Goal: Navigation & Orientation: Find specific page/section

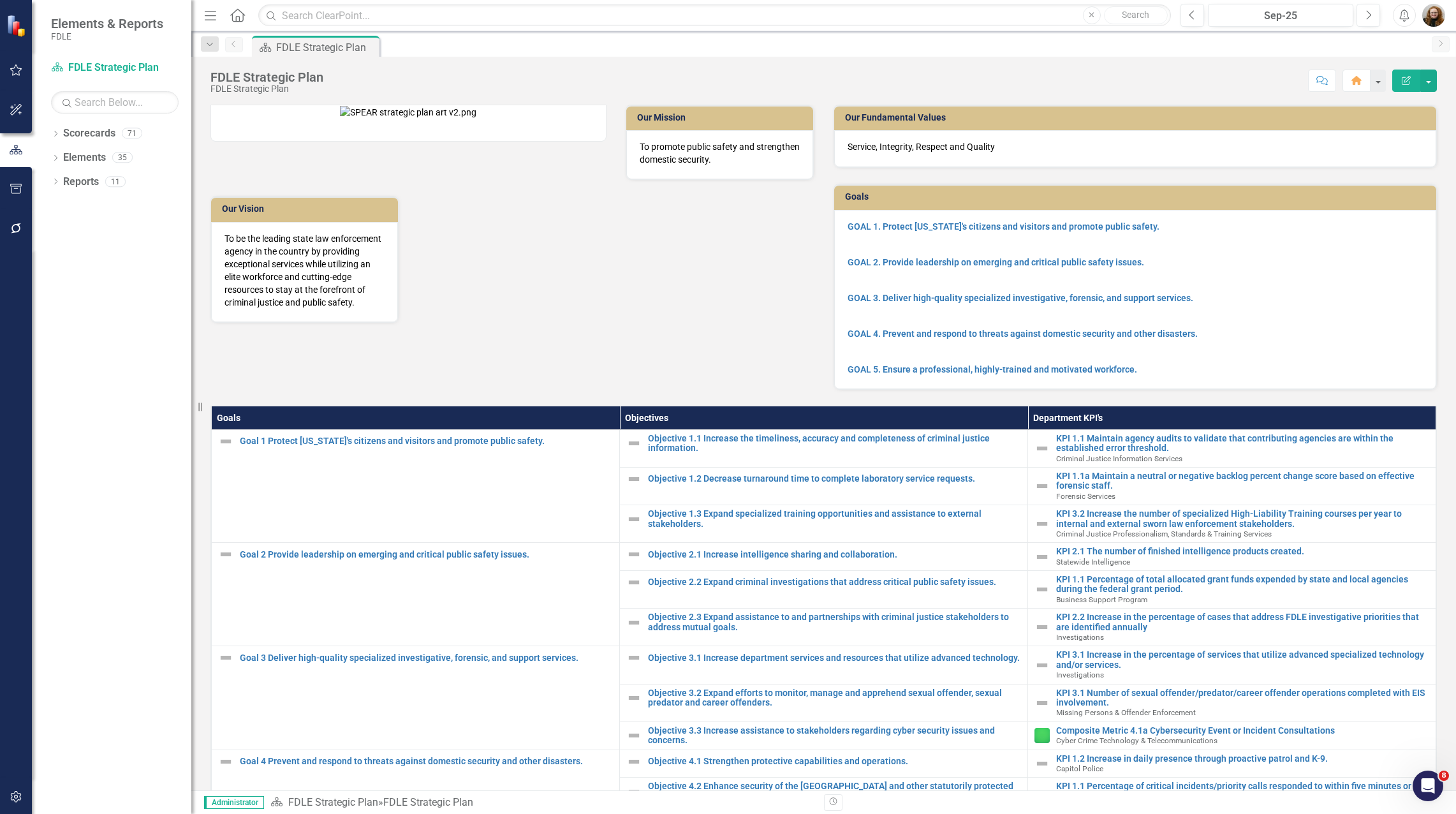
click at [120, 482] on div "Dropdown Scorecards 71 Dropdown FDLE Commissioner's Initiative Team Project Das…" at bounding box center [112, 468] width 159 height 691
click at [57, 162] on icon "Dropdown" at bounding box center [56, 159] width 9 height 7
click at [51, 132] on icon "Dropdown" at bounding box center [56, 135] width 9 height 7
click at [63, 206] on icon "Dropdown" at bounding box center [62, 205] width 9 height 8
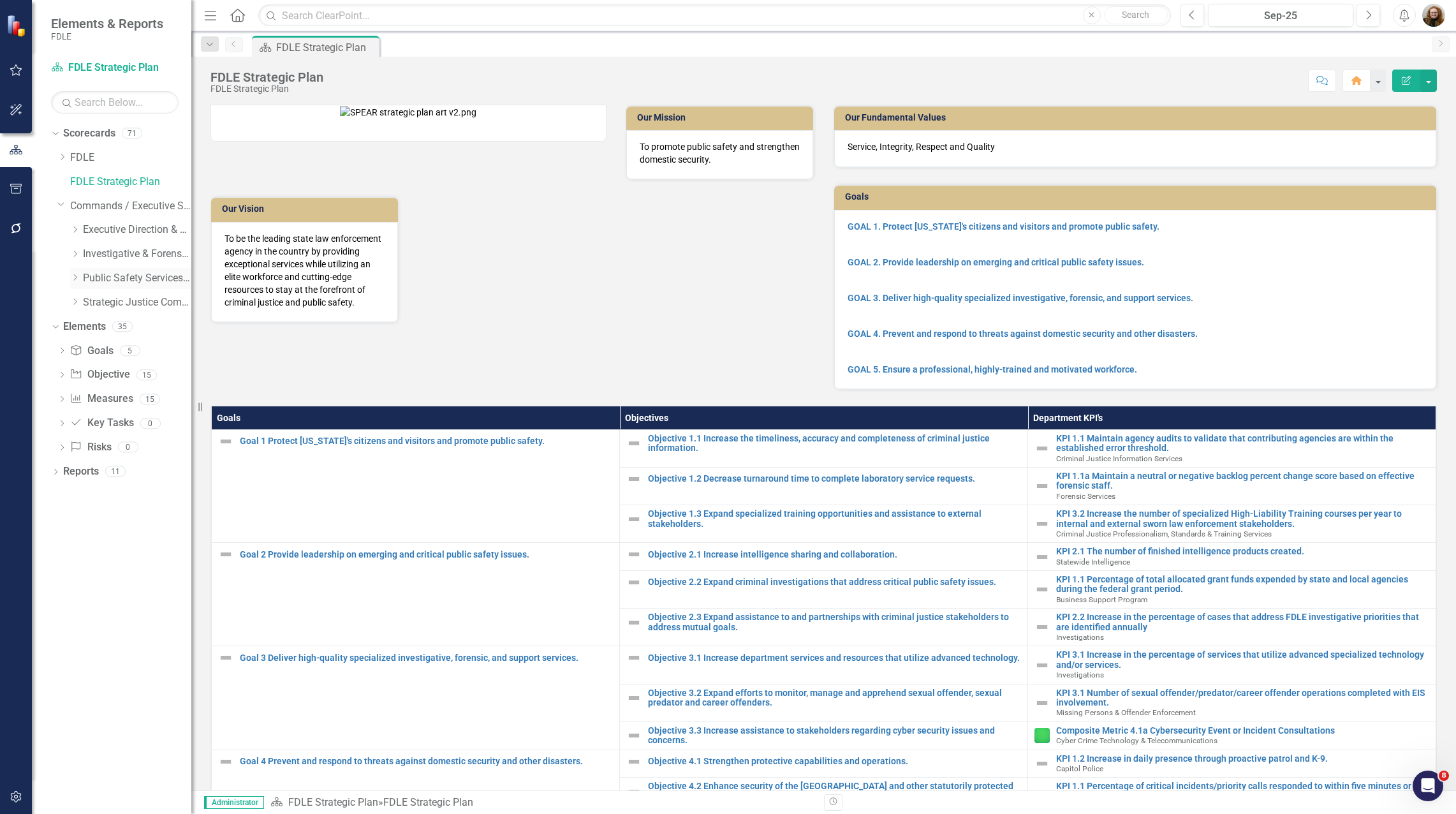
click at [75, 278] on icon "Dropdown" at bounding box center [75, 277] width 9 height 8
click at [110, 330] on link "Criminal Justice Information Services" at bounding box center [143, 327] width 95 height 15
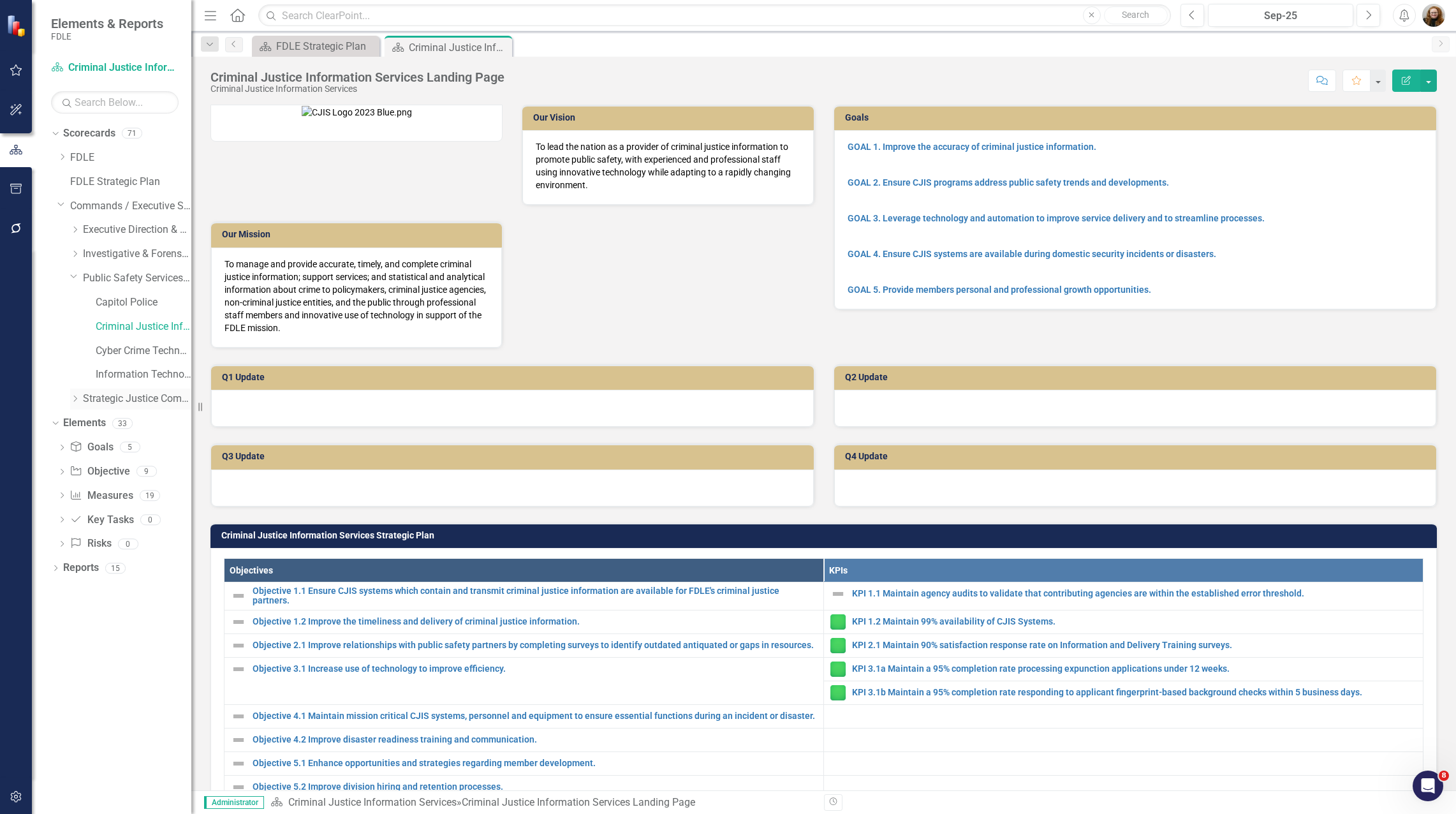
click at [73, 401] on icon "Dropdown" at bounding box center [75, 398] width 9 height 8
click at [122, 452] on link "Criminal Justice Professionalism, Standards & Training Services" at bounding box center [143, 447] width 95 height 15
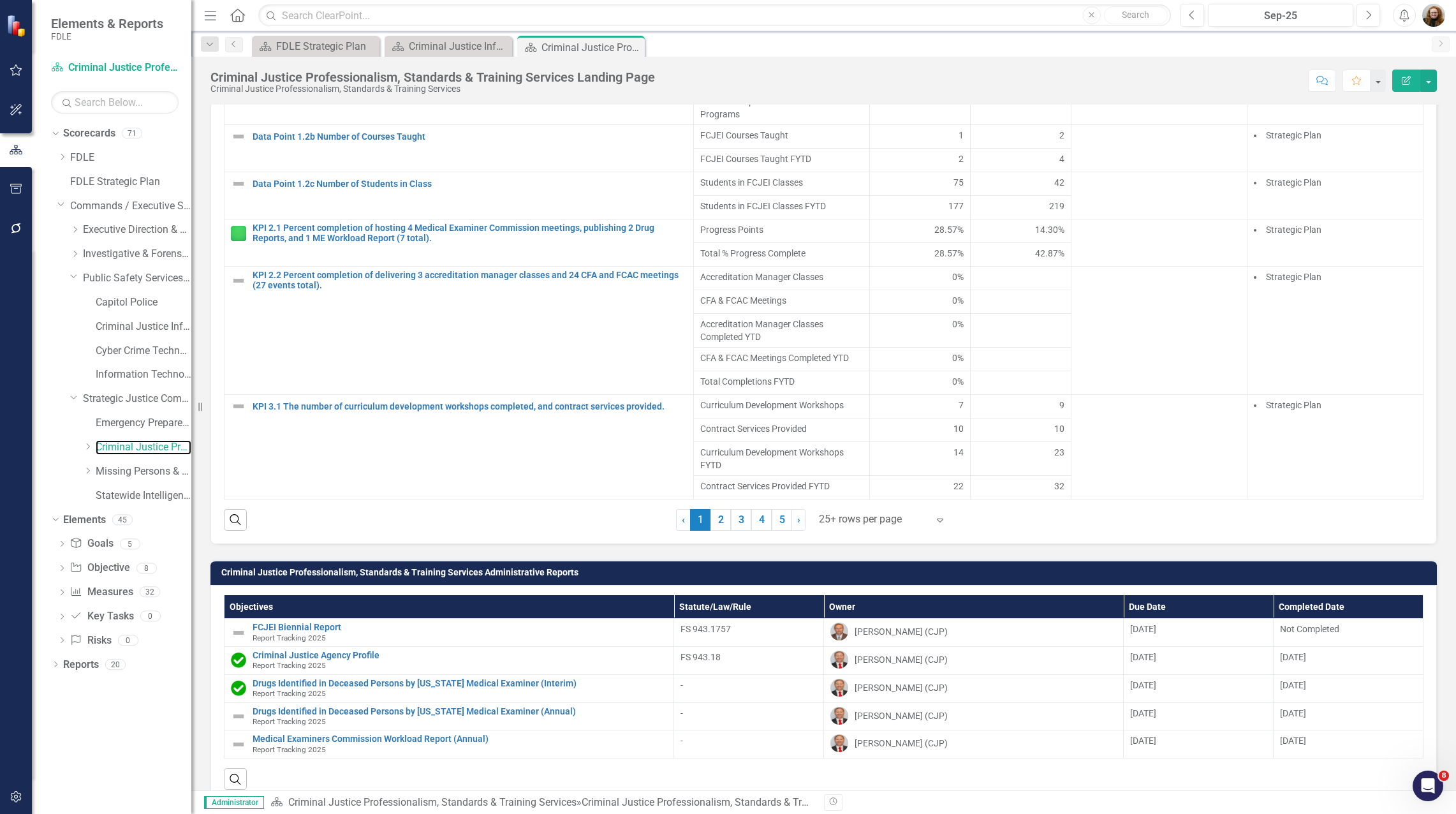
scroll to position [1531, 0]
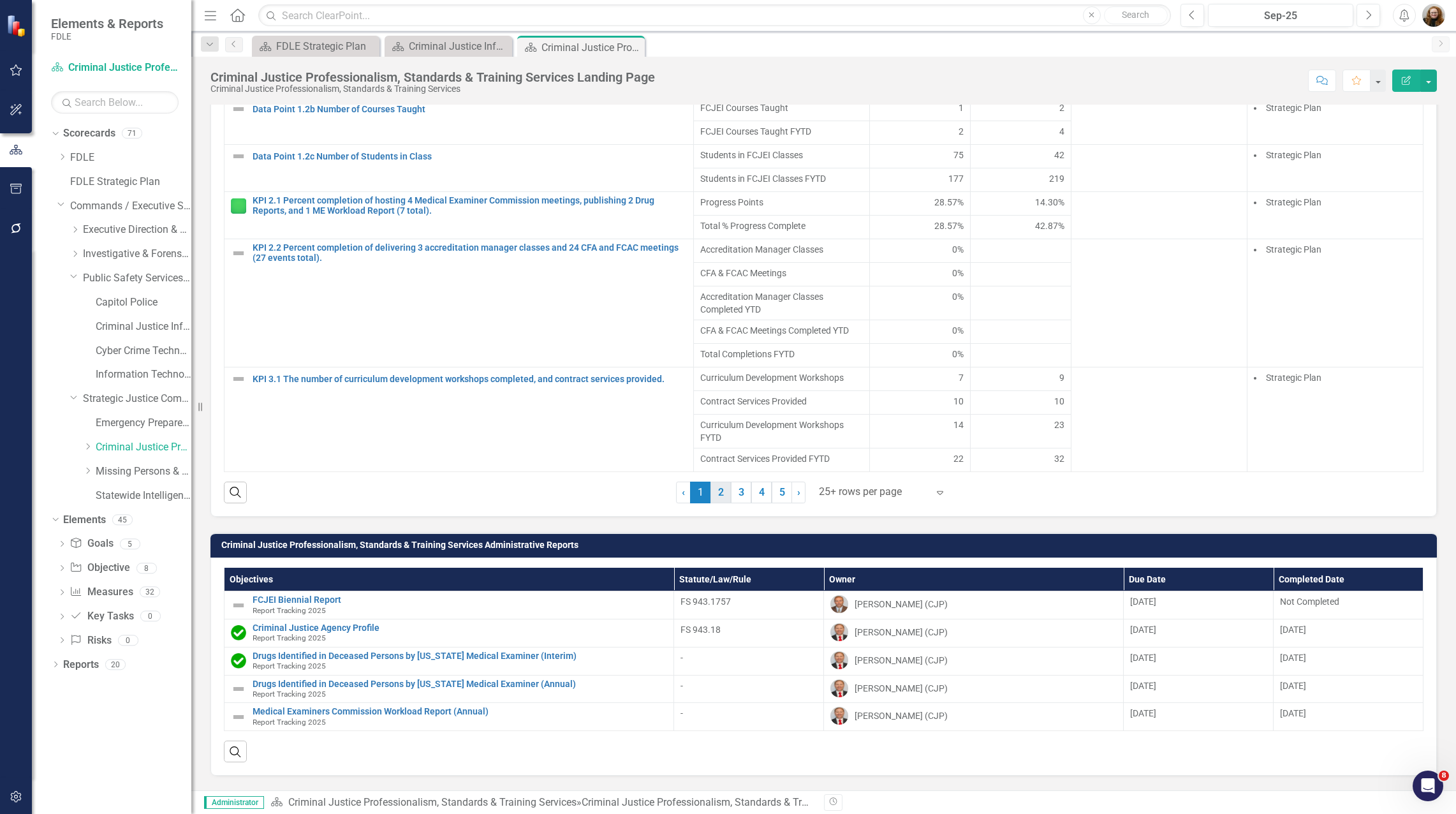
click at [722, 503] on link "2" at bounding box center [720, 492] width 21 height 21
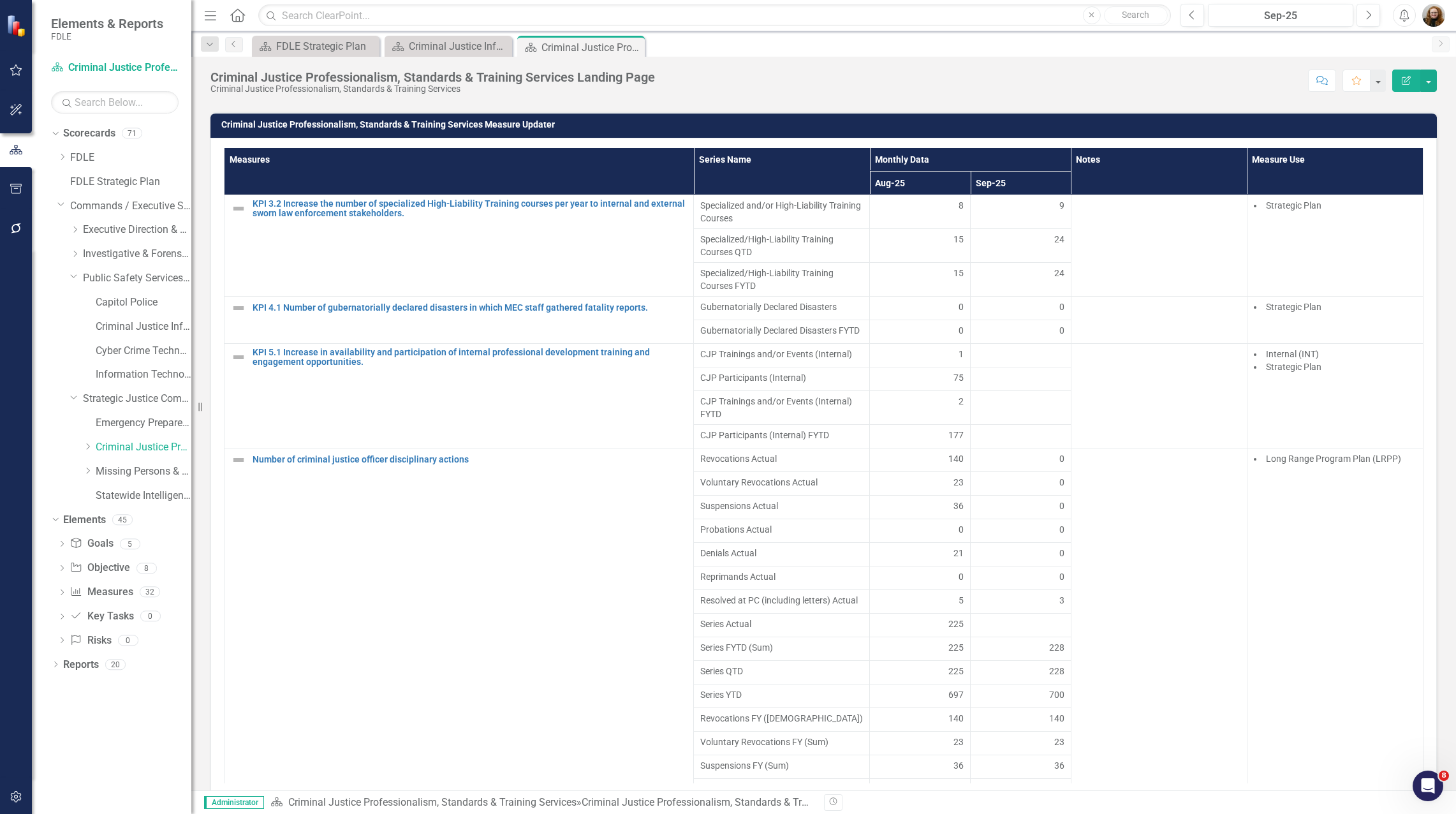
scroll to position [1148, 0]
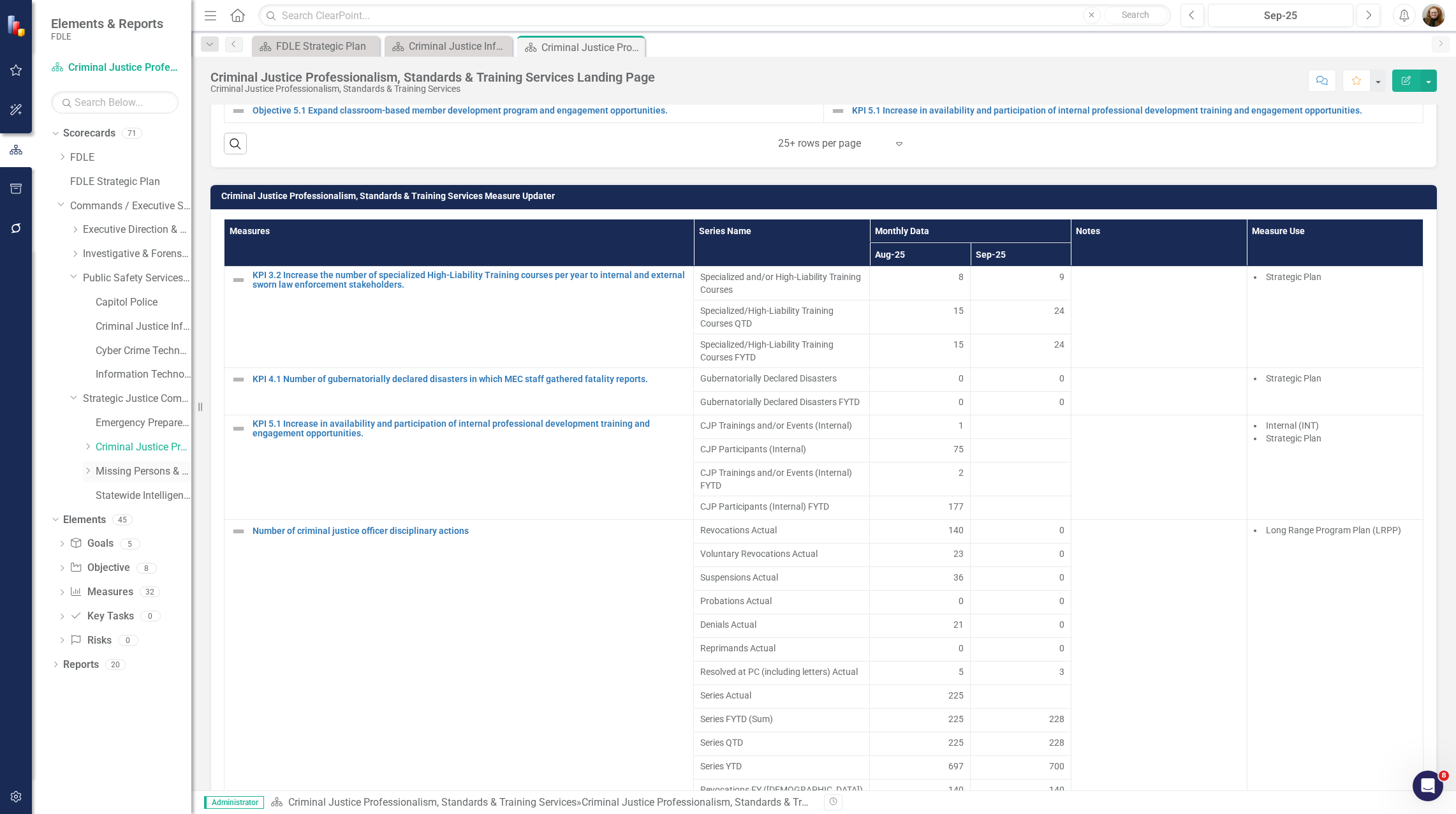
click at [107, 473] on link "Missing Persons & Offender Enforcement" at bounding box center [143, 471] width 95 height 15
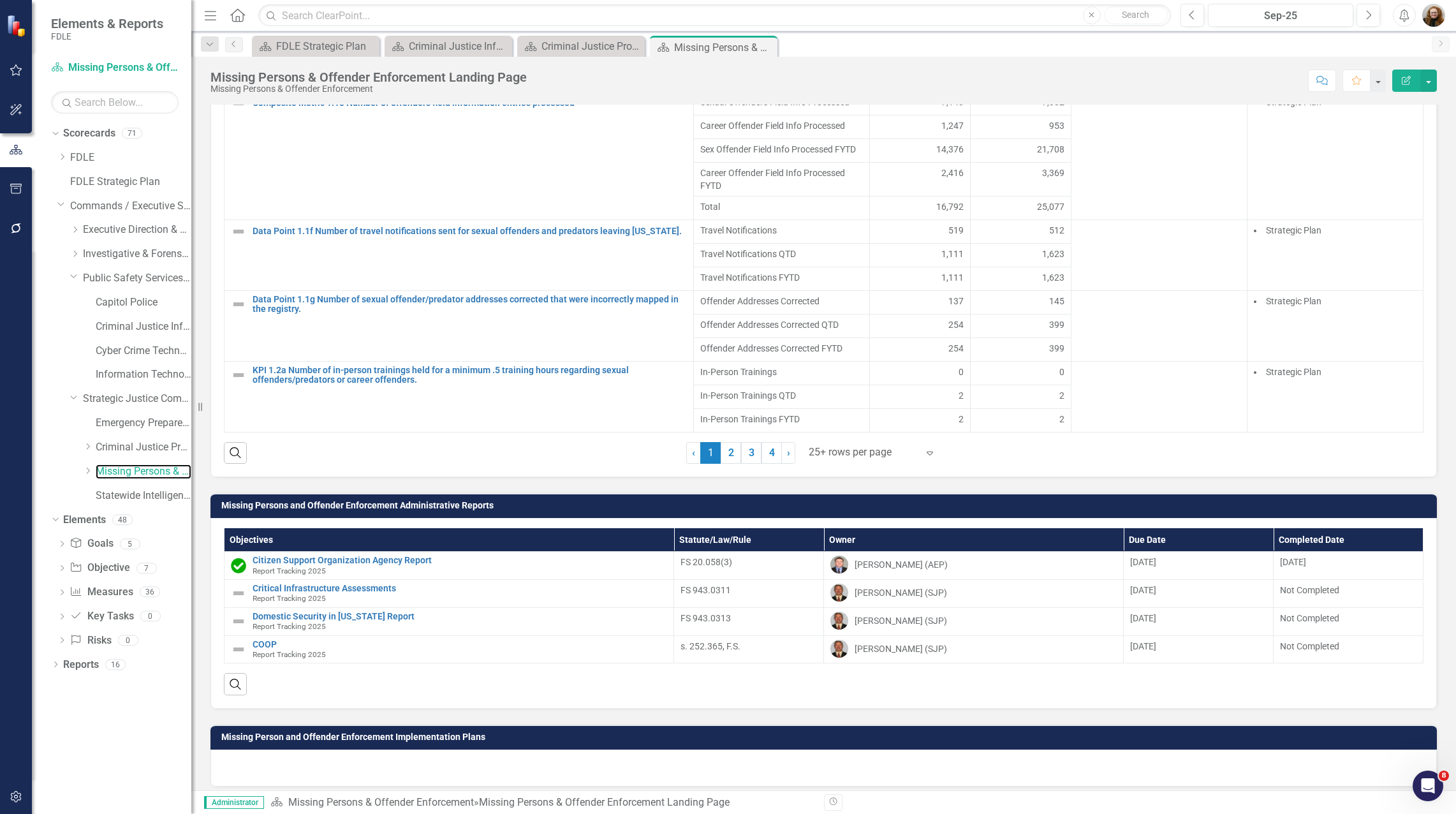
scroll to position [1522, 0]
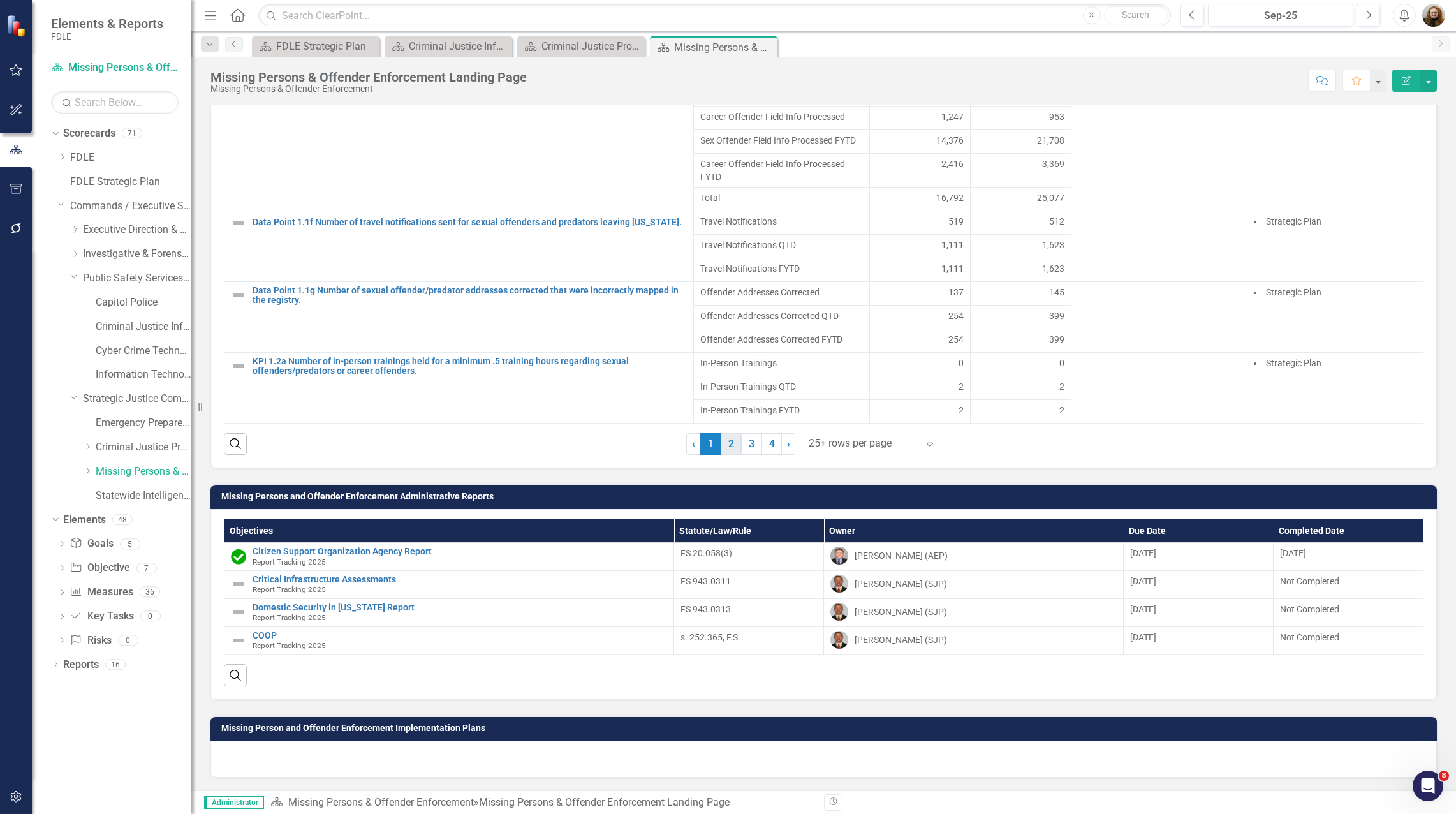
click at [728, 449] on link "2" at bounding box center [731, 444] width 21 height 21
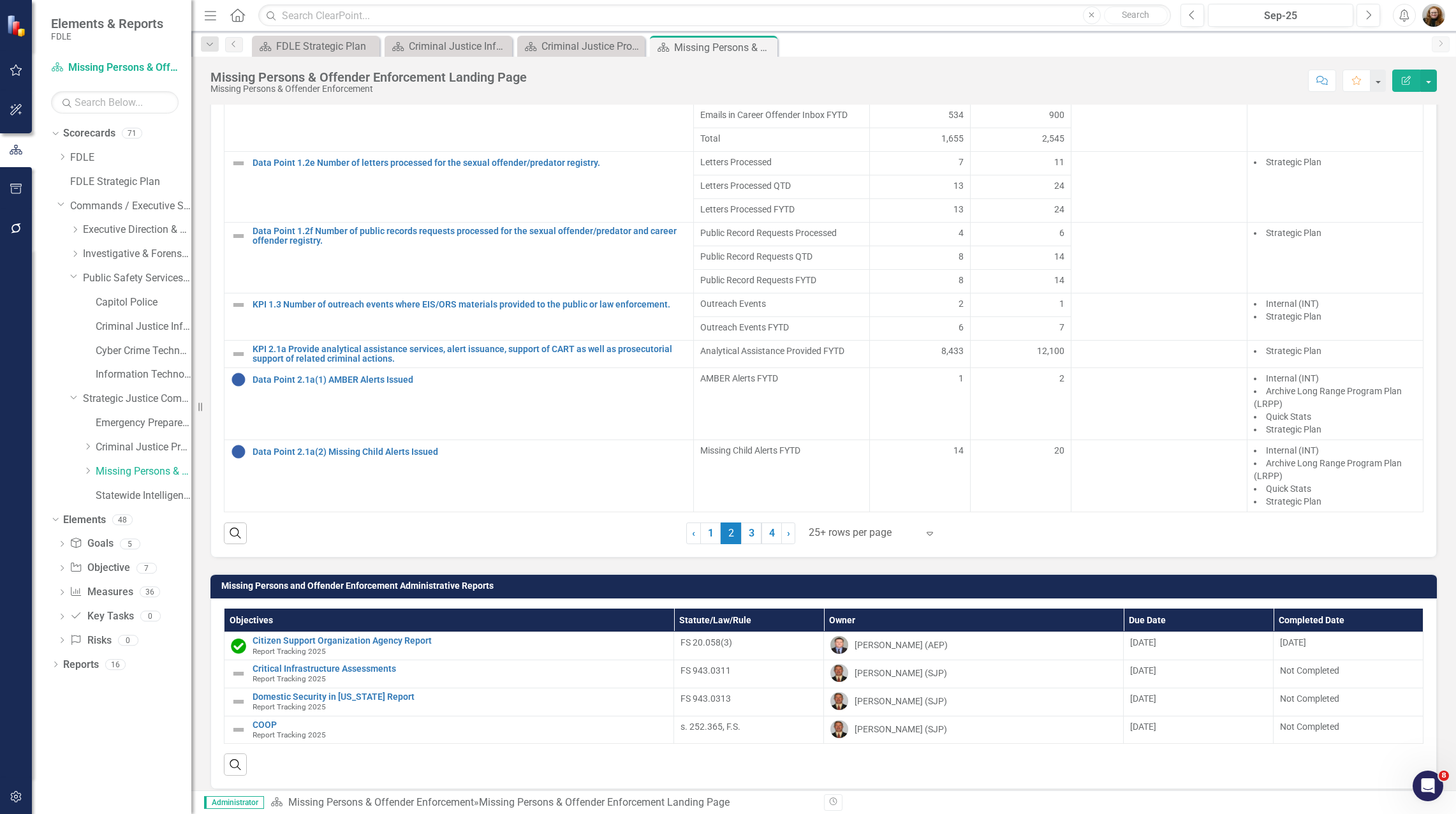
scroll to position [1434, 0]
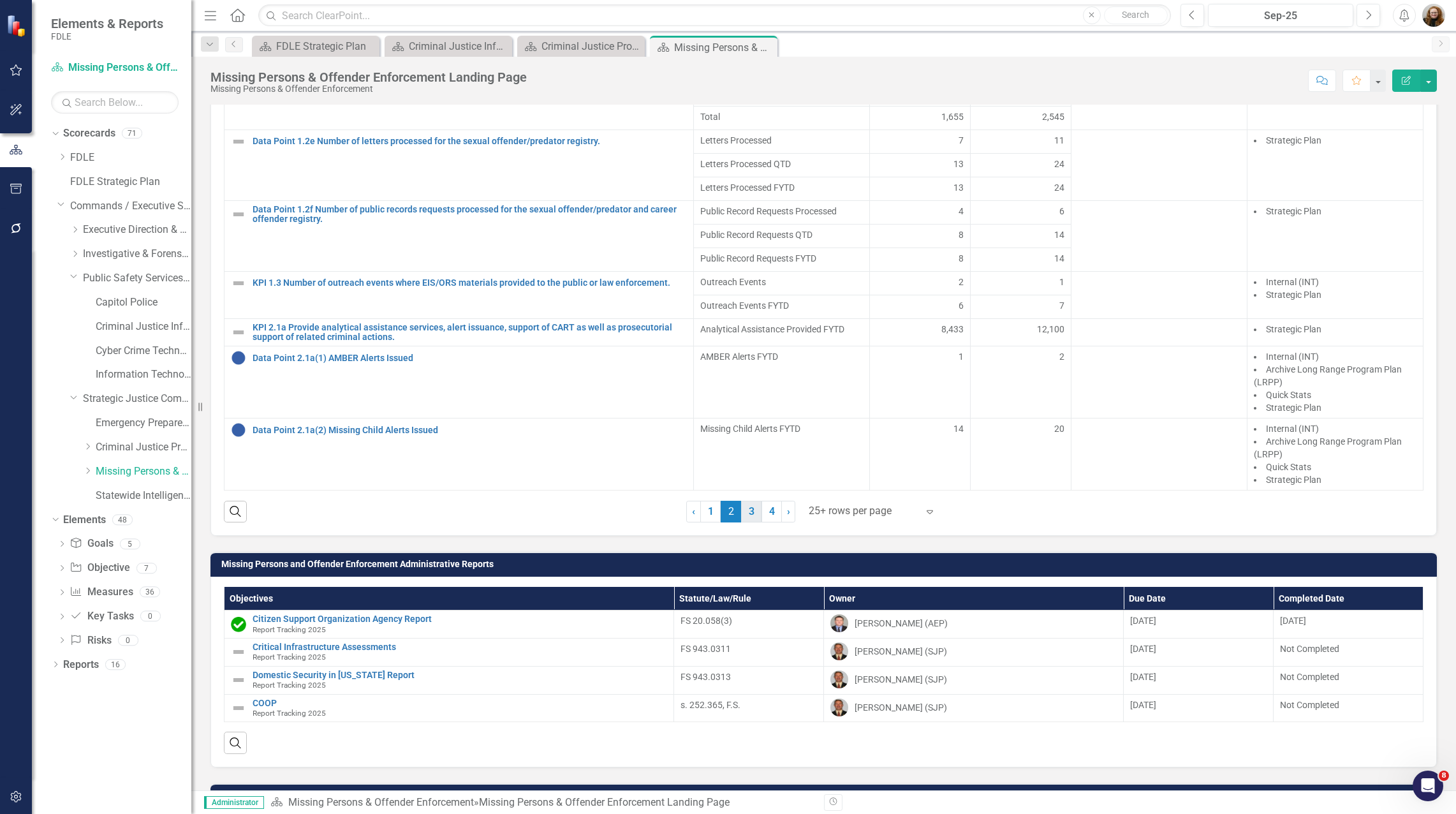
click at [747, 522] on link "3" at bounding box center [751, 512] width 21 height 21
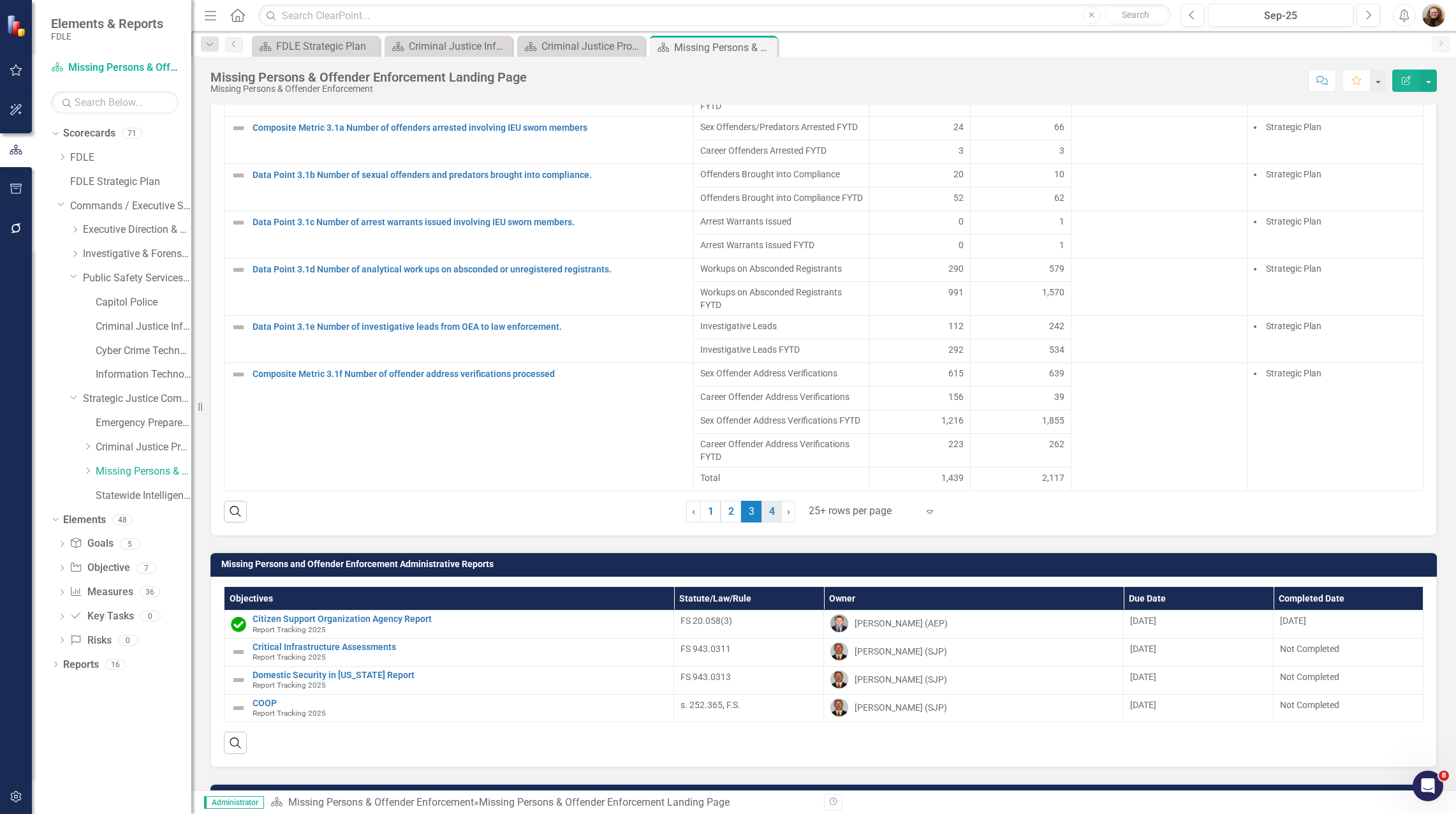
click at [768, 522] on link "4" at bounding box center [771, 512] width 21 height 21
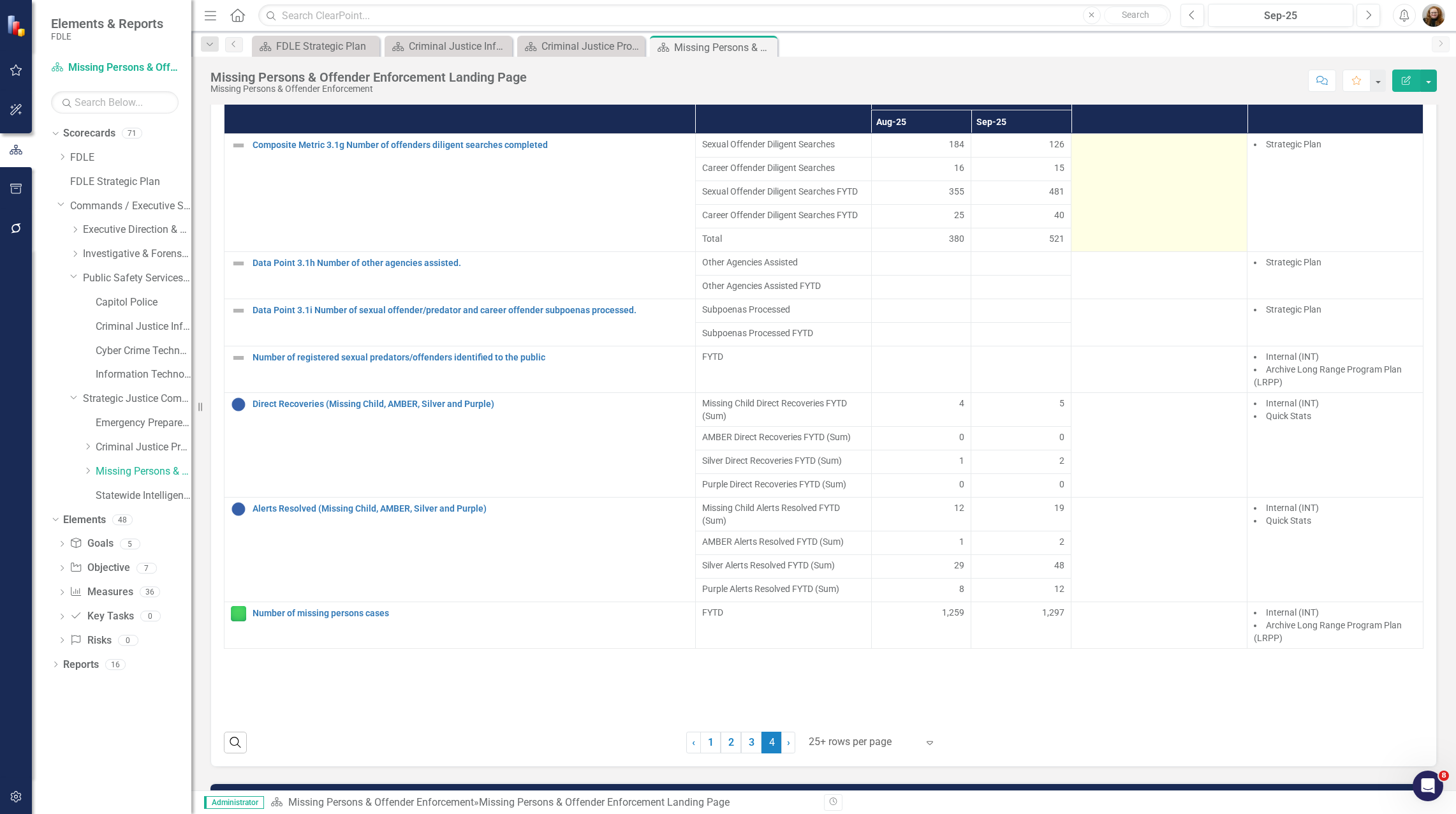
scroll to position [1178, 0]
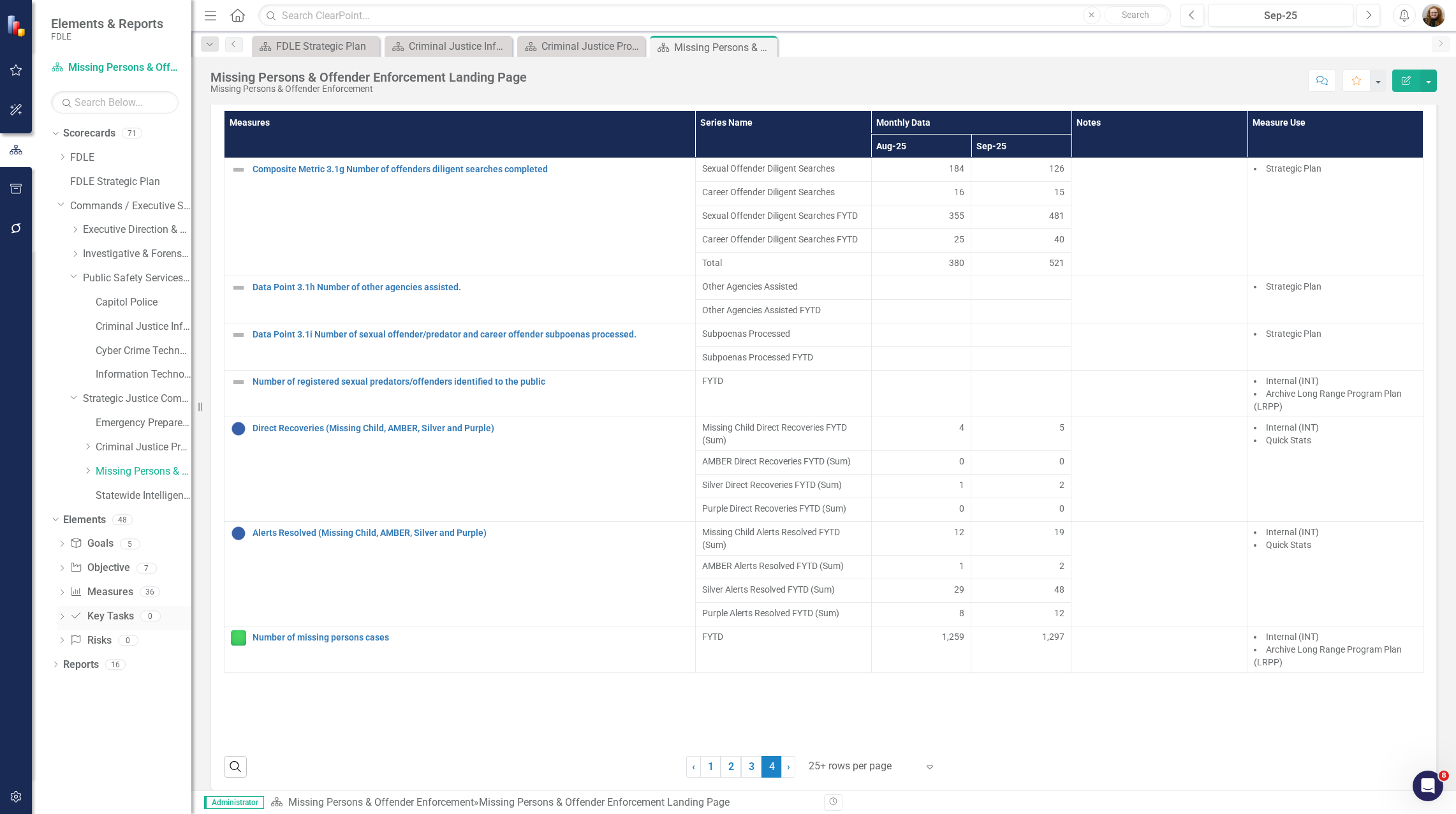
drag, startPoint x: 173, startPoint y: 731, endPoint x: 140, endPoint y: 628, distance: 108.2
click at [172, 731] on div "Dropdown Scorecards 71 Dropdown FDLE Commissioner's Initiative Team Project Das…" at bounding box center [112, 468] width 159 height 691
click at [434, 38] on div "Criminal Justice Information Services Landing Page" at bounding box center [450, 46] width 84 height 16
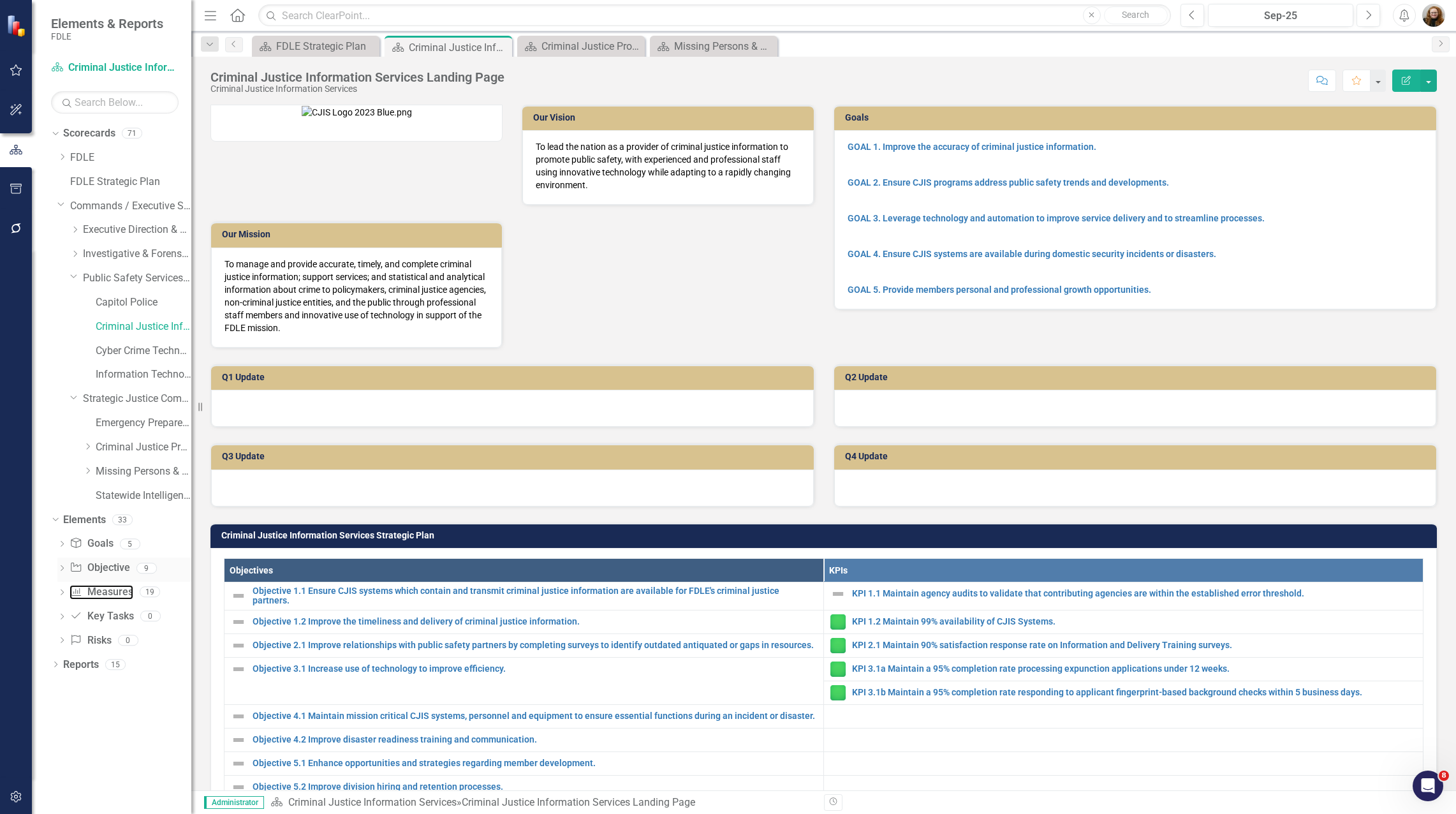
drag, startPoint x: 114, startPoint y: 586, endPoint x: 121, endPoint y: 581, distance: 8.6
click at [114, 586] on link "Measure Measures" at bounding box center [101, 592] width 63 height 15
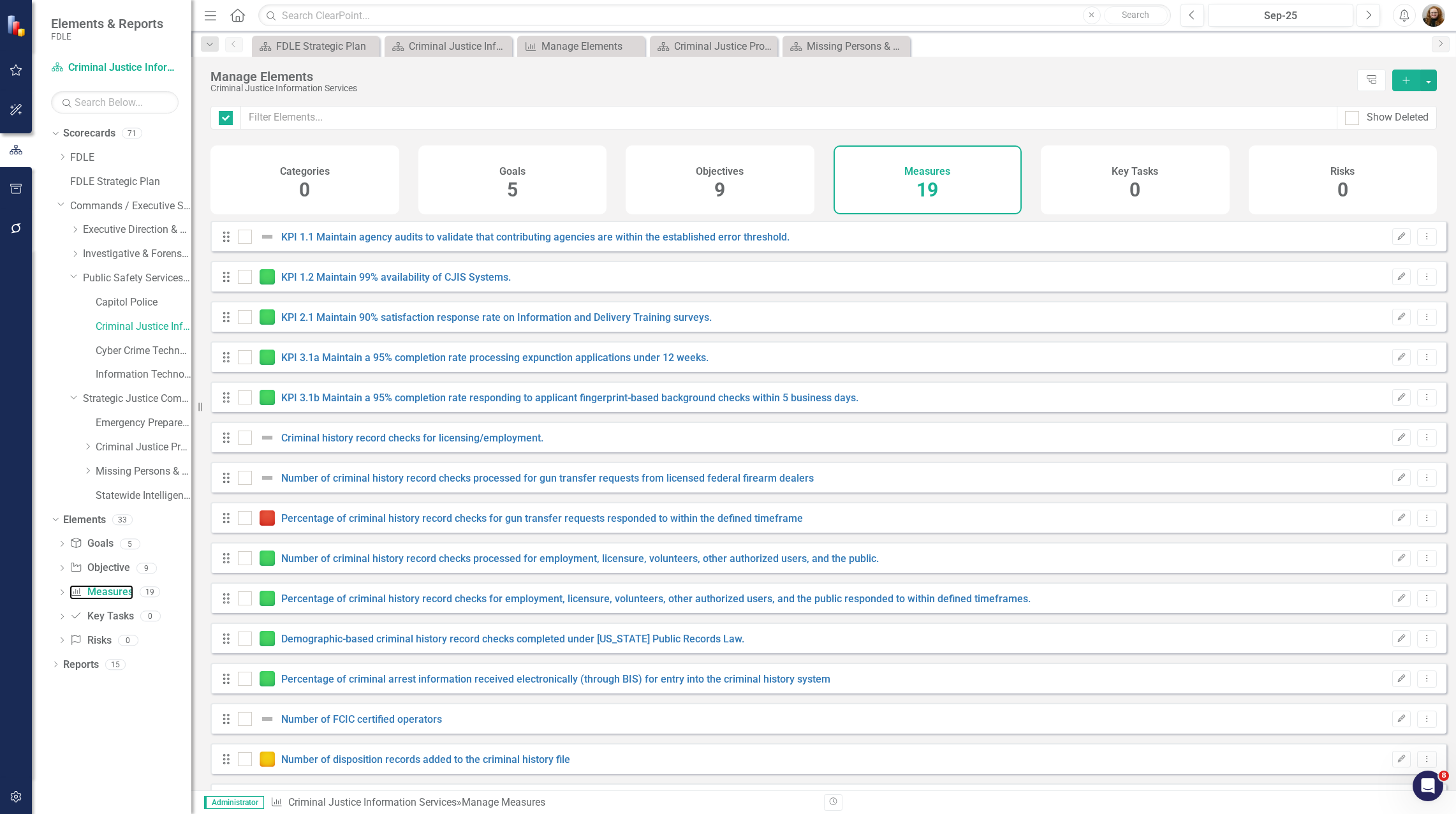
checkbox input "false"
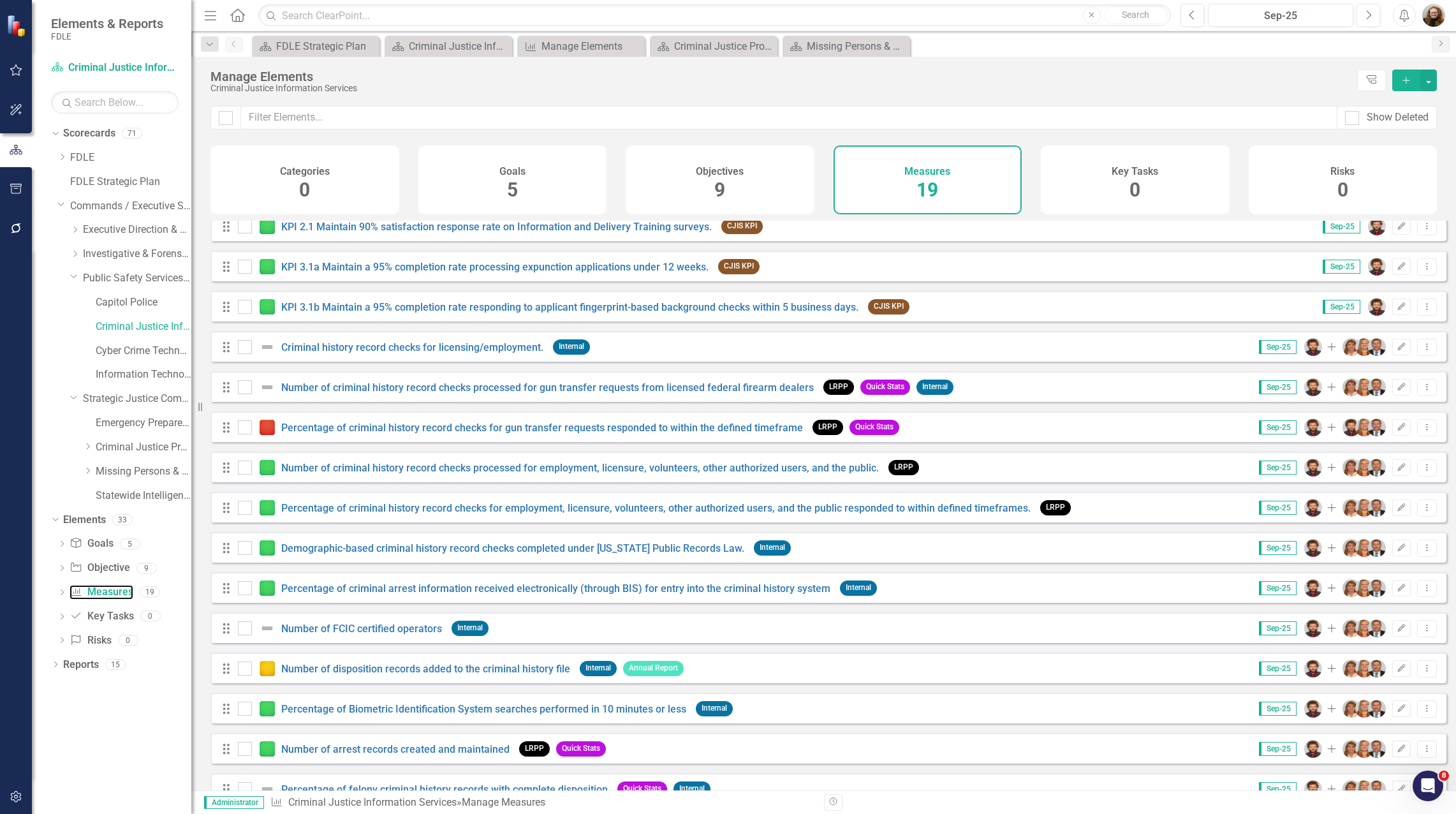
scroll to position [204, 0]
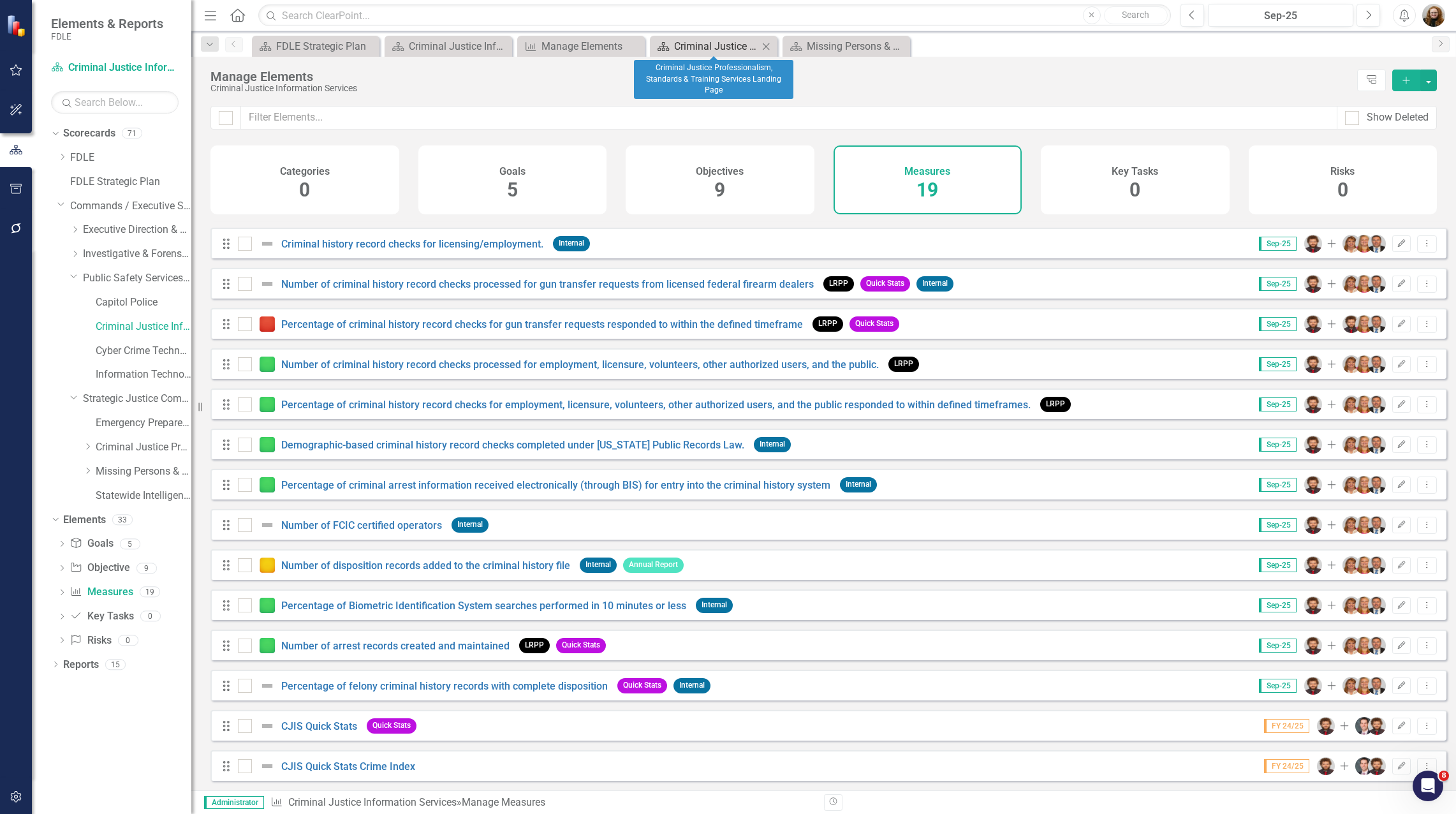
click at [717, 53] on div "Criminal Justice Professionalism, Standards & Training Services Landing Page" at bounding box center [716, 46] width 84 height 16
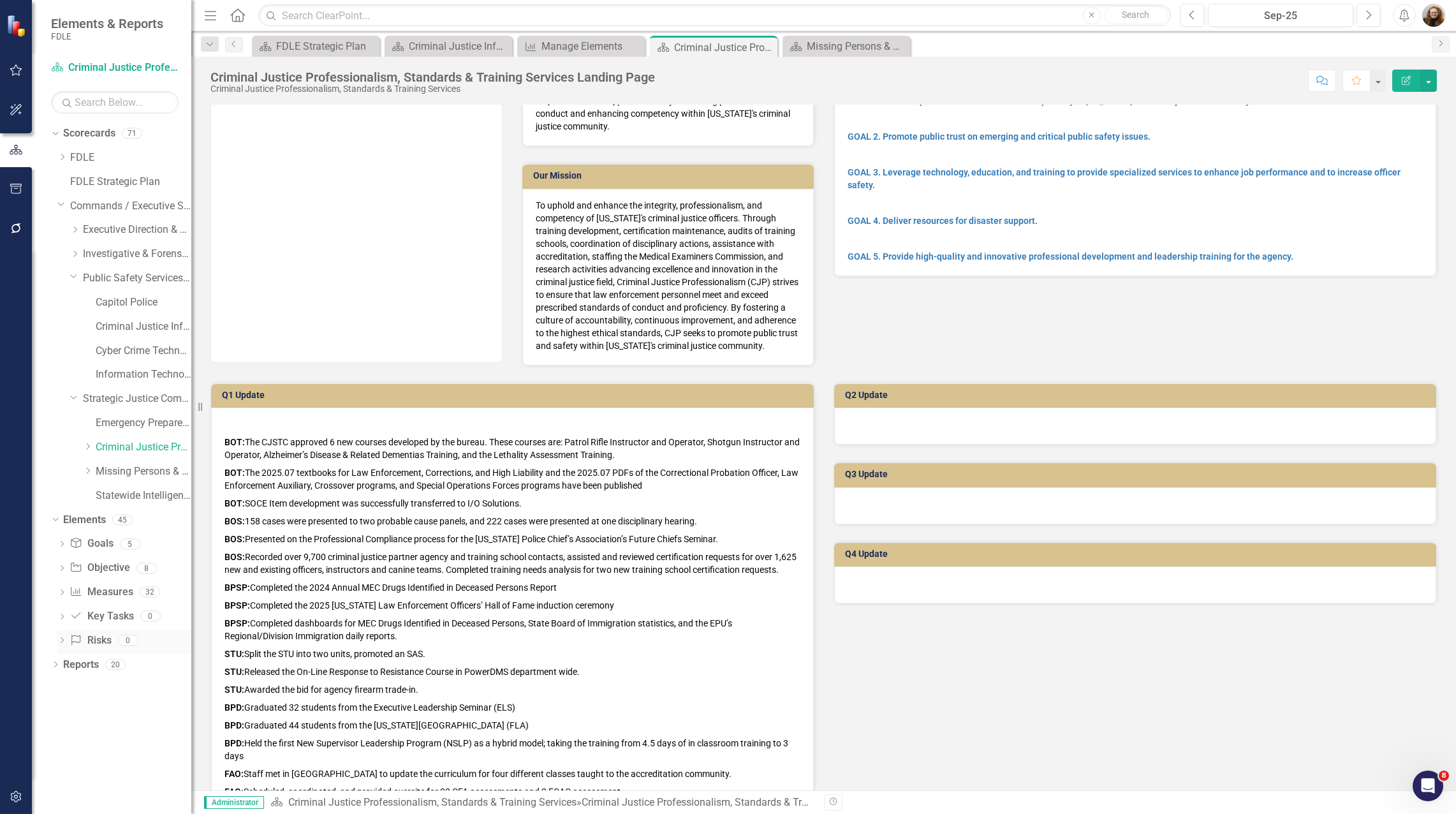
scroll to position [64, 0]
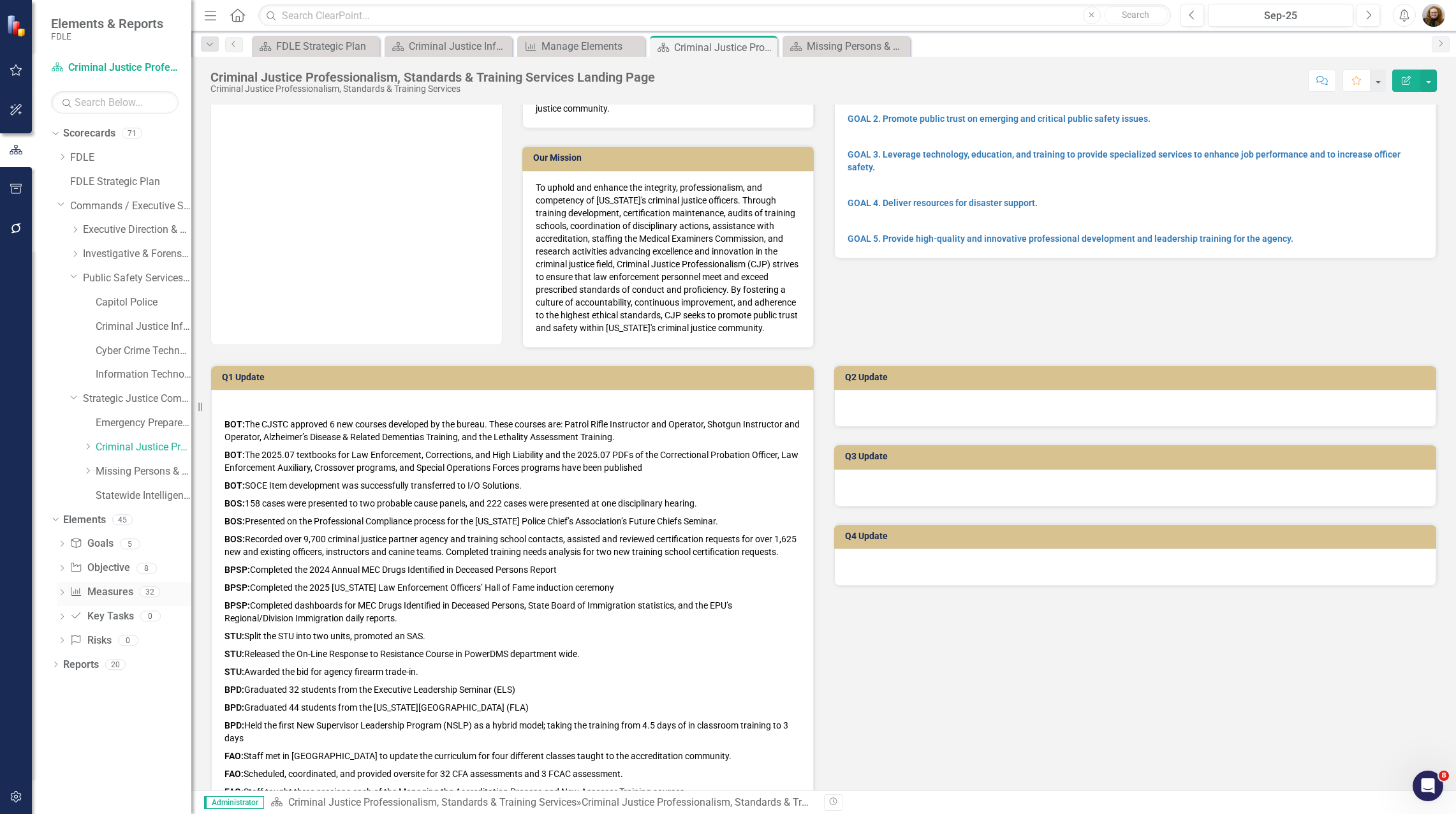
click at [95, 594] on link "Measure Measures" at bounding box center [101, 592] width 63 height 15
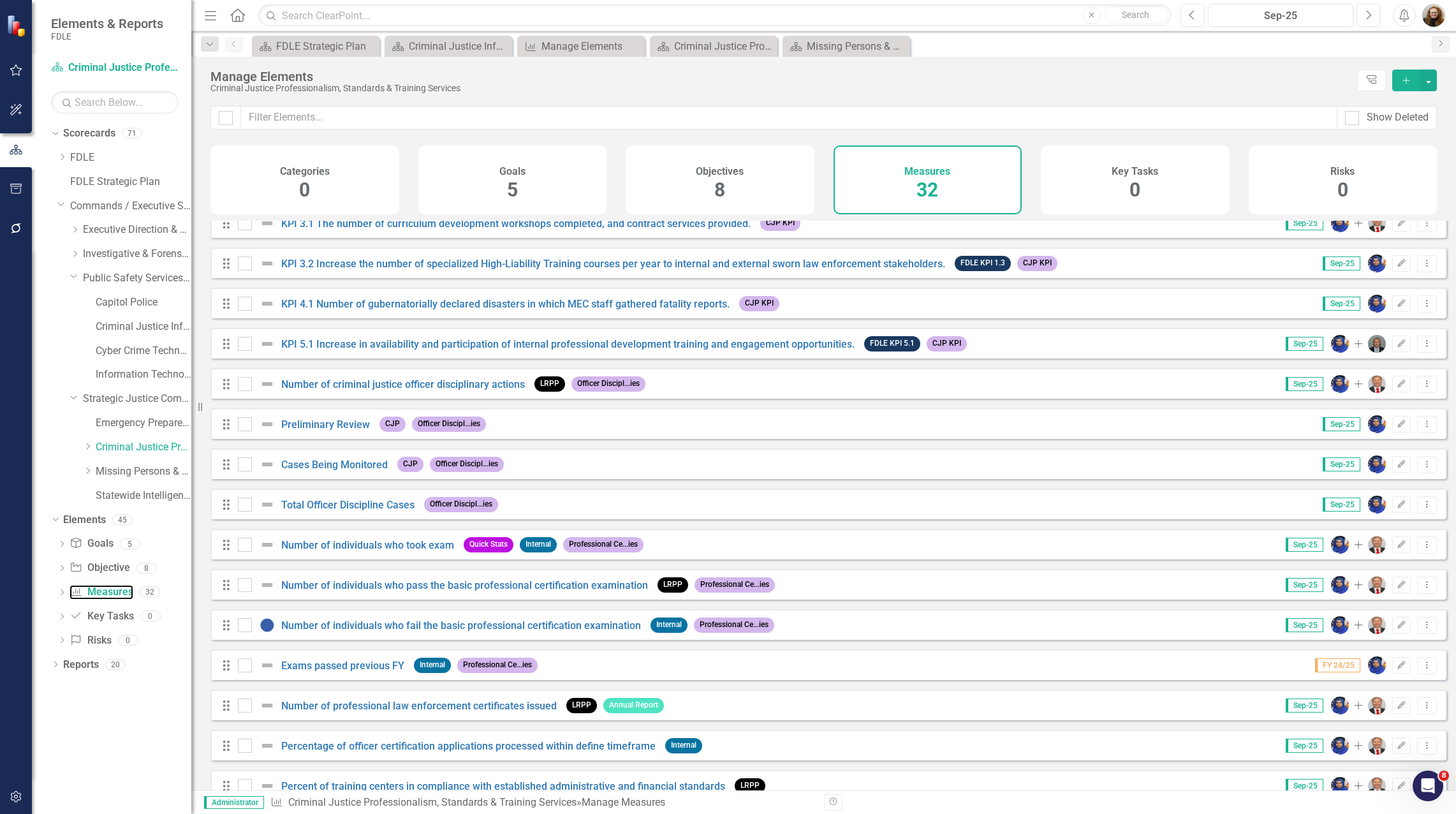
scroll to position [191, 0]
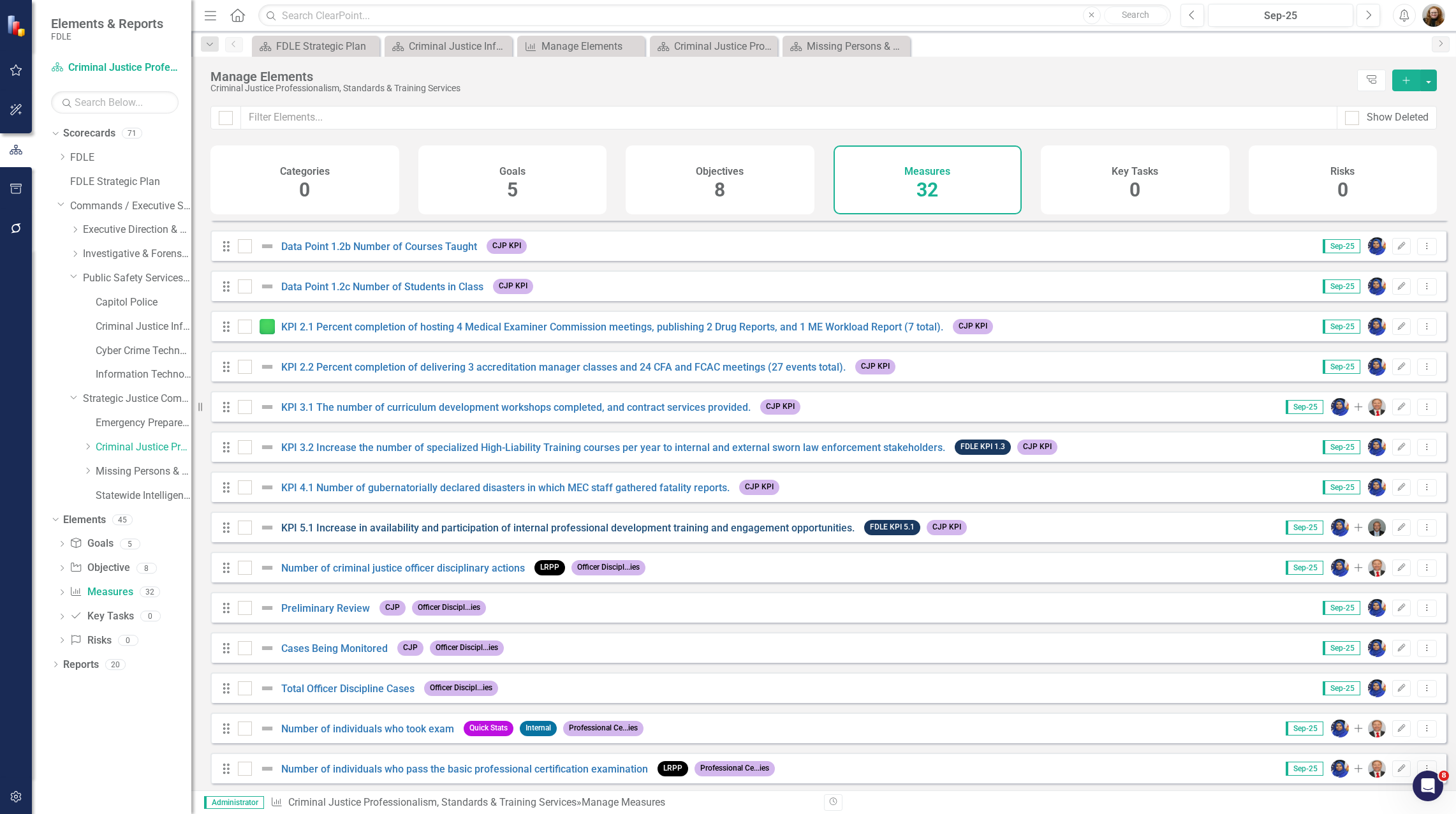
click at [329, 534] on link "KPI 5.1 Increase in availability and participation of internal professional dev…" at bounding box center [568, 527] width 574 height 12
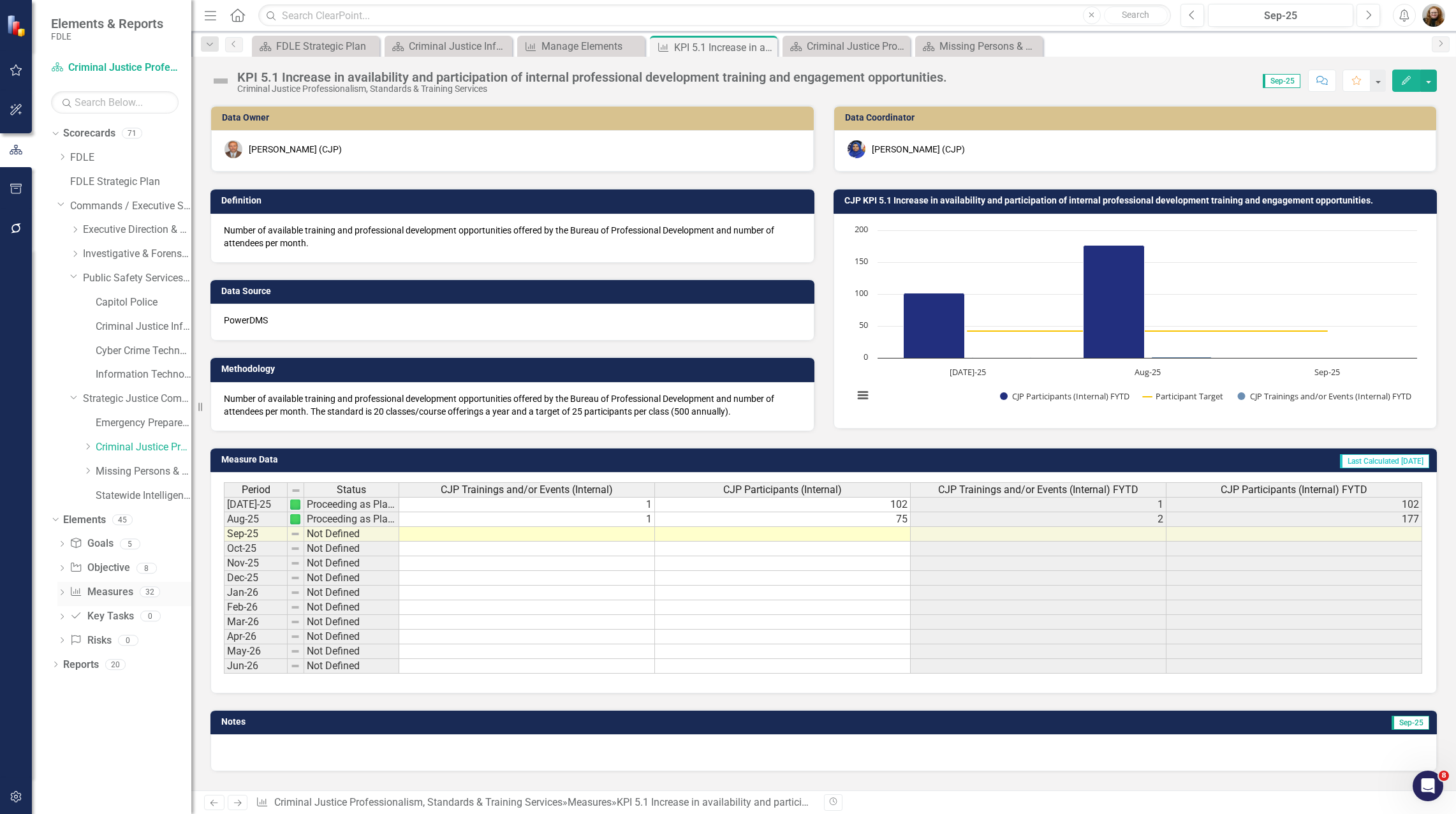
click at [123, 586] on link "Measure Measures" at bounding box center [101, 592] width 63 height 15
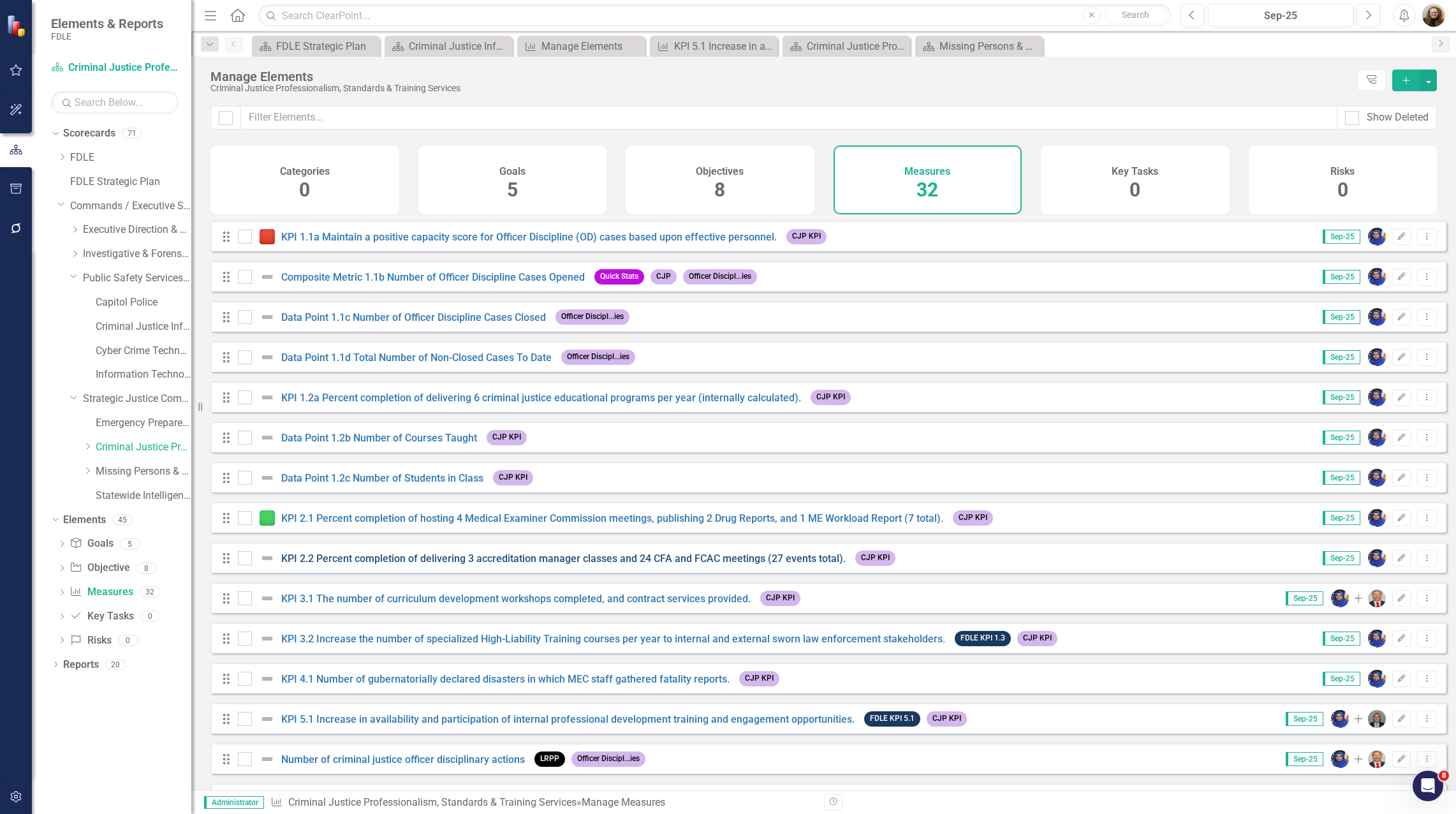
click at [353, 564] on link "KPI 2.2 Percent completion of delivering 3 accreditation manager classes and 24…" at bounding box center [563, 558] width 564 height 12
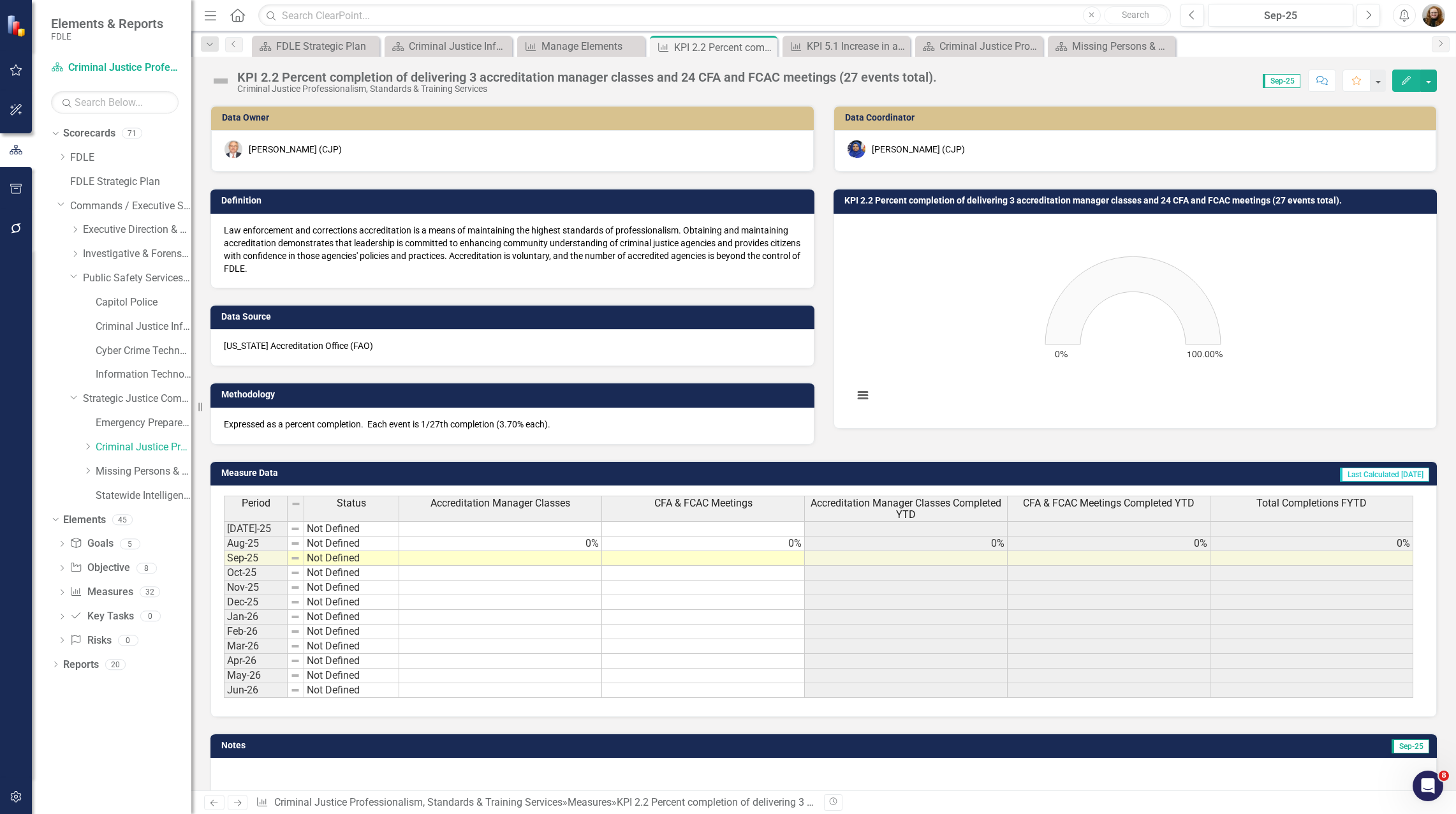
drag, startPoint x: 336, startPoint y: 270, endPoint x: 232, endPoint y: 248, distance: 106.3
click at [232, 248] on p "Law enforcement and corrections accreditation is a means of maintaining the hig…" at bounding box center [512, 250] width 577 height 51
drag, startPoint x: 226, startPoint y: 226, endPoint x: 344, endPoint y: 288, distance: 133.3
click at [307, 268] on p "Law enforcement and corrections accreditation is a means of maintaining the hig…" at bounding box center [512, 250] width 577 height 51
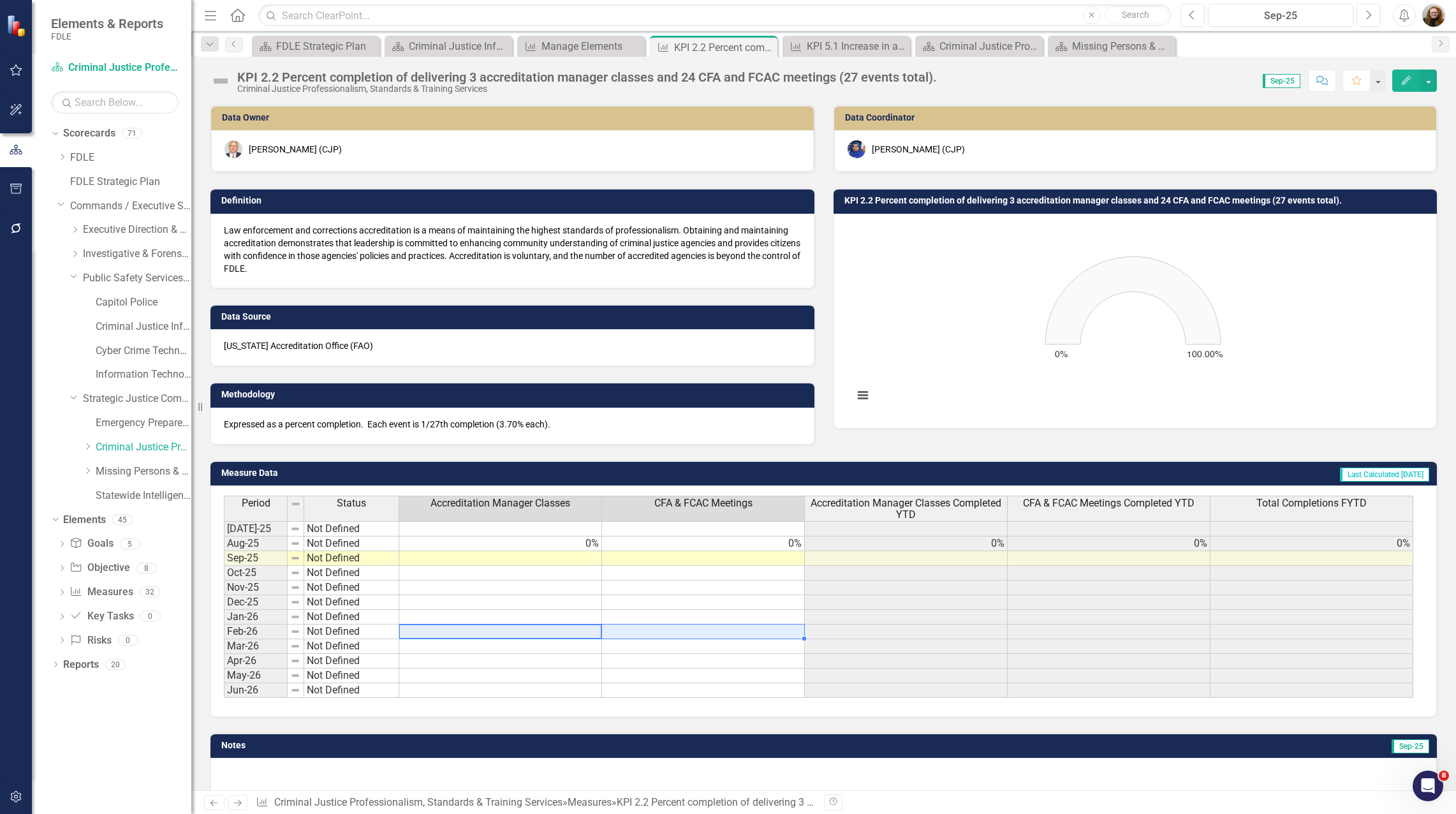
drag, startPoint x: 557, startPoint y: 630, endPoint x: 685, endPoint y: 630, distance: 128.0
click at [685, 632] on tr "Feb-26 Not Defined" at bounding box center [818, 631] width 1189 height 15
click at [611, 591] on td at bounding box center [703, 588] width 203 height 15
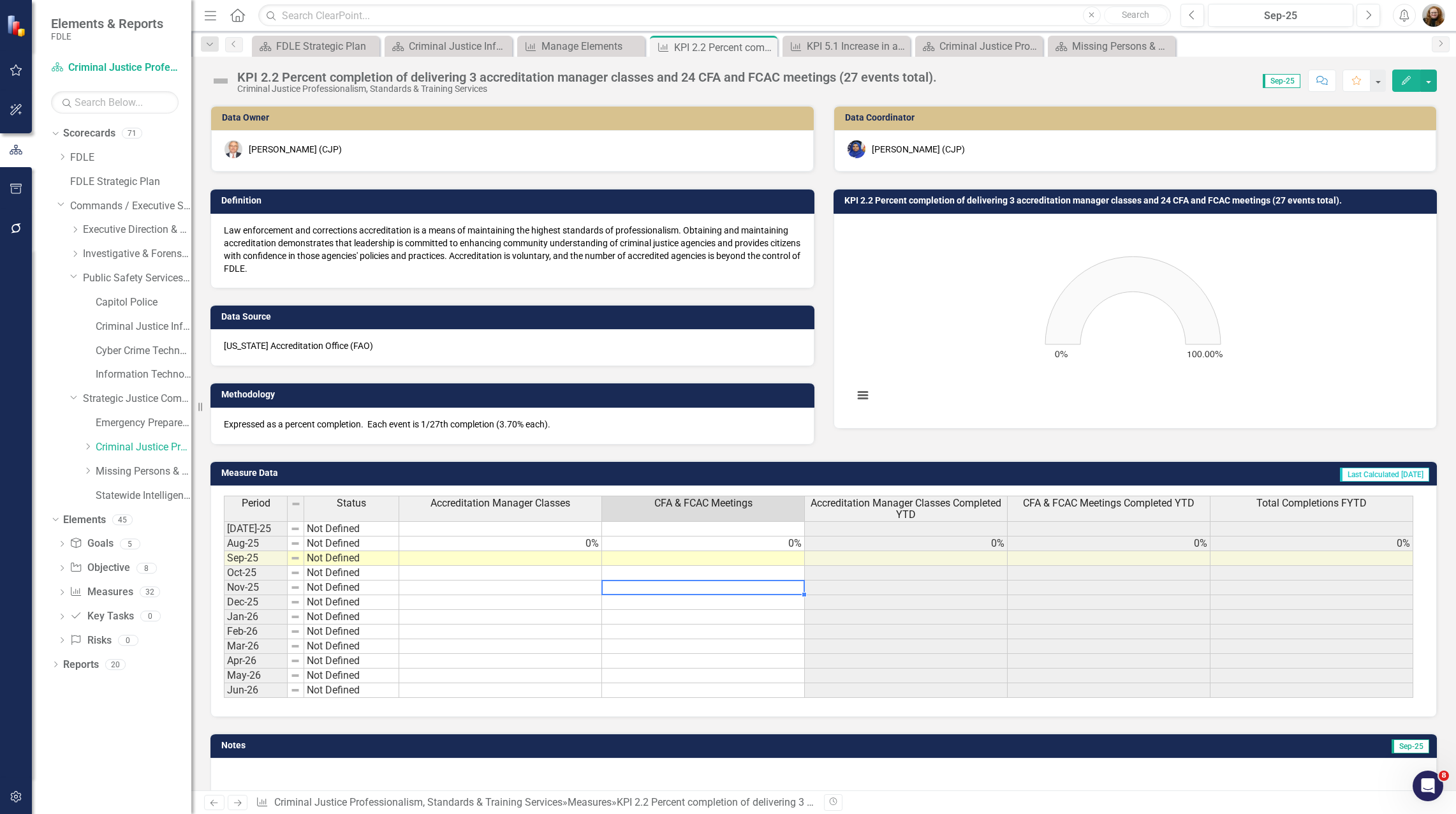
click at [224, 565] on div "Period Status Accreditation Manager Classes CFA & FCAC Meetings Accreditation M…" at bounding box center [224, 596] width 0 height 202
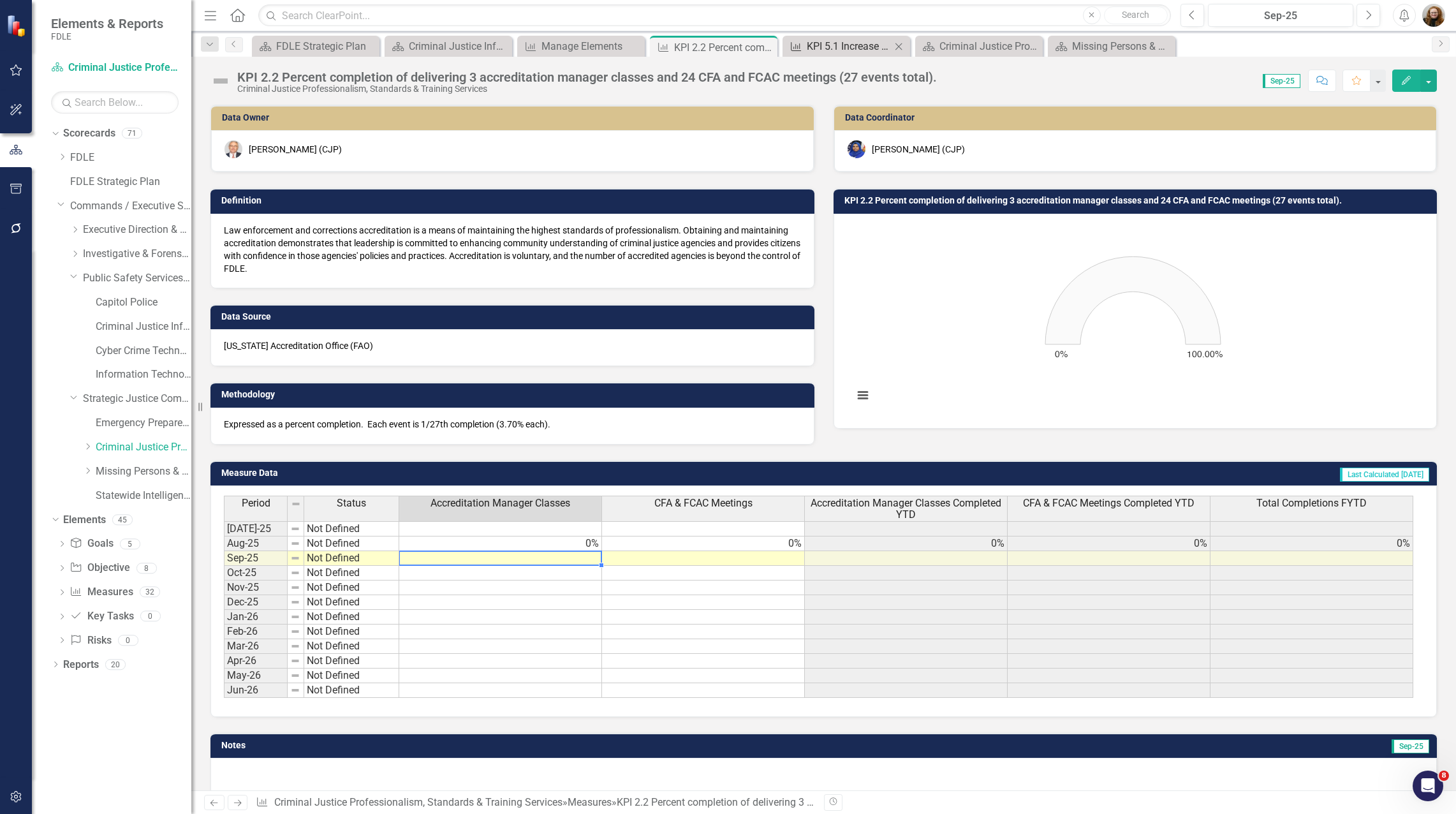
click at [850, 51] on div "KPI 5.1 Increase in availability and participation of internal professional dev…" at bounding box center [849, 46] width 84 height 16
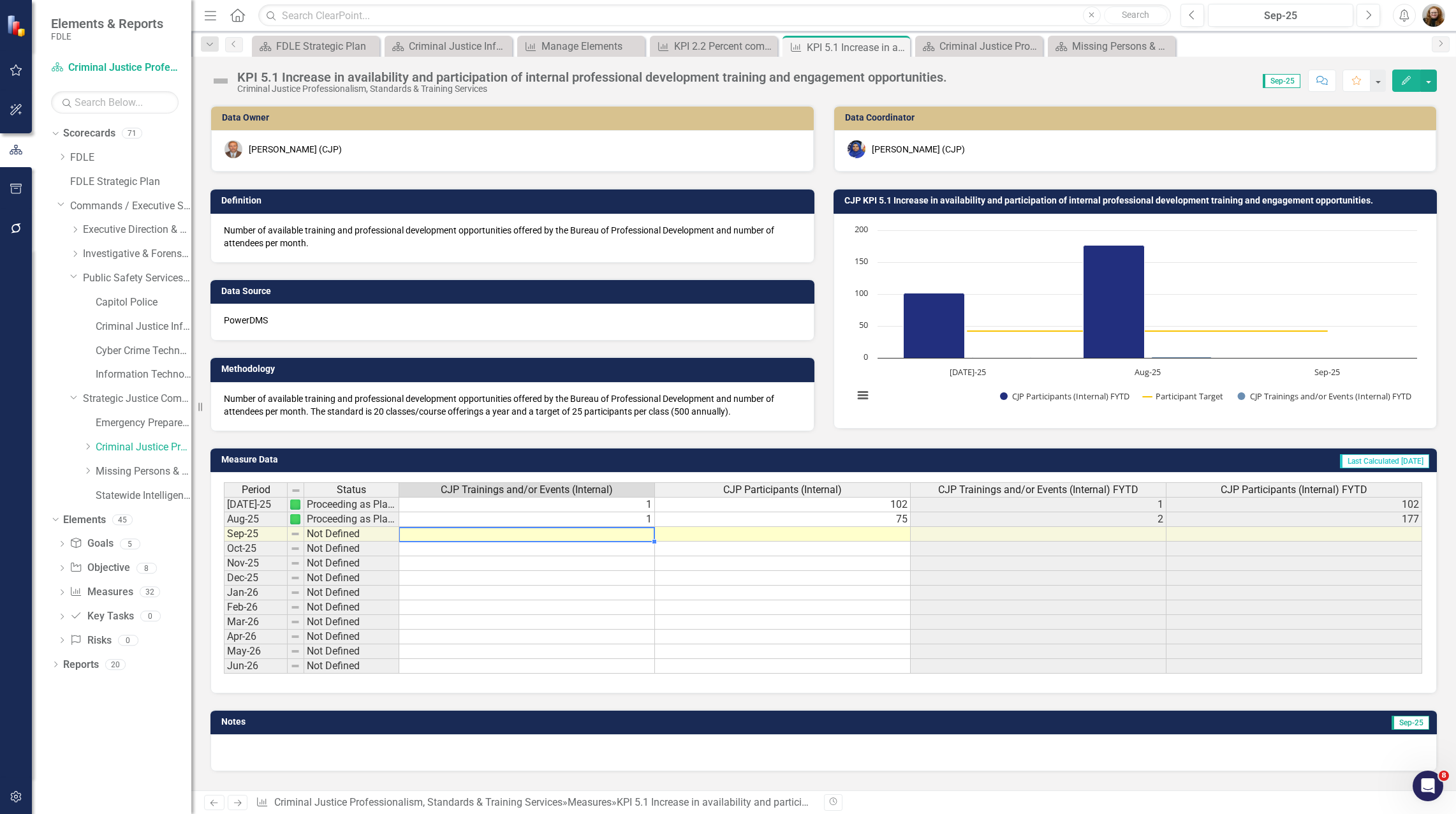
click at [601, 532] on td at bounding box center [527, 534] width 255 height 15
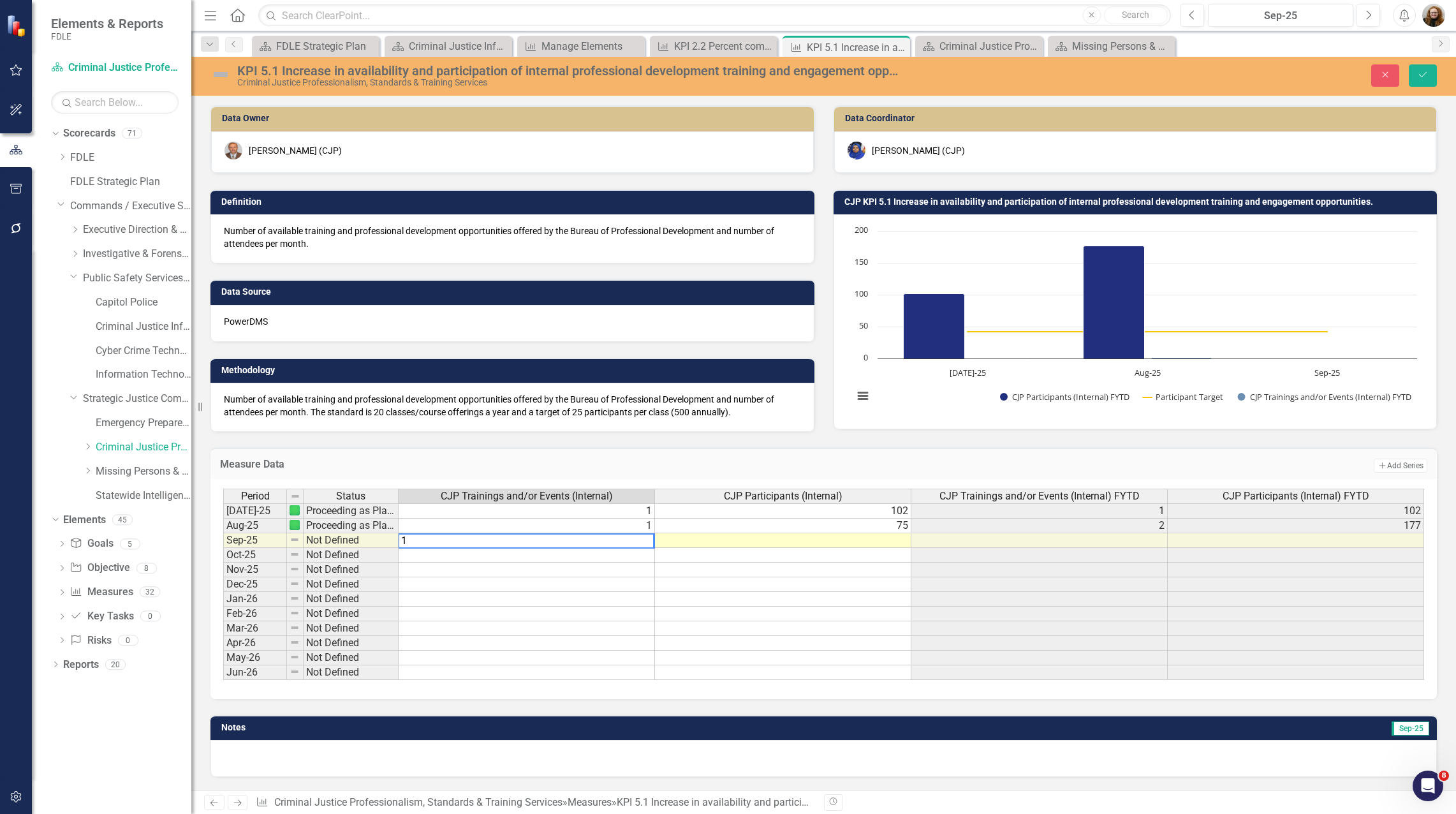
type textarea "1"
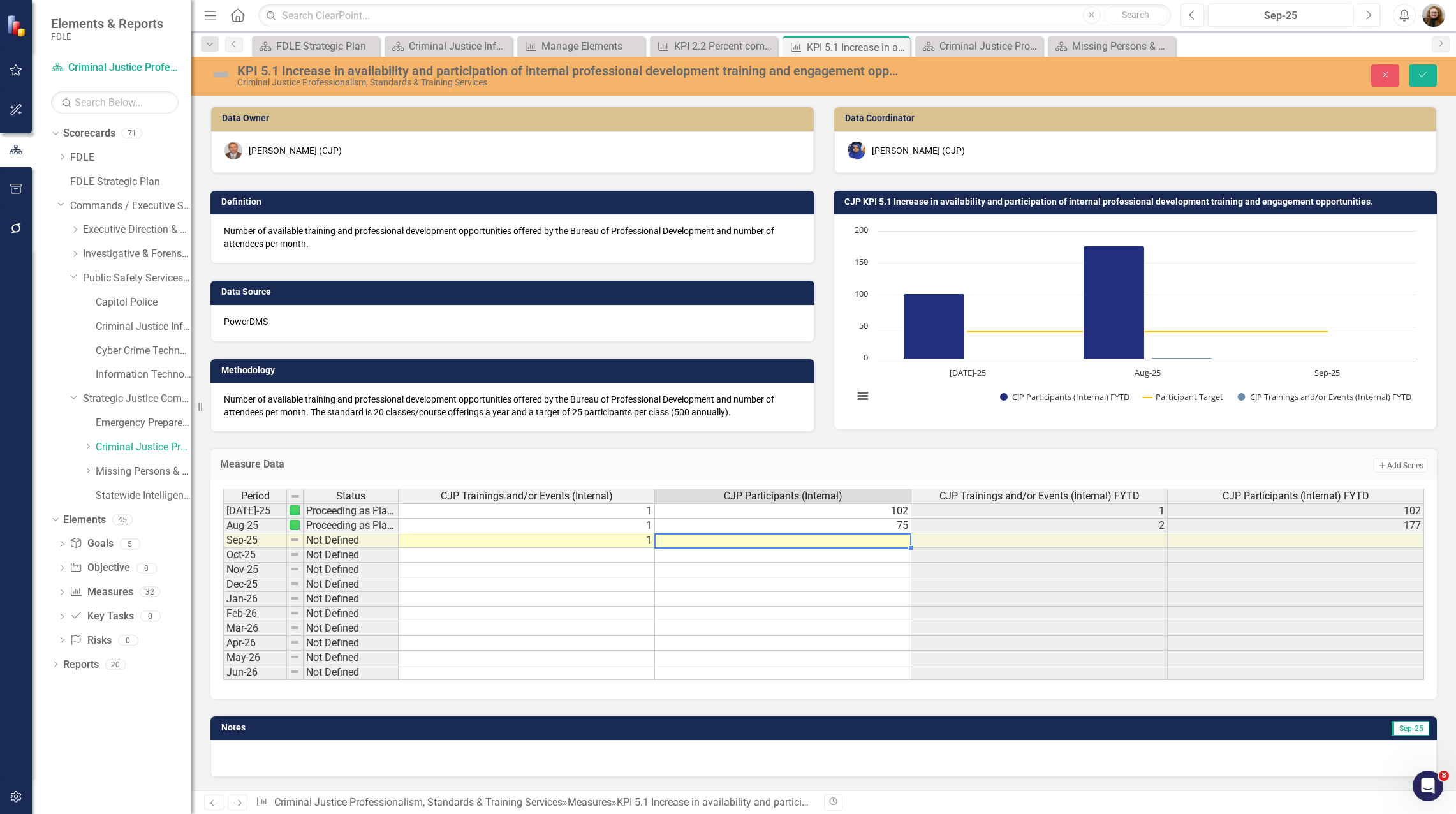
click at [674, 540] on td at bounding box center [783, 540] width 256 height 15
type textarea "10"
click at [694, 601] on td at bounding box center [783, 599] width 256 height 15
click at [1428, 79] on icon "Save" at bounding box center [1423, 75] width 11 height 9
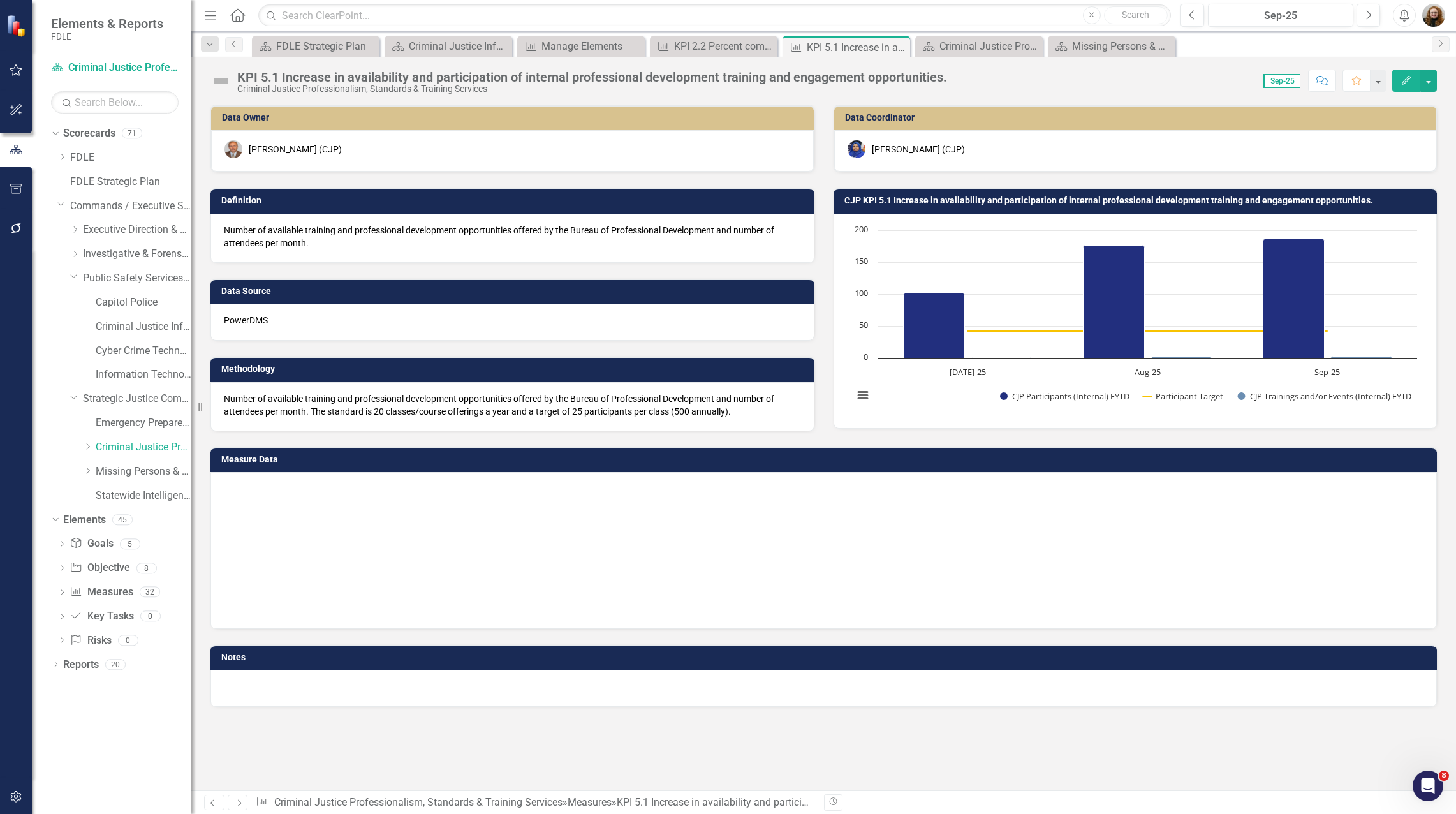
click at [808, 588] on div at bounding box center [824, 546] width 1200 height 127
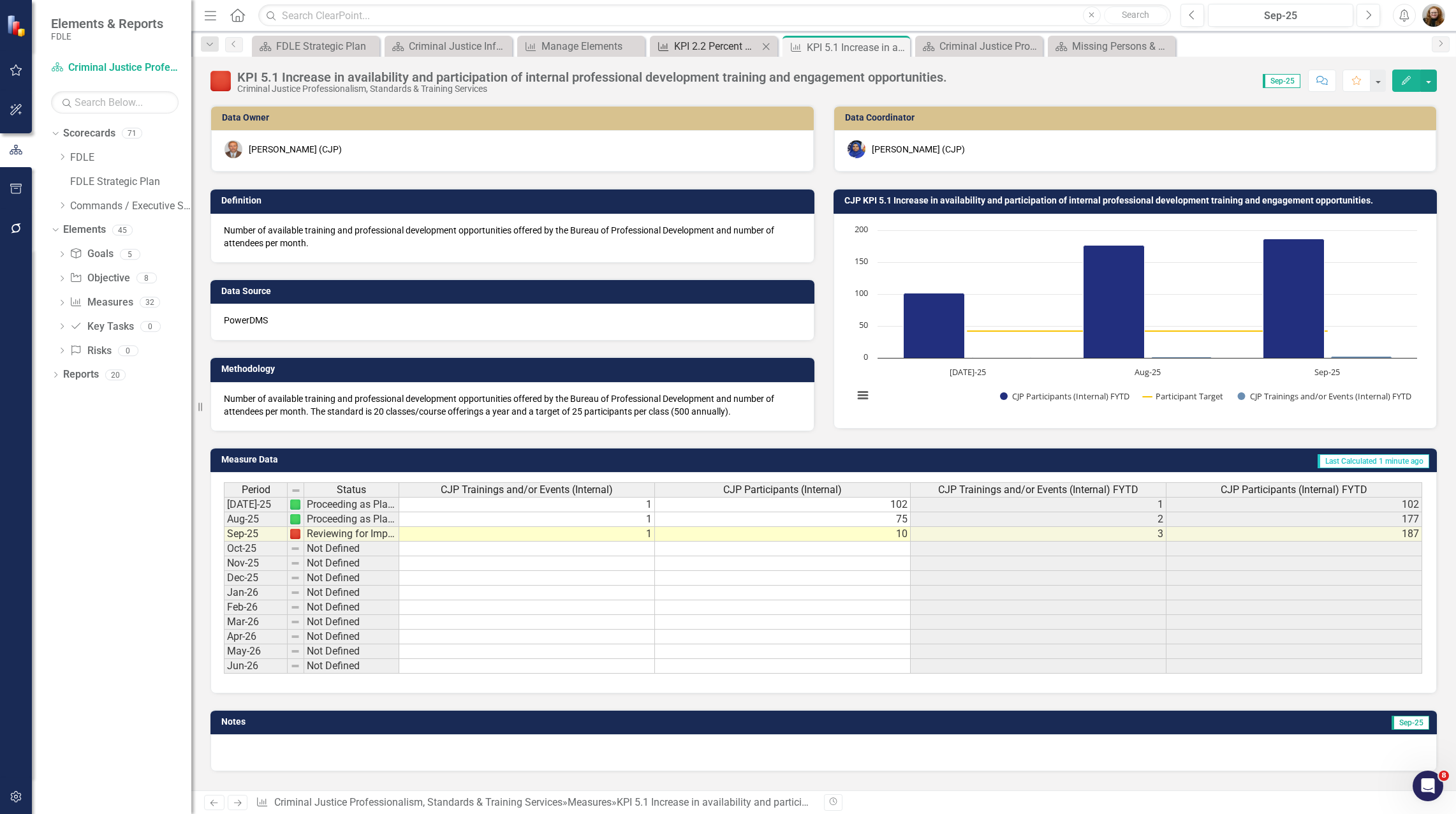
click at [704, 46] on div "KPI 2.2 Percent completion of delivering 3 accreditation manager classes and 24…" at bounding box center [716, 46] width 84 height 16
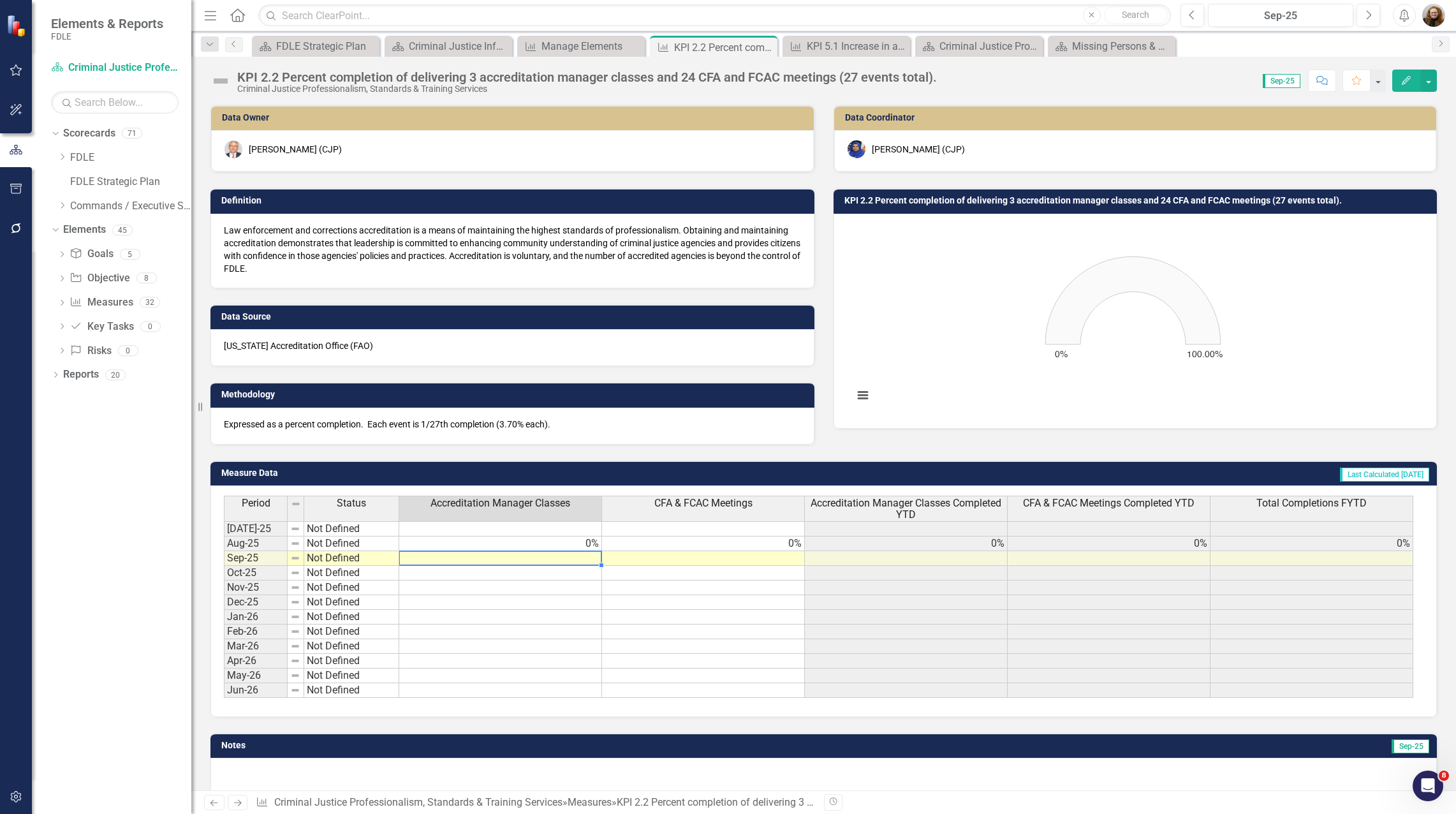
click at [546, 561] on td at bounding box center [500, 558] width 203 height 15
click at [851, 46] on div "KPI 5.1 Increase in availability and participation of internal professional dev…" at bounding box center [849, 46] width 84 height 16
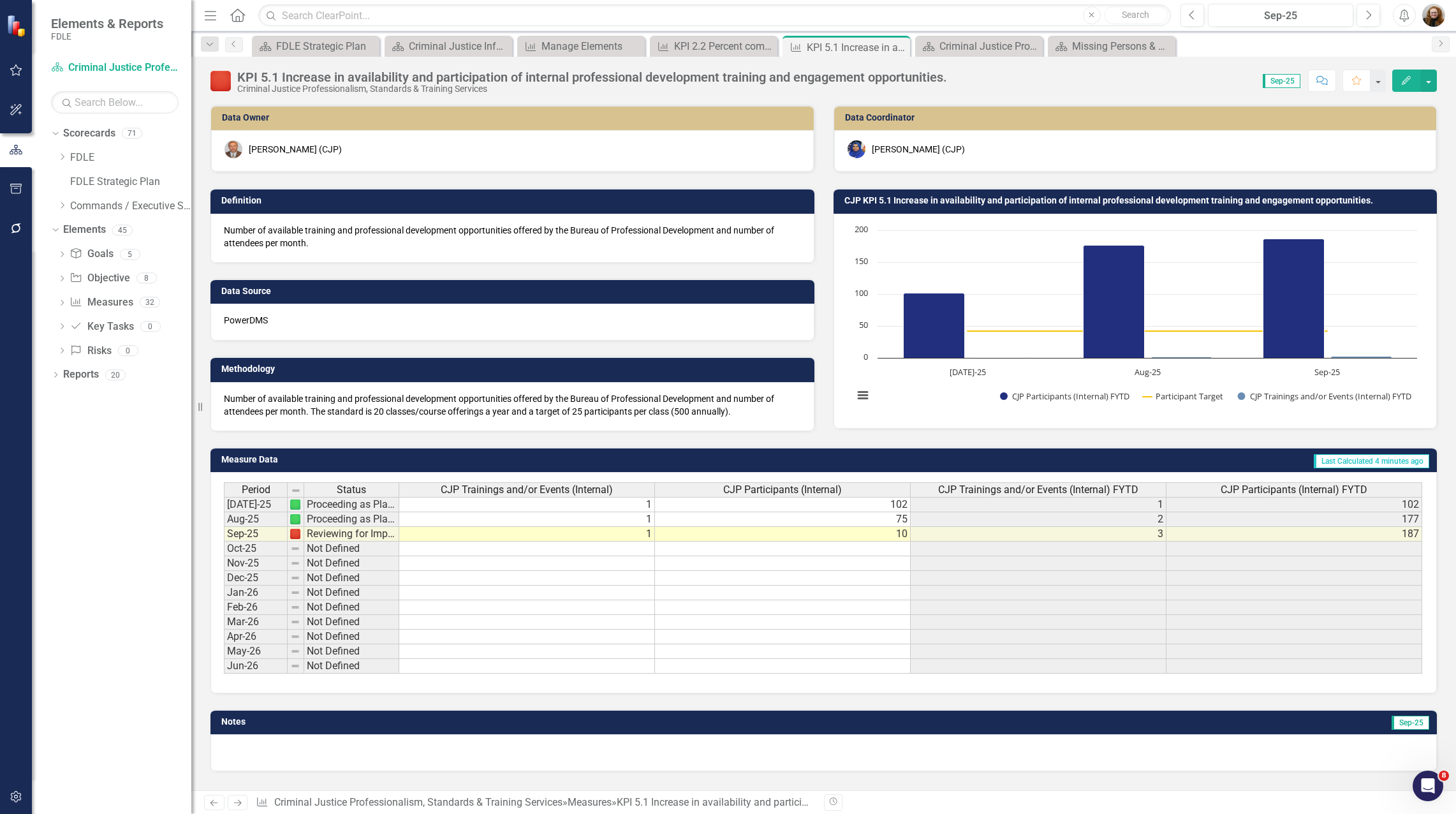
click at [160, 663] on div "Dropdown Scorecards 71 Dropdown FDLE Commissioner's Initiative Team Project Das…" at bounding box center [112, 468] width 159 height 691
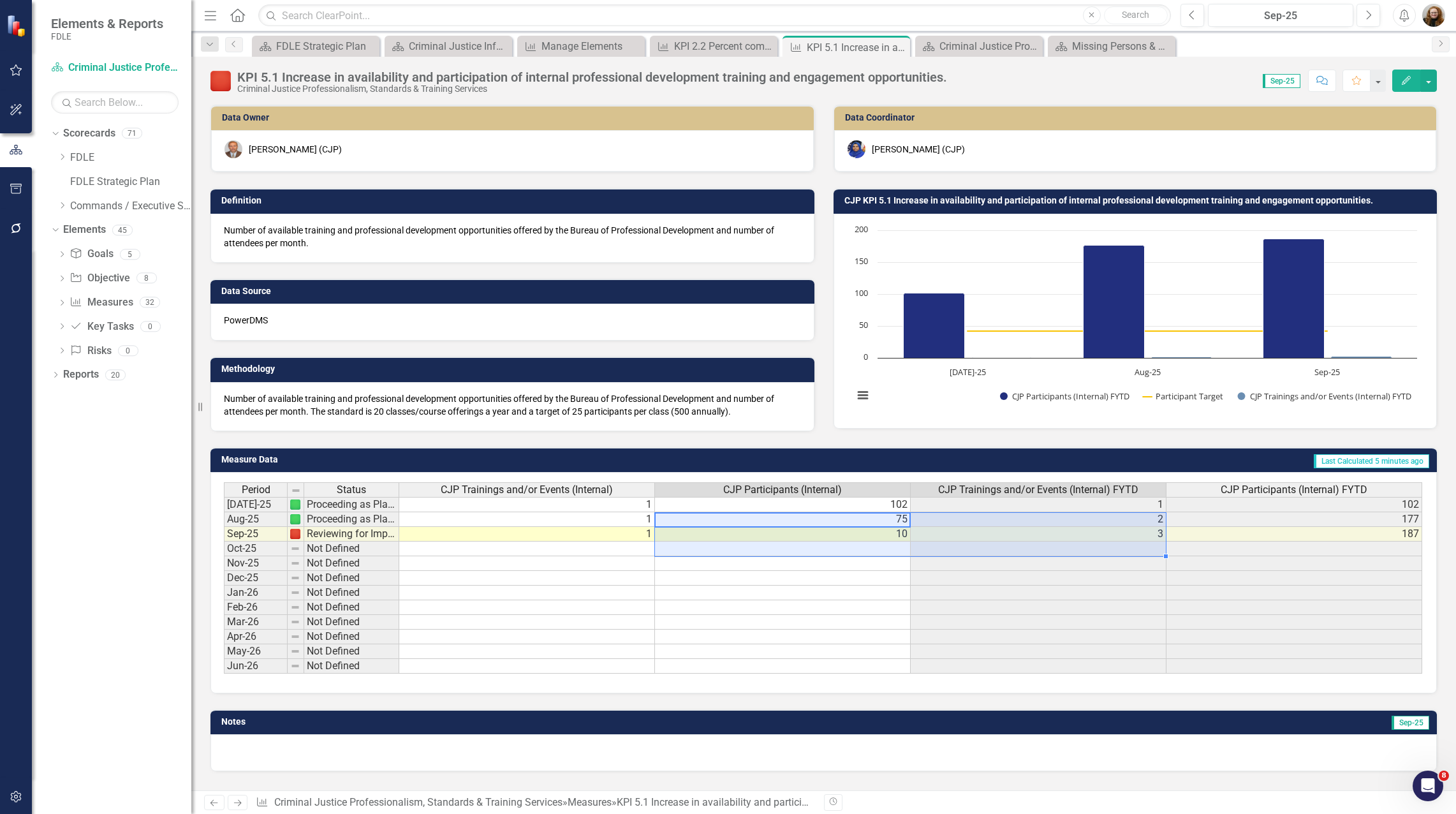
drag, startPoint x: 907, startPoint y: 517, endPoint x: 914, endPoint y: 546, distance: 29.8
click at [914, 546] on tbody "[DATE]-25 Proceeding as Planned 1 102 1 102 Aug-25 Proceeding as Planned 1 75 2…" at bounding box center [823, 585] width 1198 height 176
click at [143, 513] on div "Dropdown Scorecards 71 Dropdown FDLE Commissioner's Initiative Team Project Das…" at bounding box center [112, 468] width 159 height 691
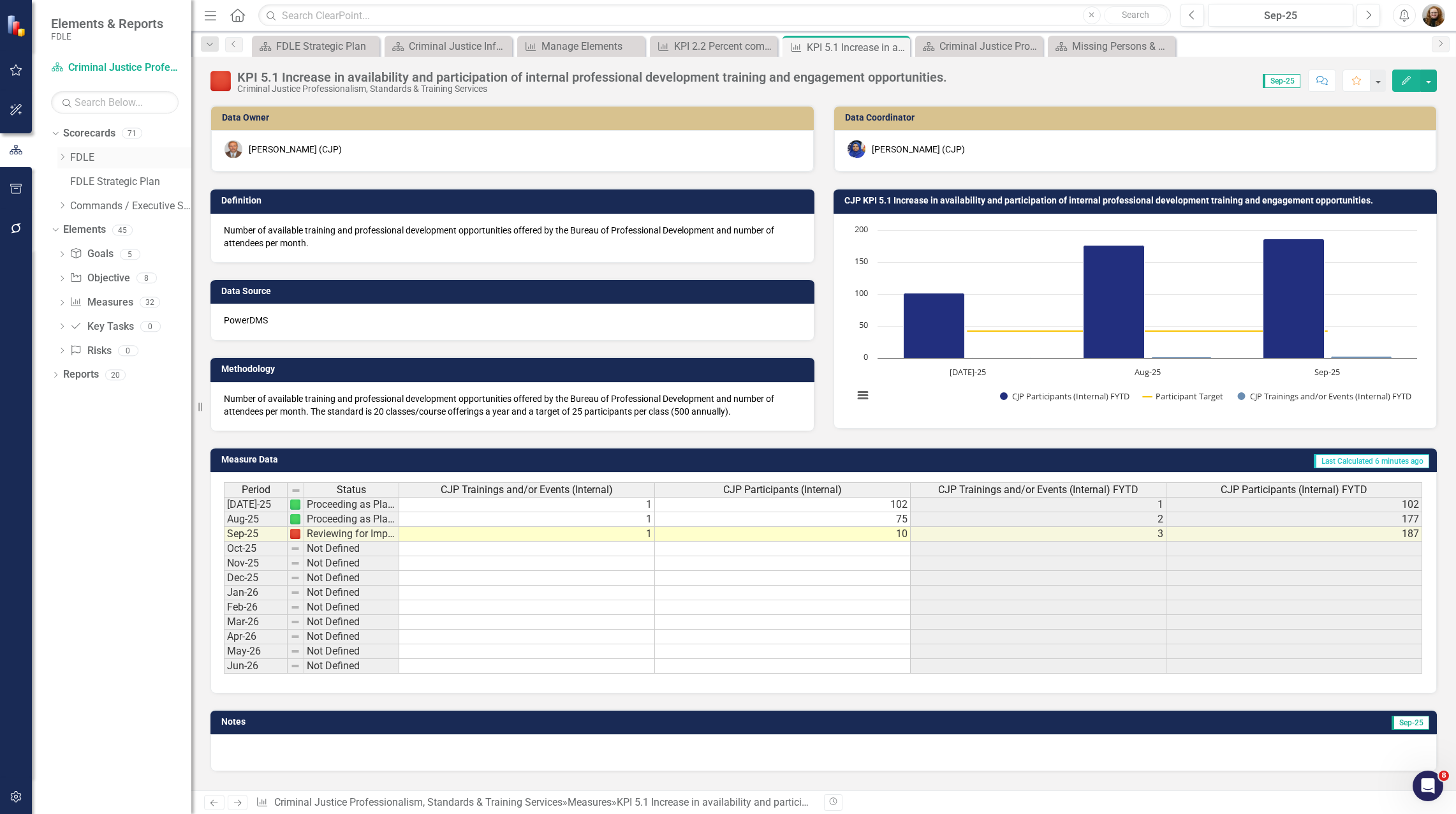
click at [61, 159] on icon "Dropdown" at bounding box center [62, 157] width 9 height 8
click at [703, 50] on div "KPI 2.2 Percent completion of delivering 3 accreditation manager classes and 24…" at bounding box center [716, 46] width 84 height 16
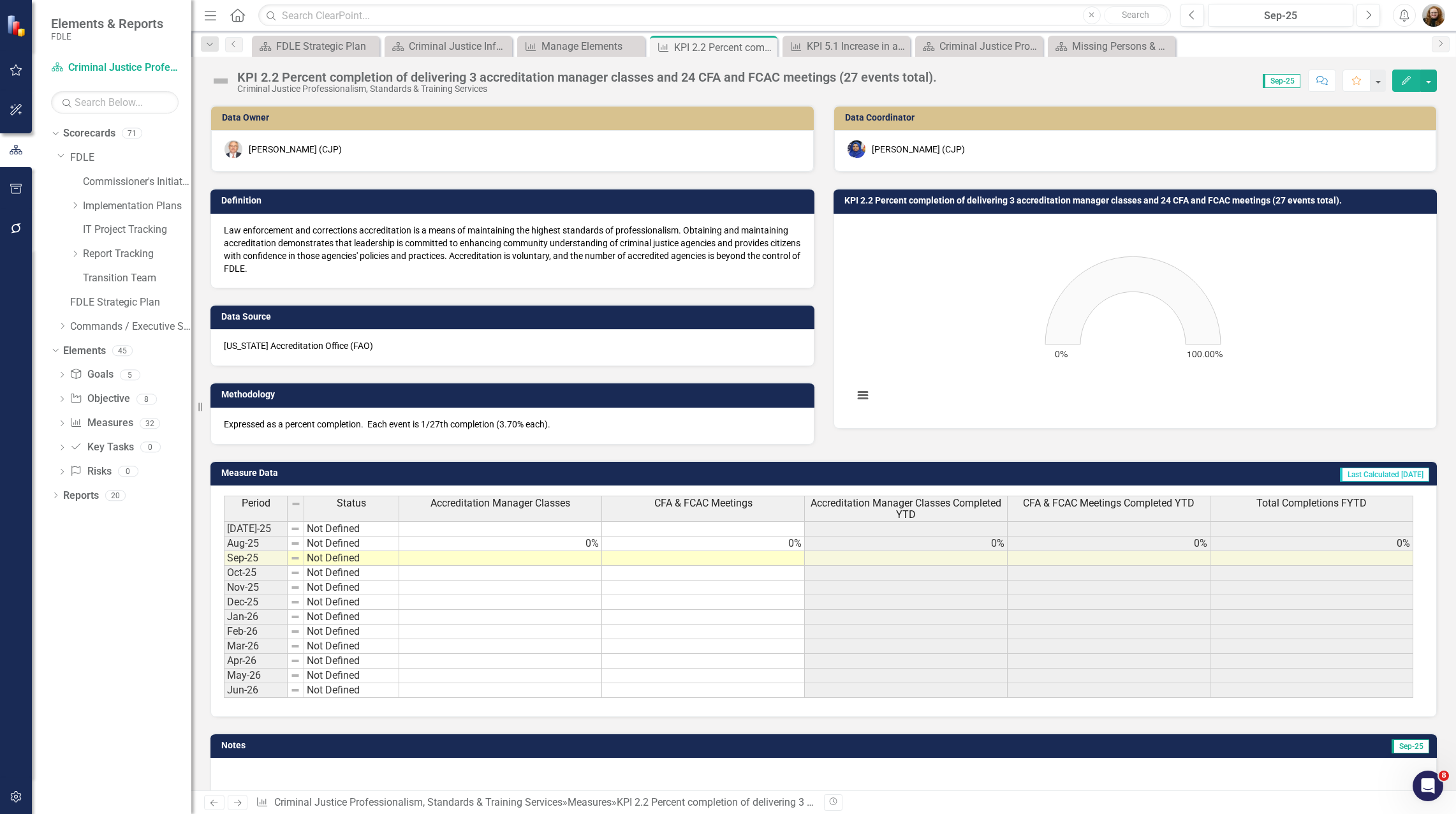
click at [1346, 346] on rect "Interactive chart" at bounding box center [1133, 319] width 572 height 191
click at [255, 150] on div "[PERSON_NAME] (CJP)" at bounding box center [295, 149] width 93 height 13
click at [231, 152] on img at bounding box center [233, 149] width 18 height 18
click at [252, 150] on div "[PERSON_NAME] (CJP)" at bounding box center [295, 149] width 93 height 13
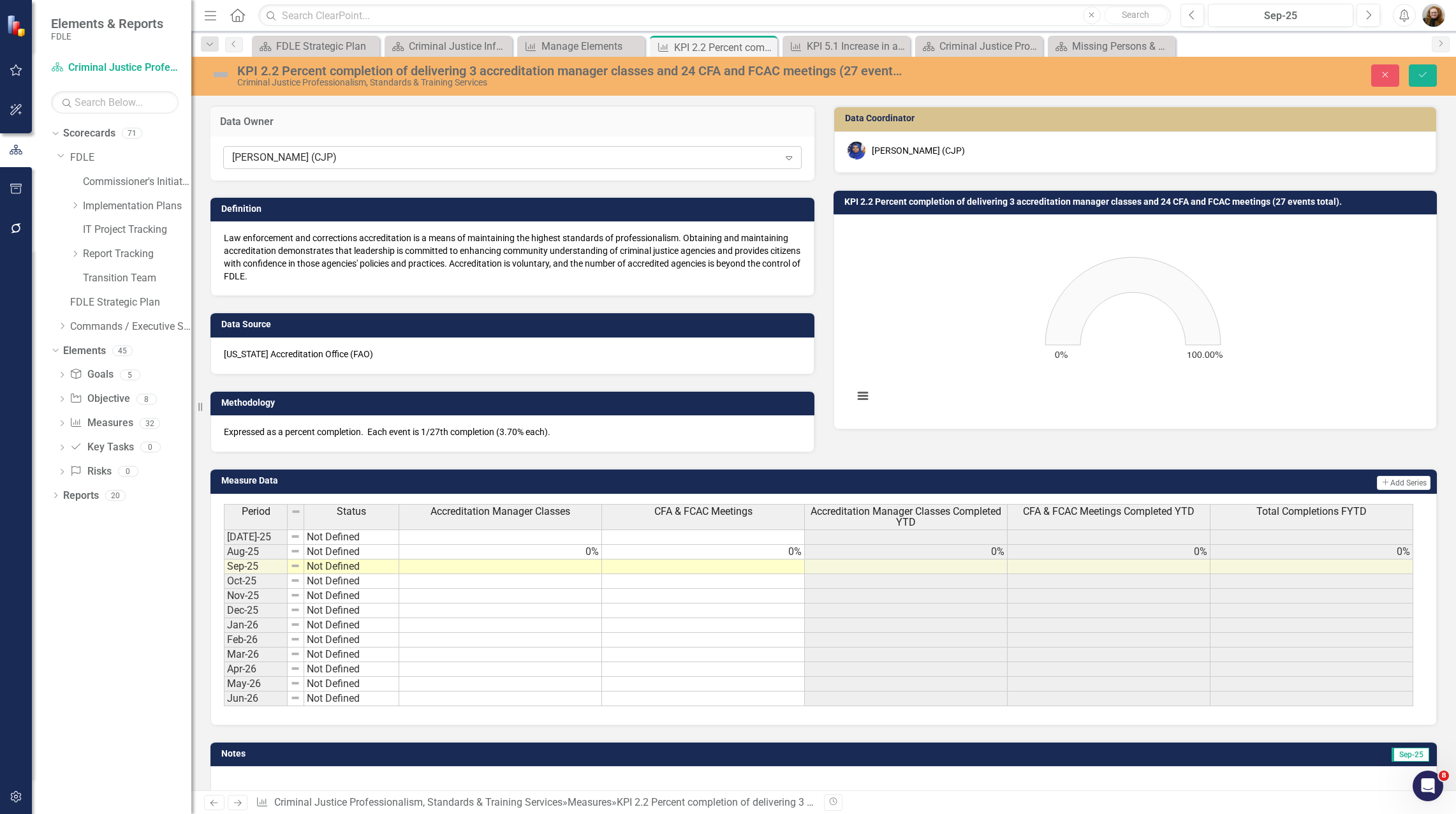
click at [260, 156] on div "[PERSON_NAME] (CJP)" at bounding box center [505, 157] width 547 height 15
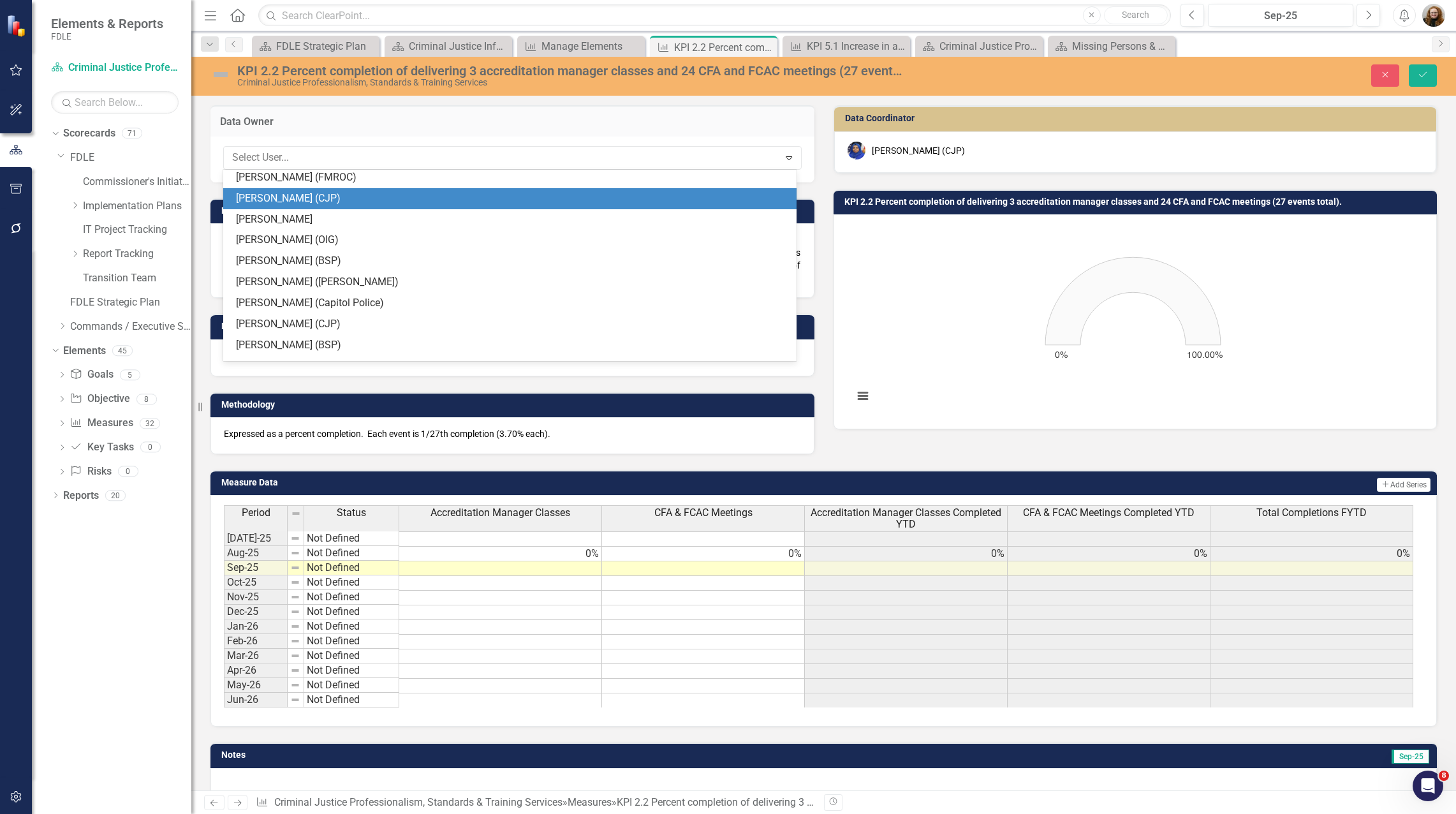
scroll to position [1885, 0]
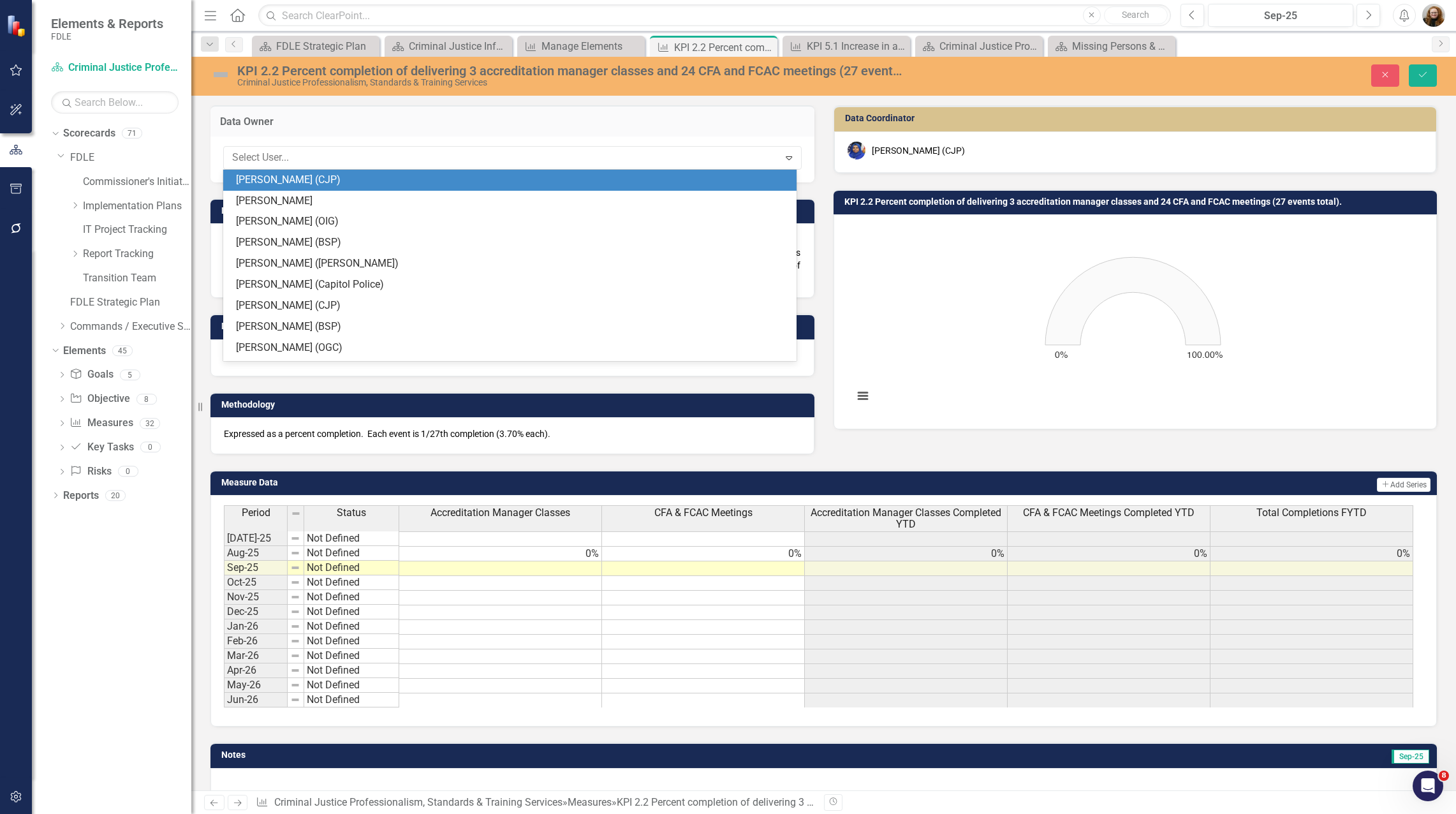
click at [354, 117] on h3 "Data Owner" at bounding box center [512, 122] width 585 height 11
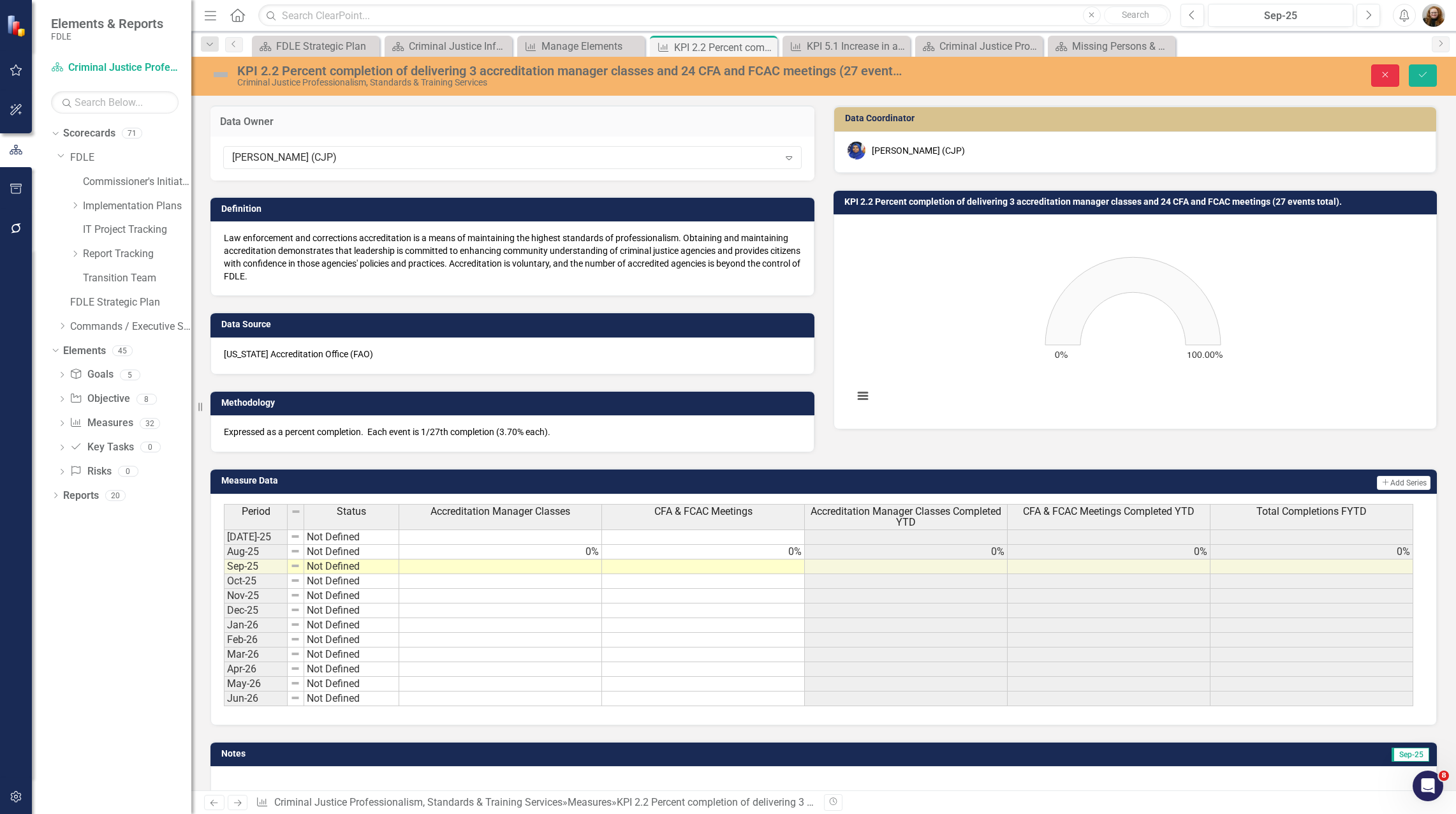
click at [1379, 77] on button "Close" at bounding box center [1385, 75] width 28 height 22
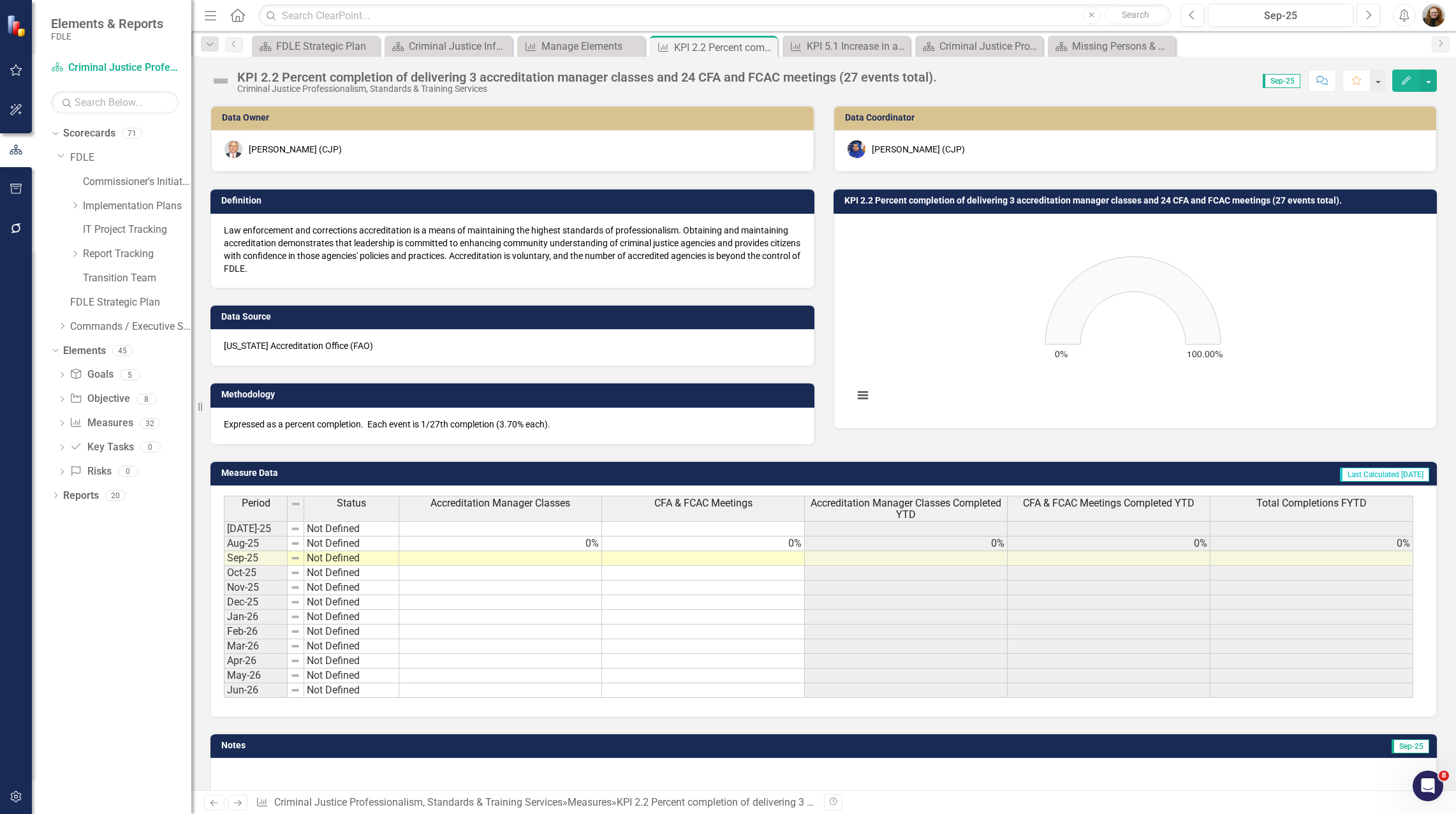
drag, startPoint x: 65, startPoint y: 329, endPoint x: 73, endPoint y: 340, distance: 13.6
click at [65, 329] on icon "Dropdown" at bounding box center [62, 326] width 9 height 8
click at [74, 377] on icon at bounding box center [75, 374] width 3 height 6
click at [77, 354] on div "Dropdown" at bounding box center [75, 350] width 9 height 11
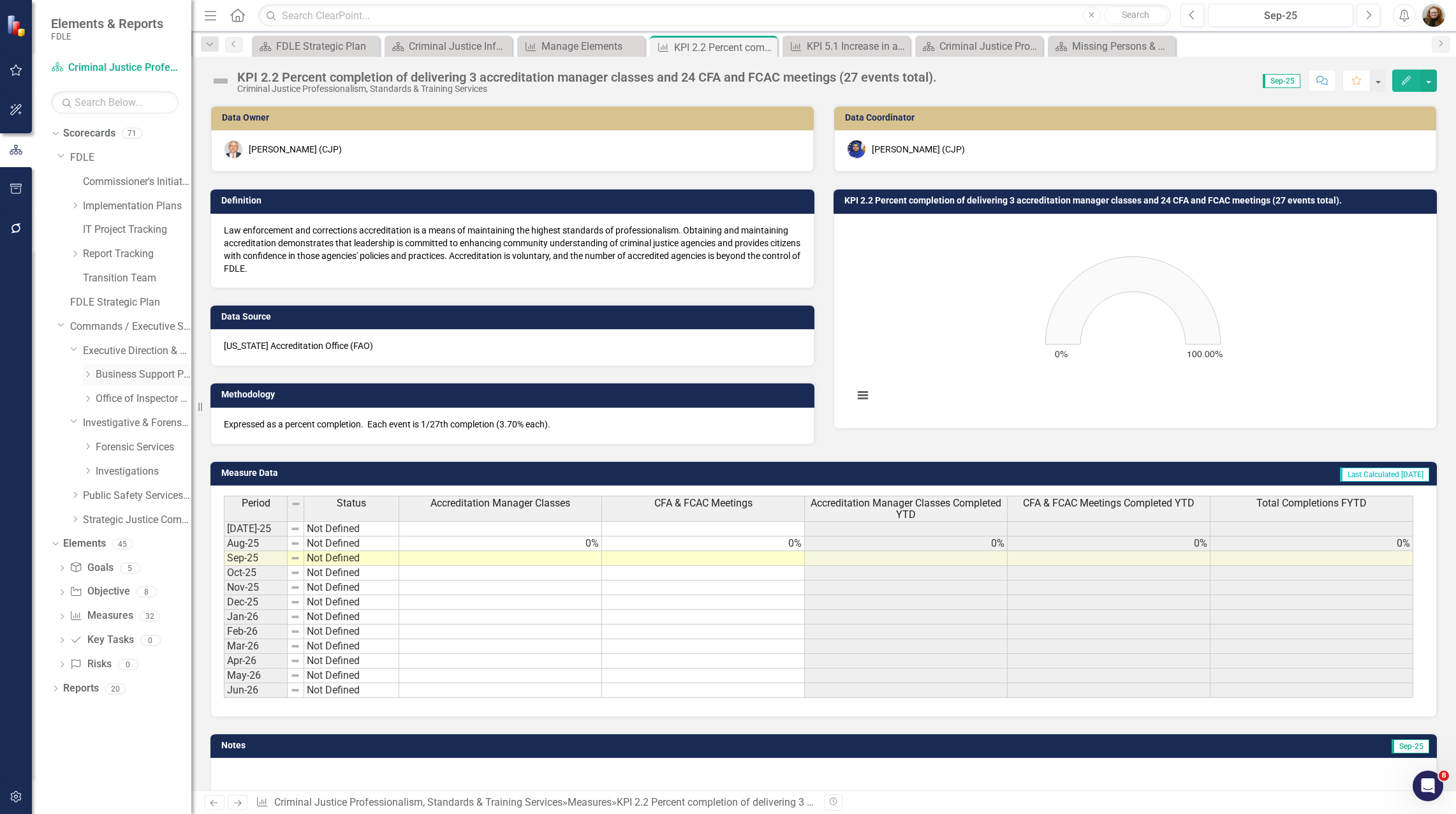
click at [112, 373] on link "Business Support Program" at bounding box center [143, 374] width 95 height 15
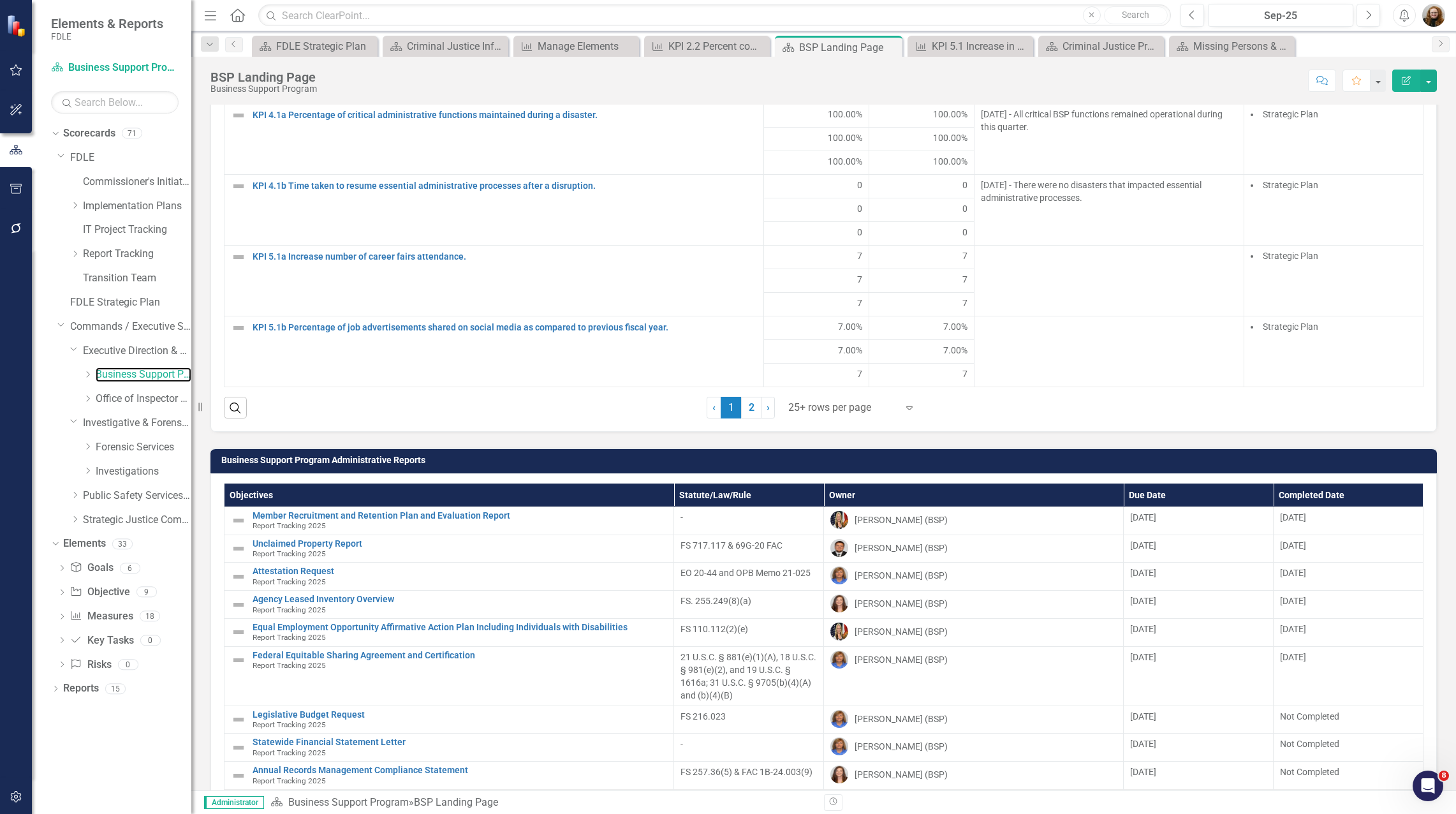
scroll to position [1339, 0]
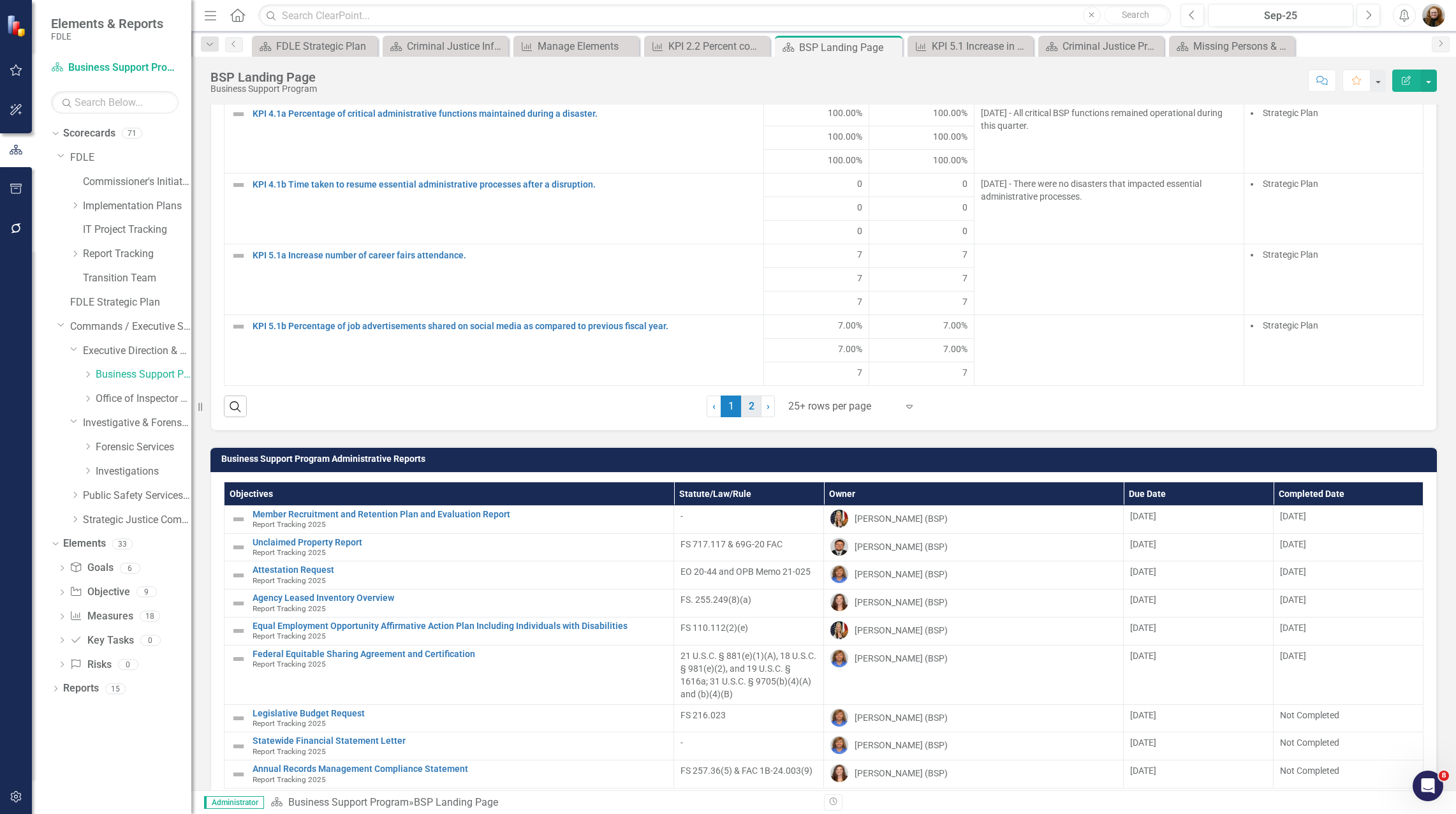
click at [744, 415] on link "2" at bounding box center [751, 406] width 21 height 21
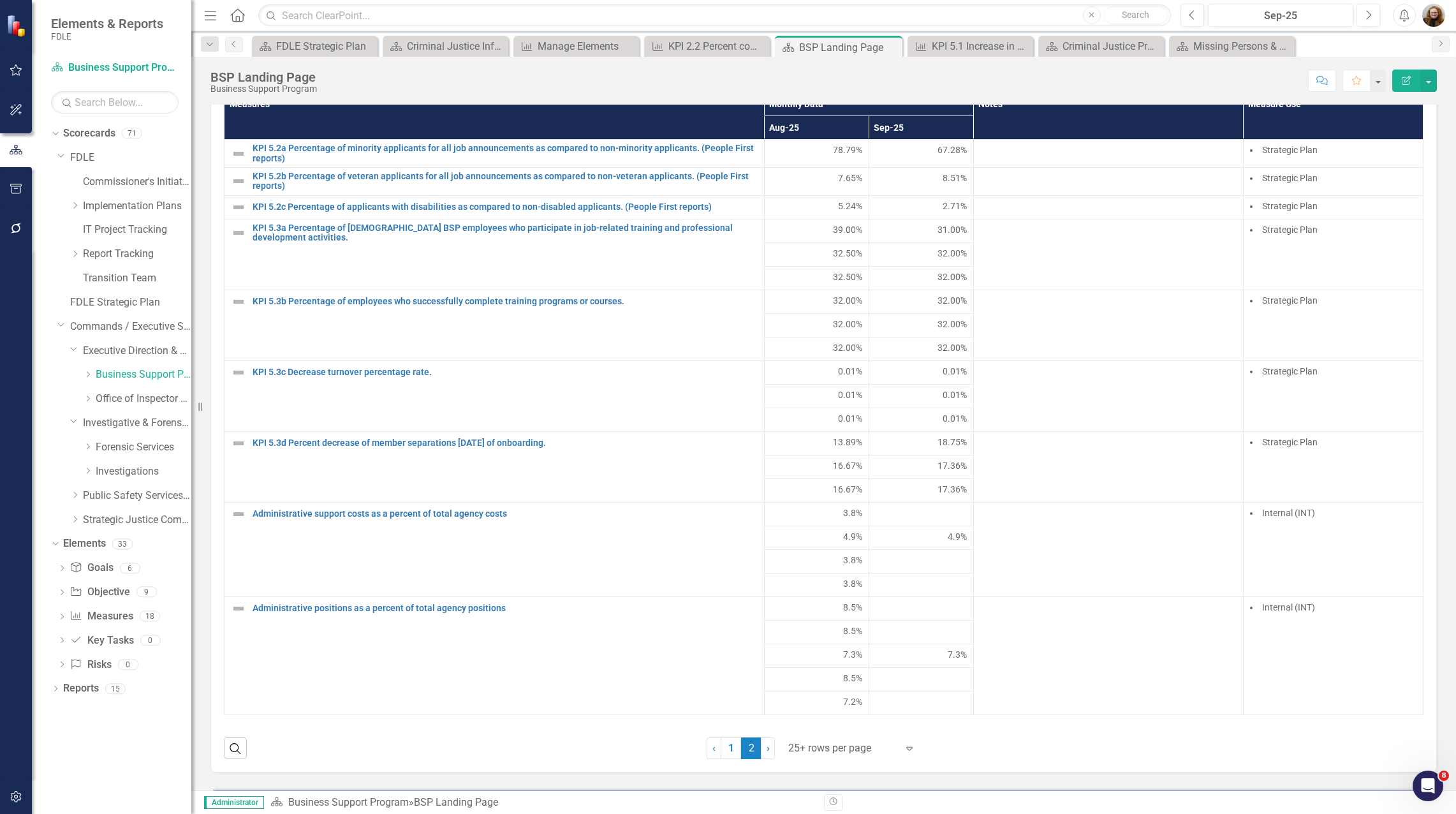
scroll to position [1275, 0]
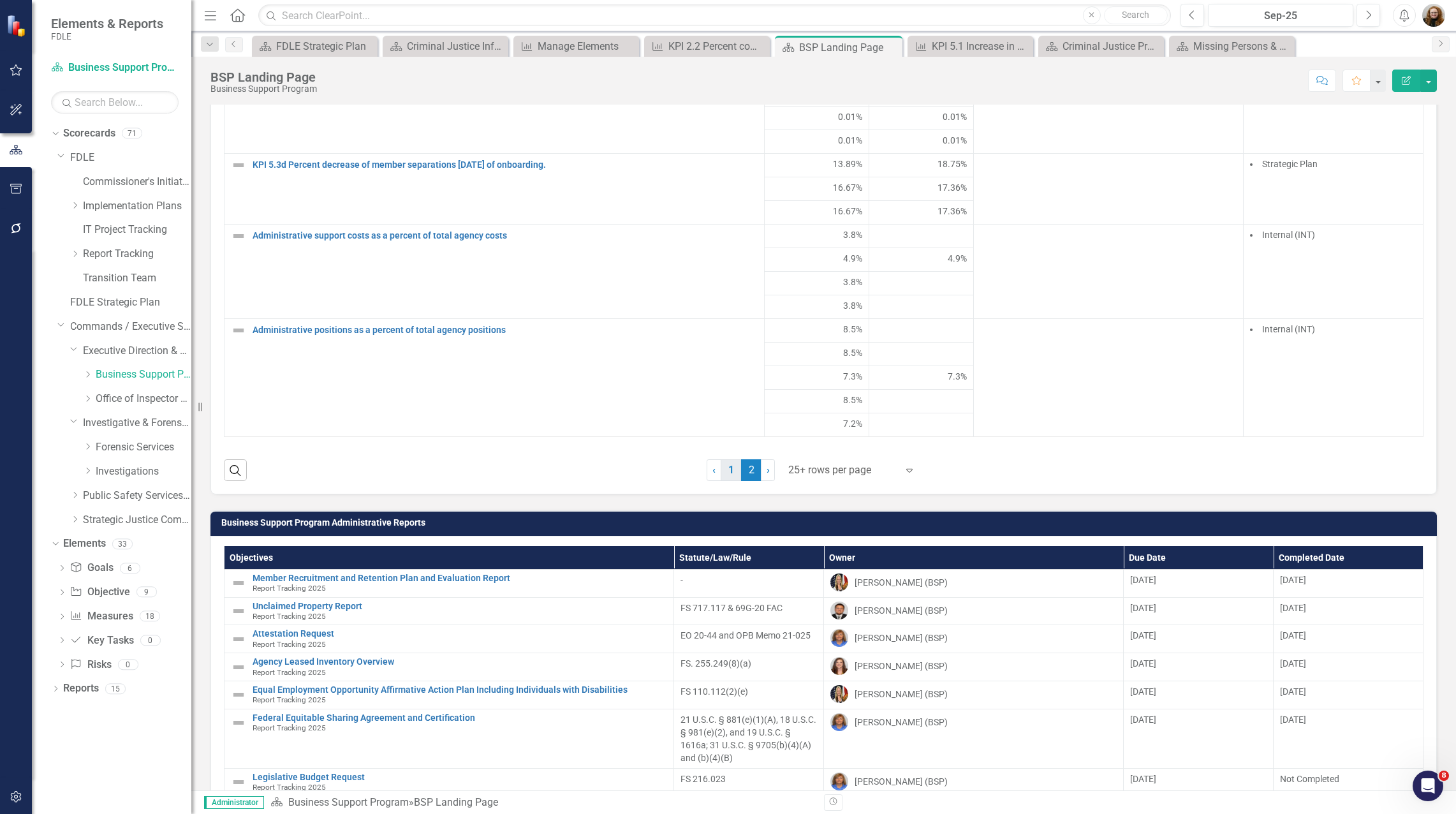
click at [721, 481] on link "1" at bounding box center [731, 470] width 21 height 21
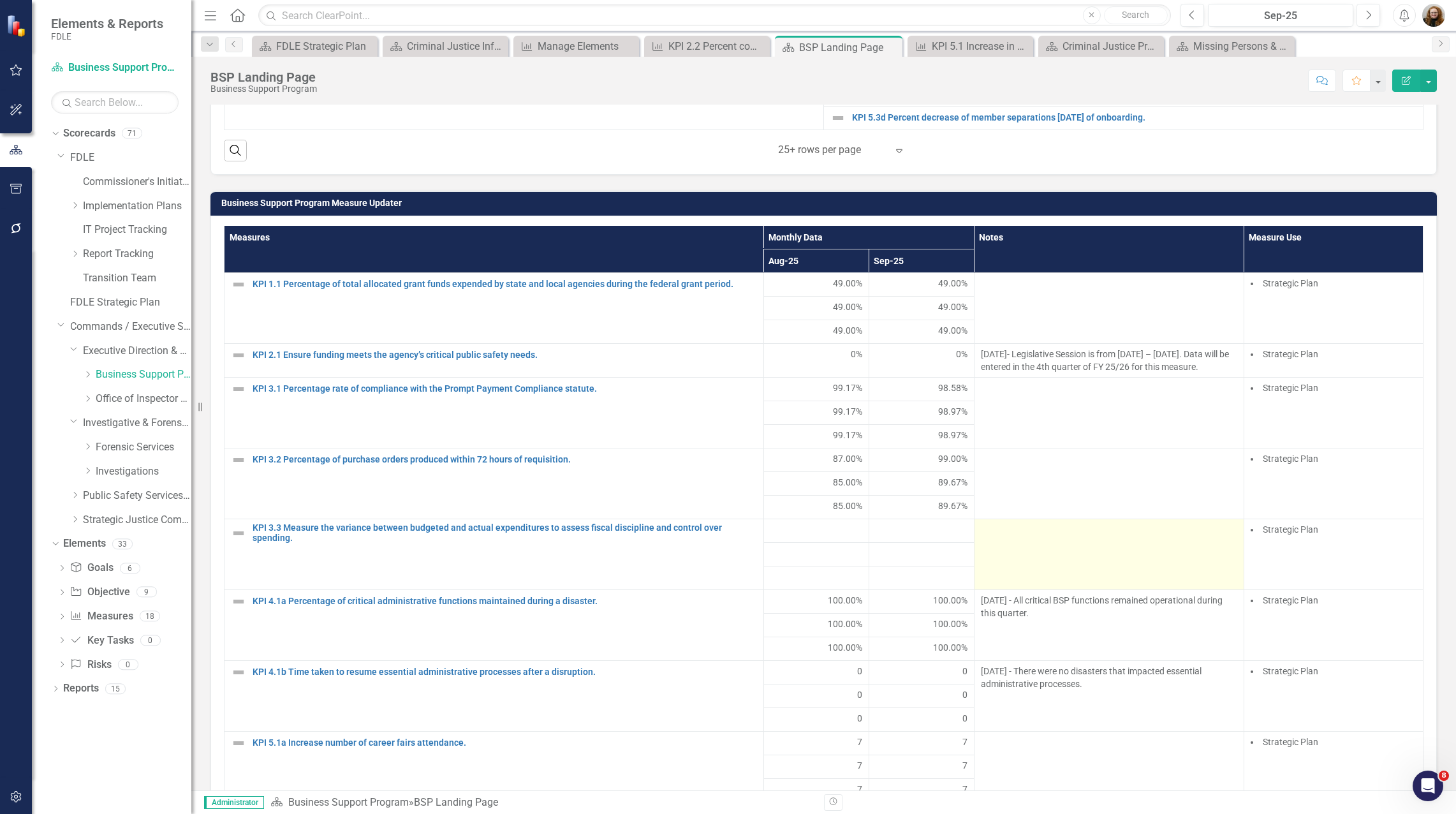
scroll to position [829, 0]
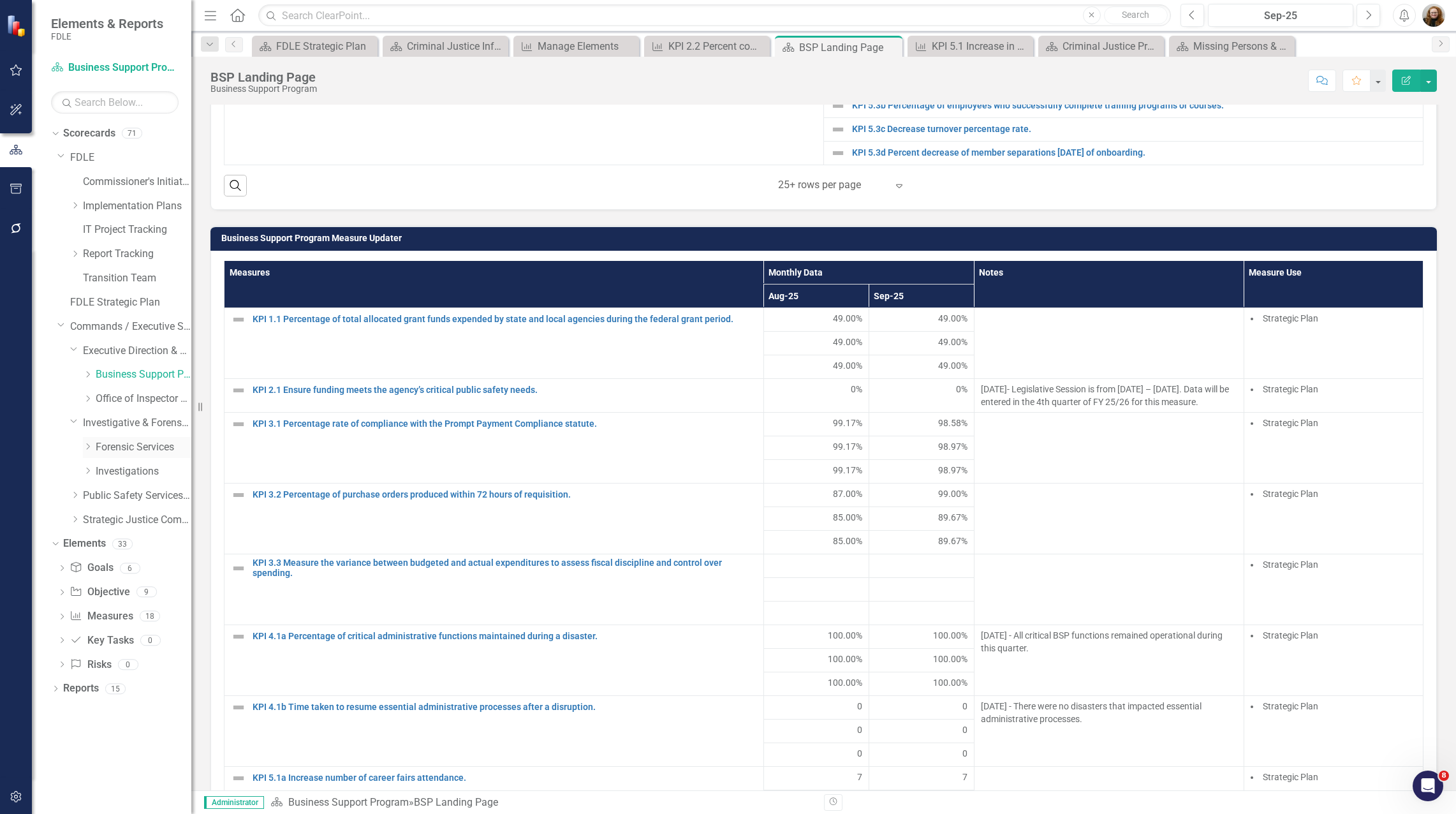
click at [86, 448] on icon "Dropdown" at bounding box center [88, 446] width 9 height 8
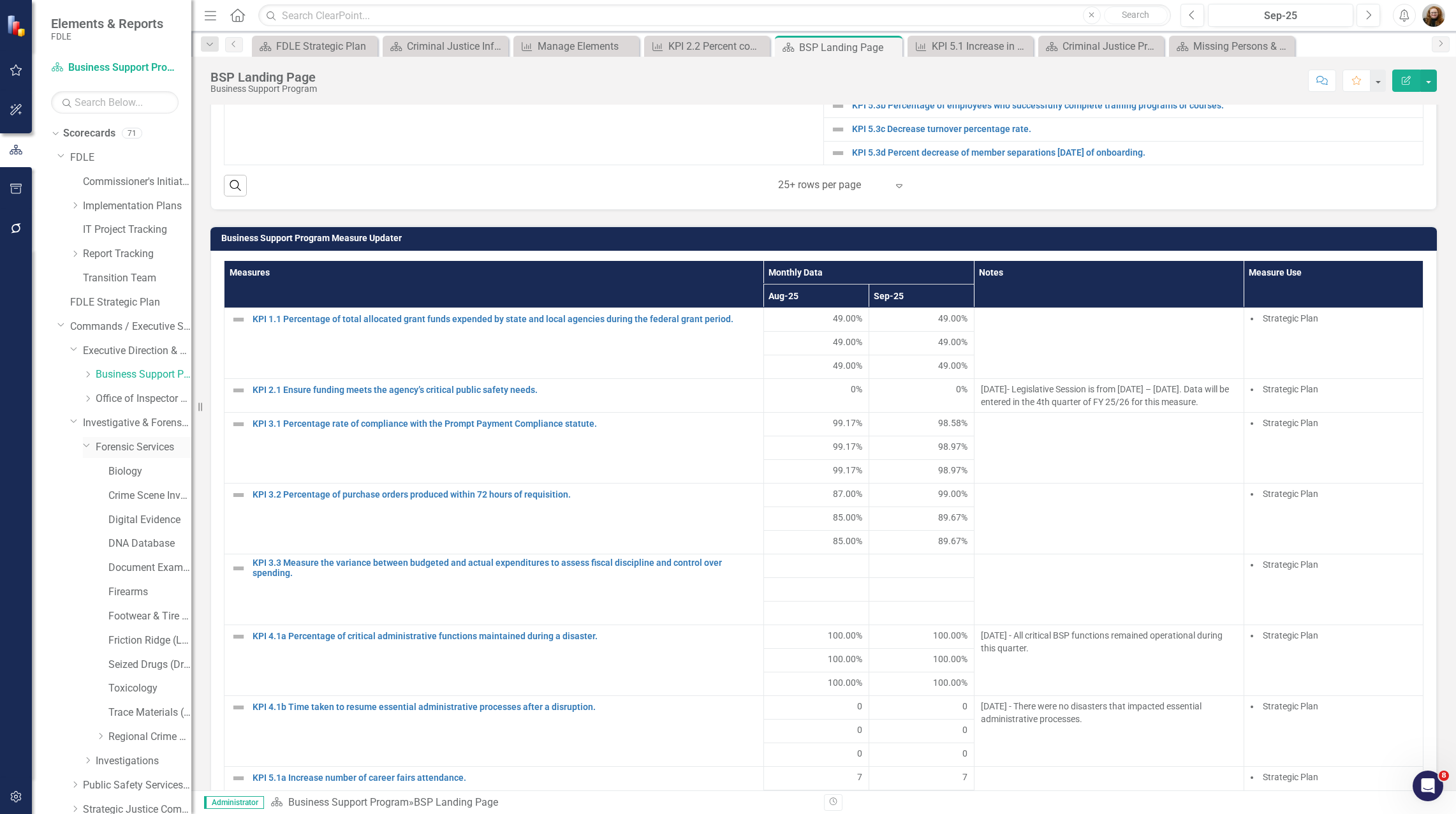
click at [125, 451] on link "Forensic Services" at bounding box center [143, 447] width 95 height 15
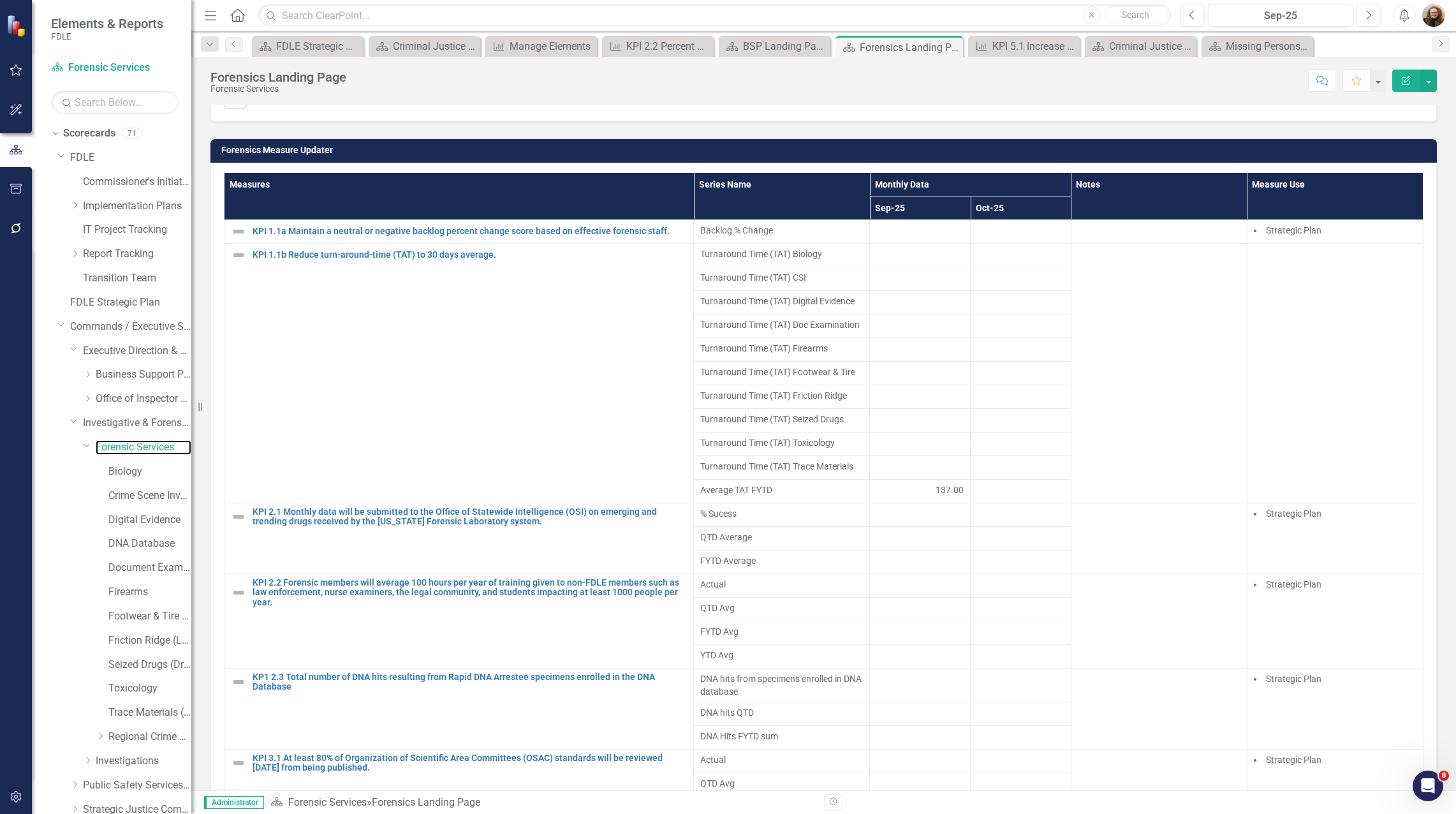
scroll to position [765, 0]
click at [788, 49] on div "BSP Landing Page" at bounding box center [777, 46] width 68 height 16
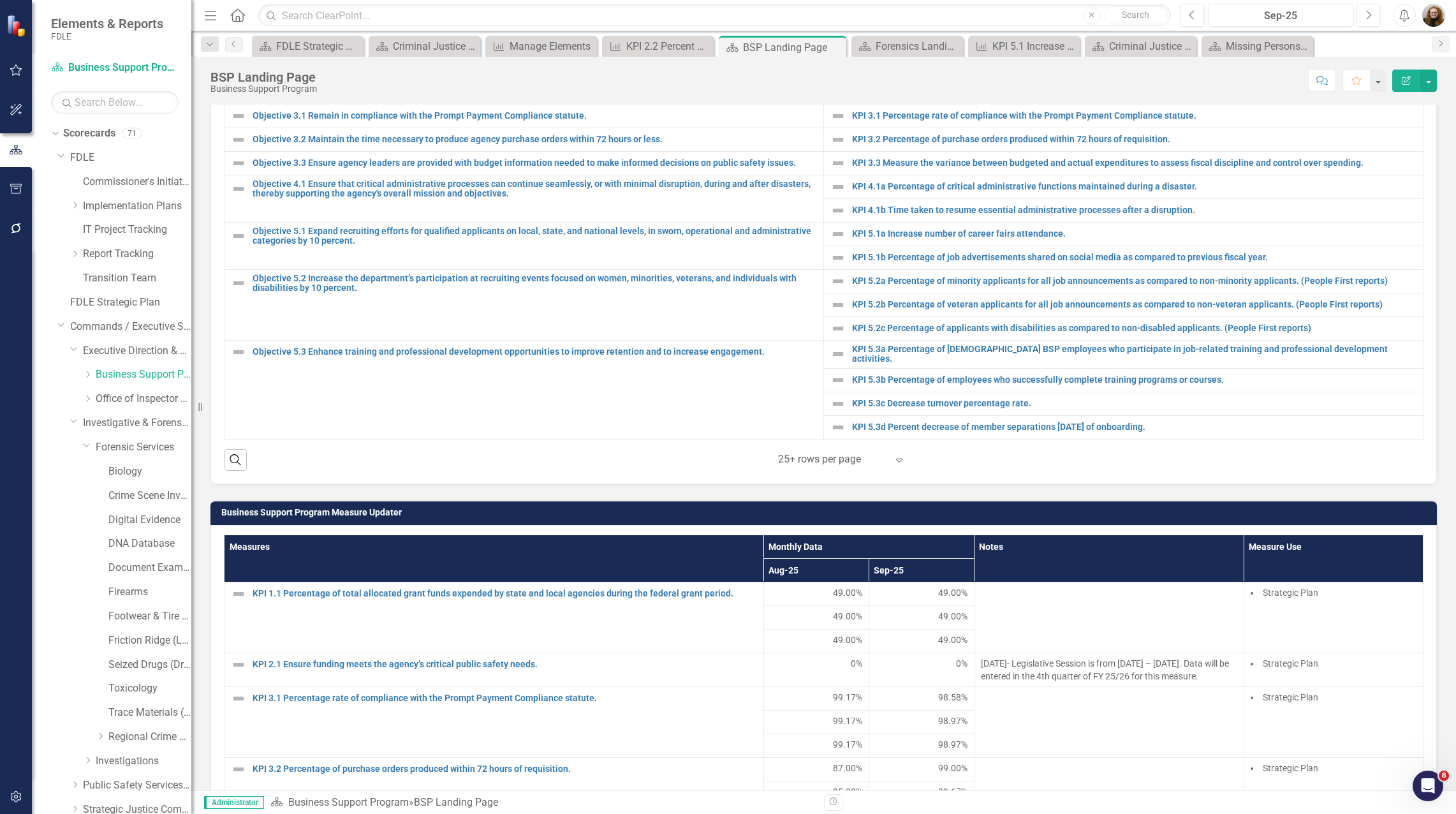
scroll to position [510, 0]
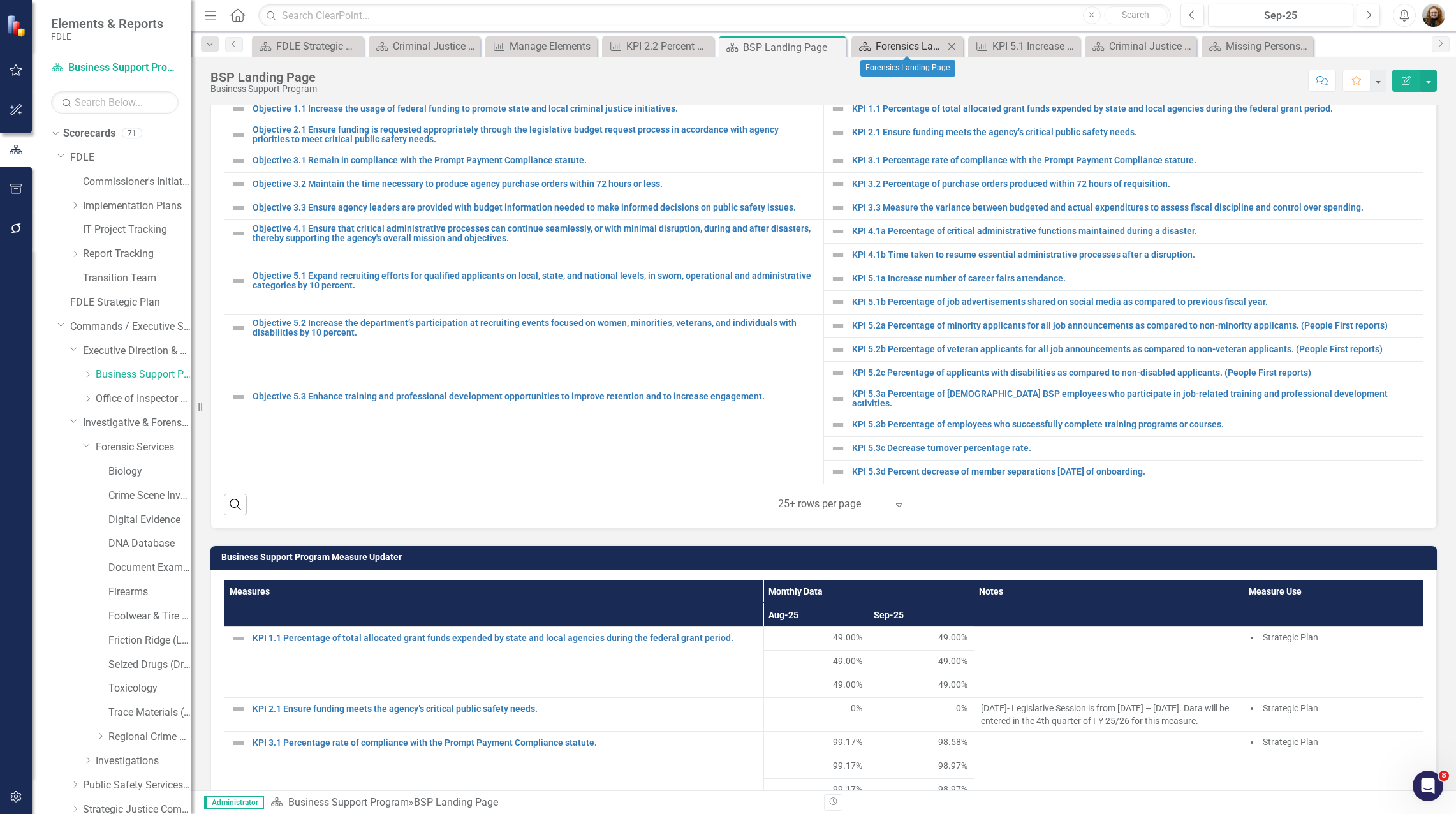
click at [874, 42] on link "Scorecard Forensics Landing Page" at bounding box center [899, 46] width 89 height 16
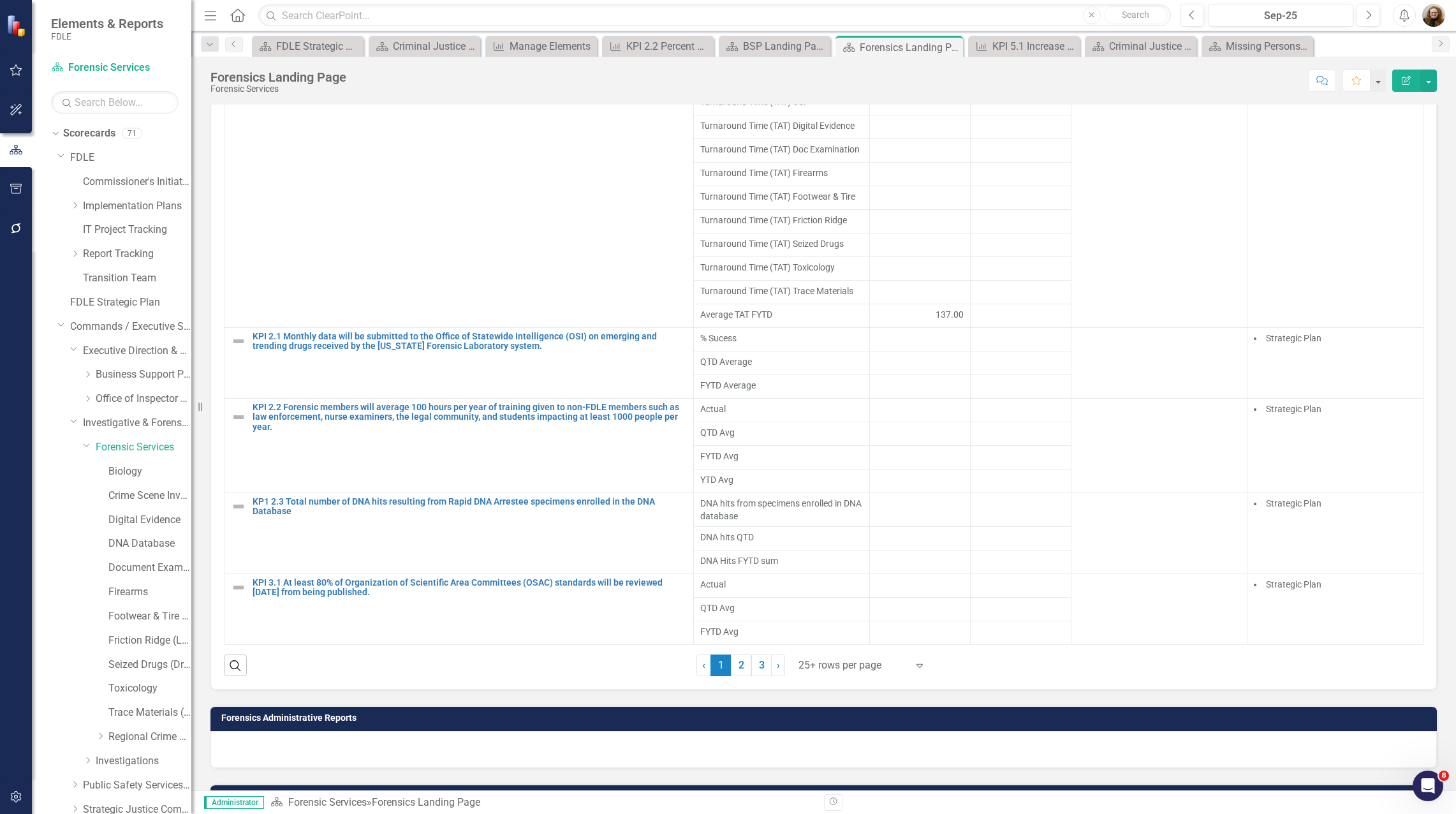
scroll to position [1005, 0]
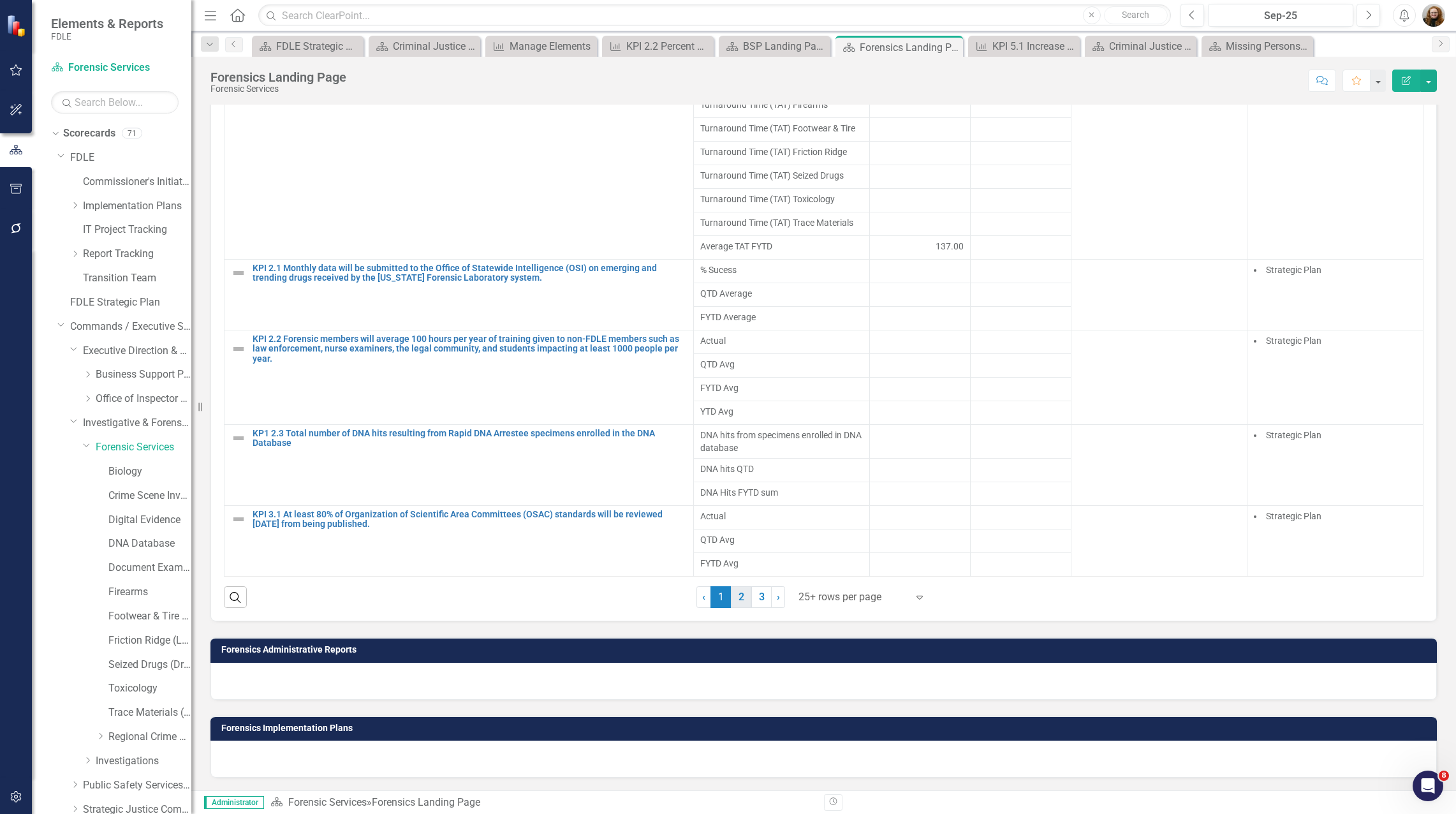
click at [737, 601] on link "2" at bounding box center [741, 597] width 21 height 21
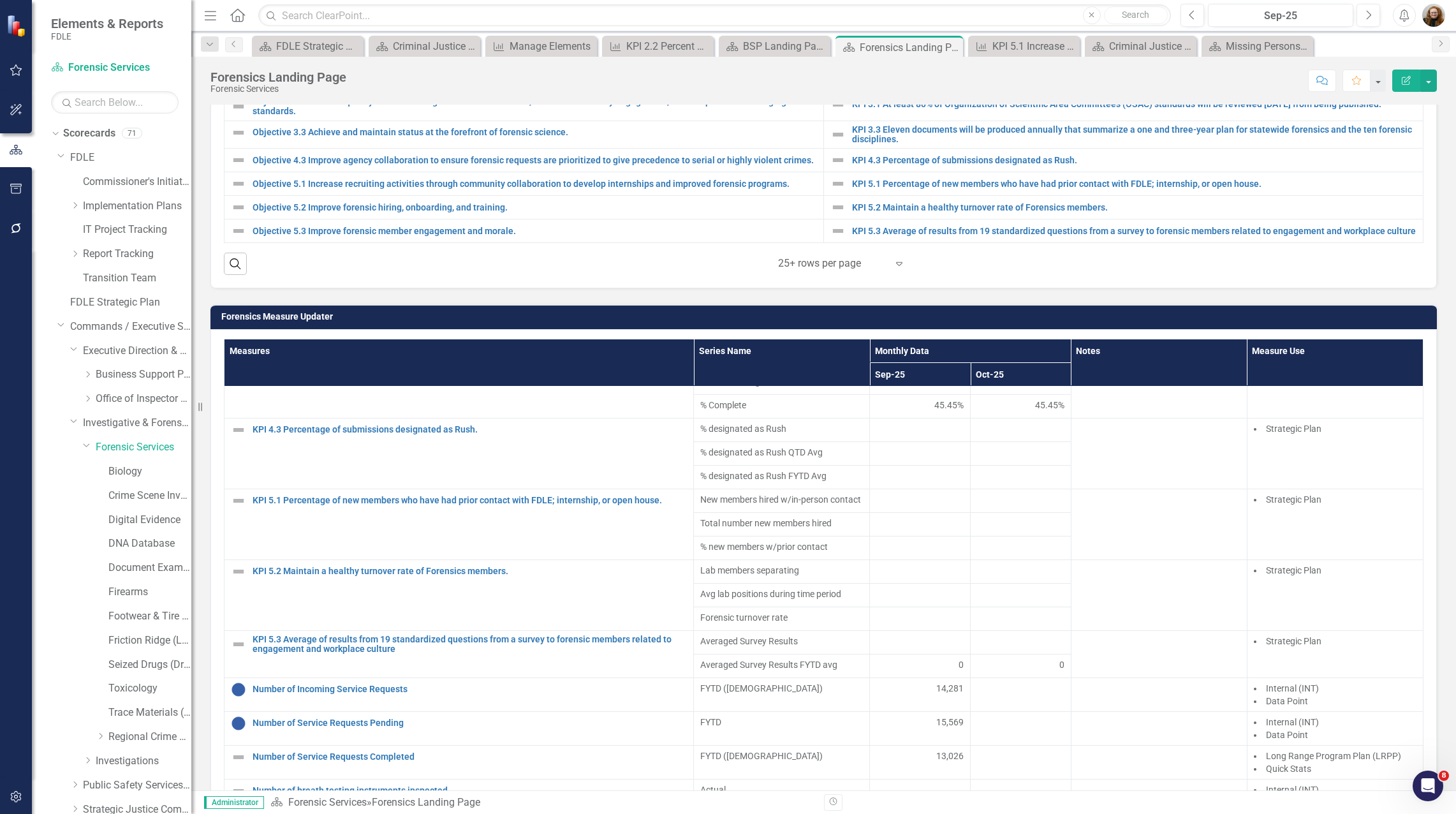
scroll to position [279, 0]
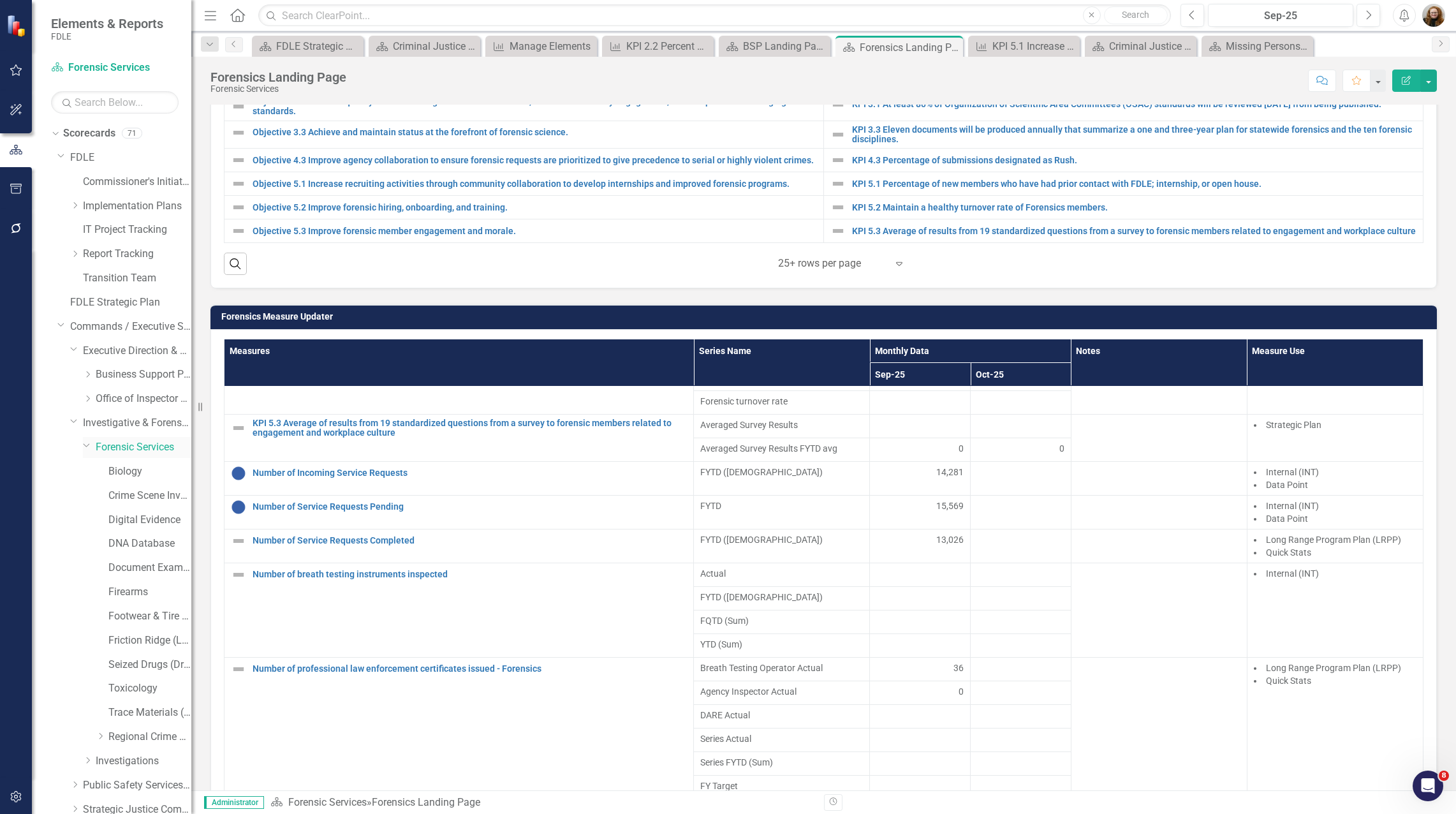
click at [88, 442] on icon "Dropdown" at bounding box center [87, 444] width 8 height 9
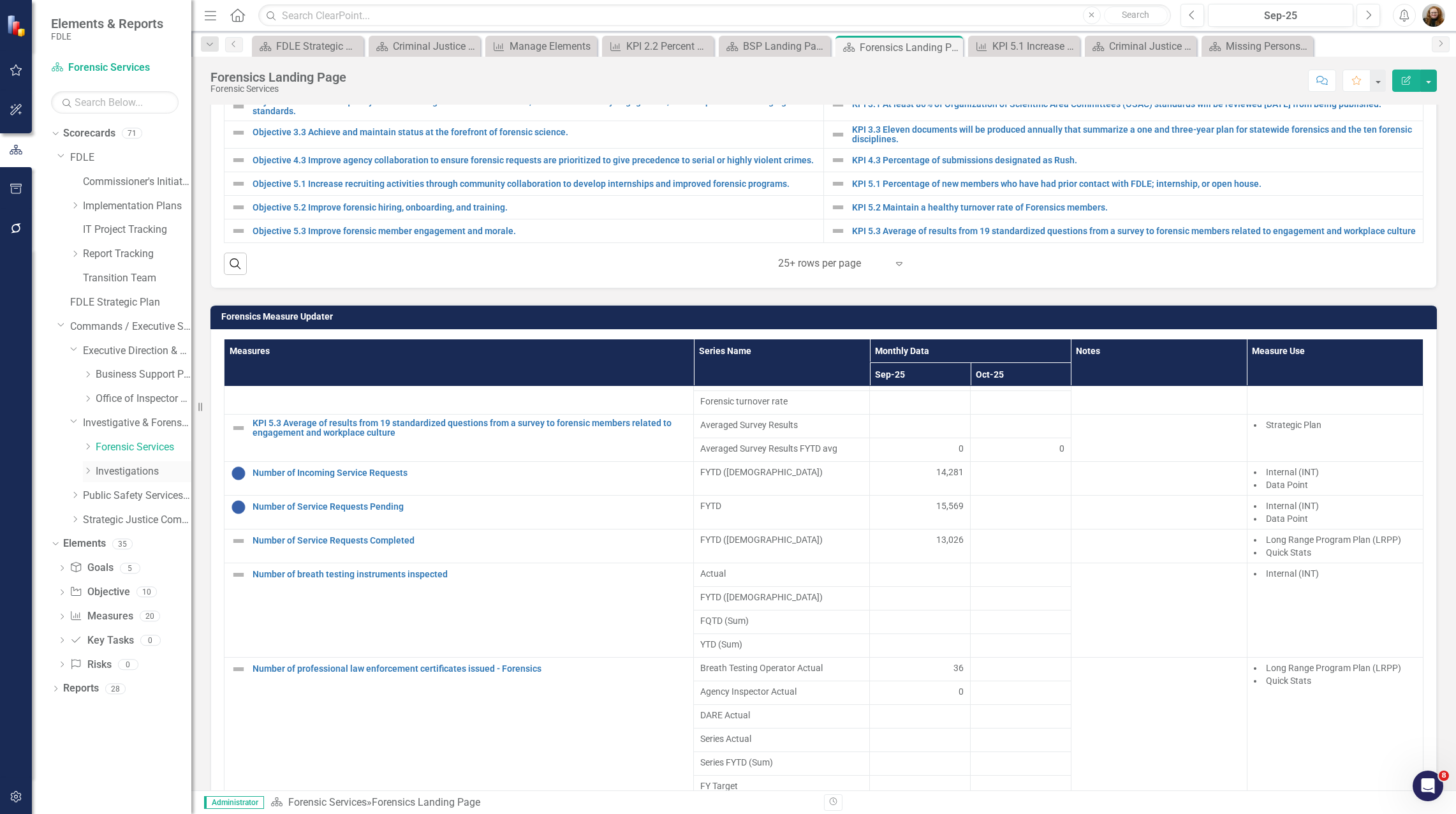
click at [96, 473] on link "Investigations" at bounding box center [143, 471] width 95 height 15
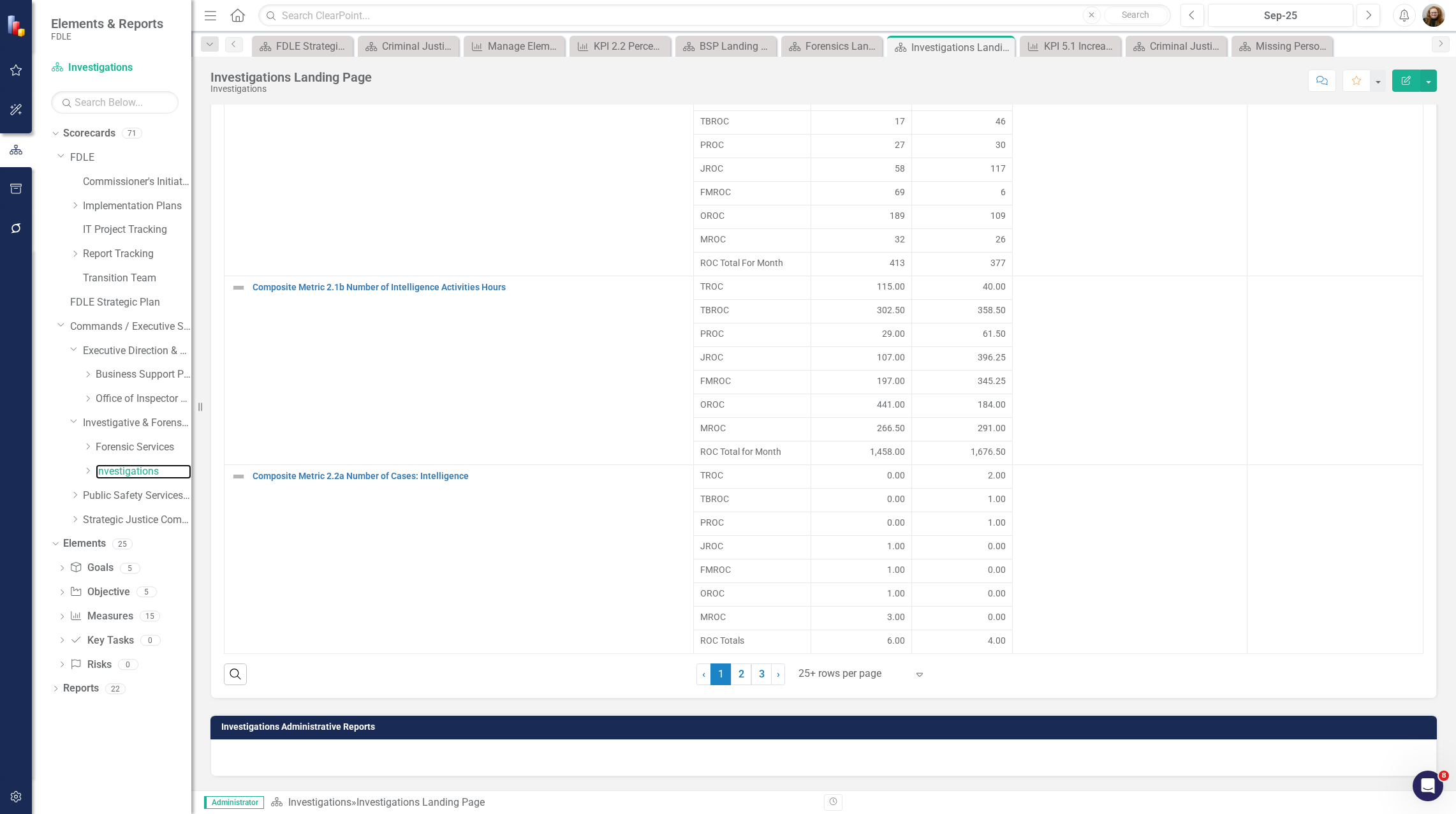
scroll to position [1036, 0]
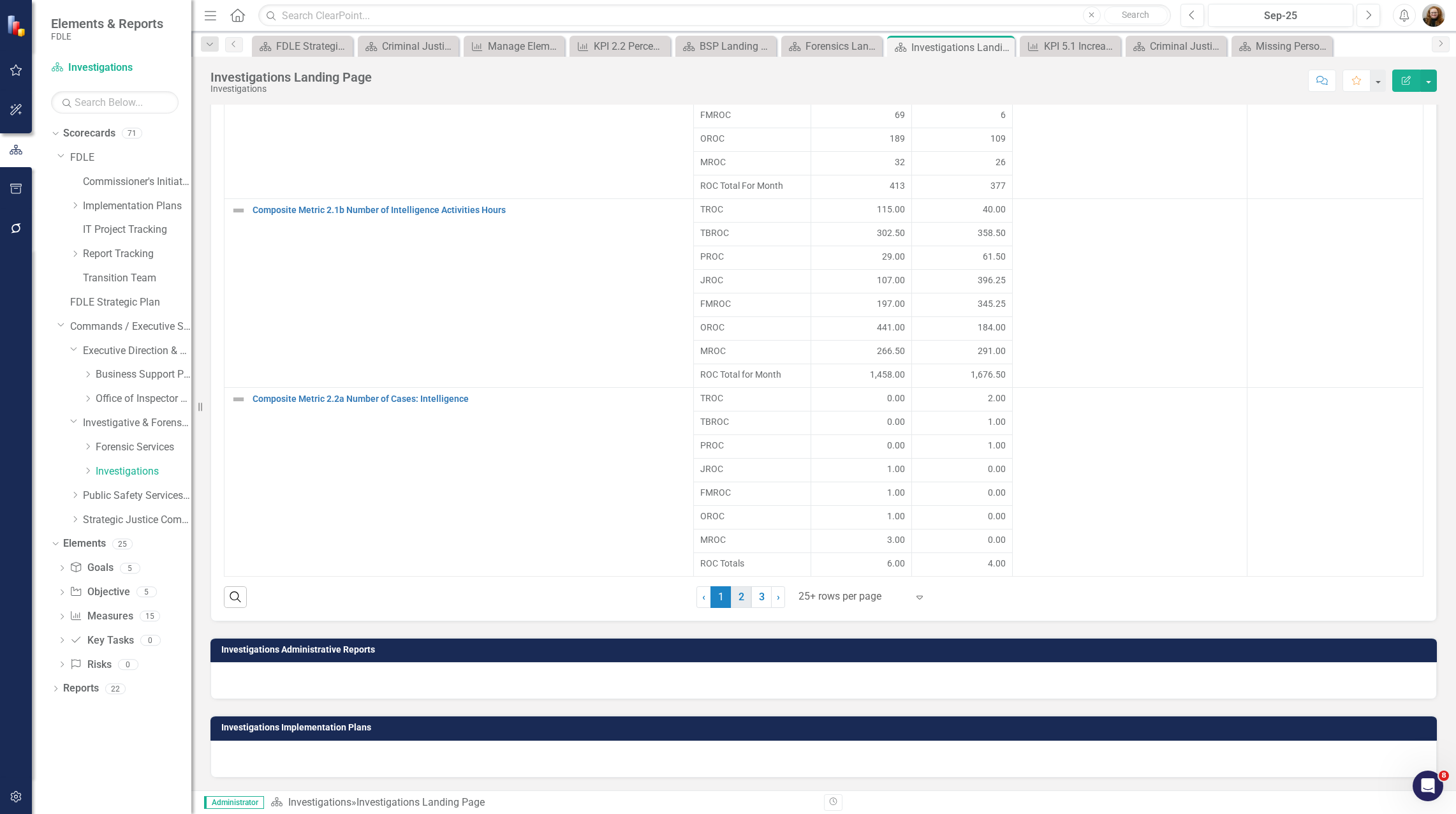
click at [733, 607] on link "2" at bounding box center [741, 597] width 21 height 21
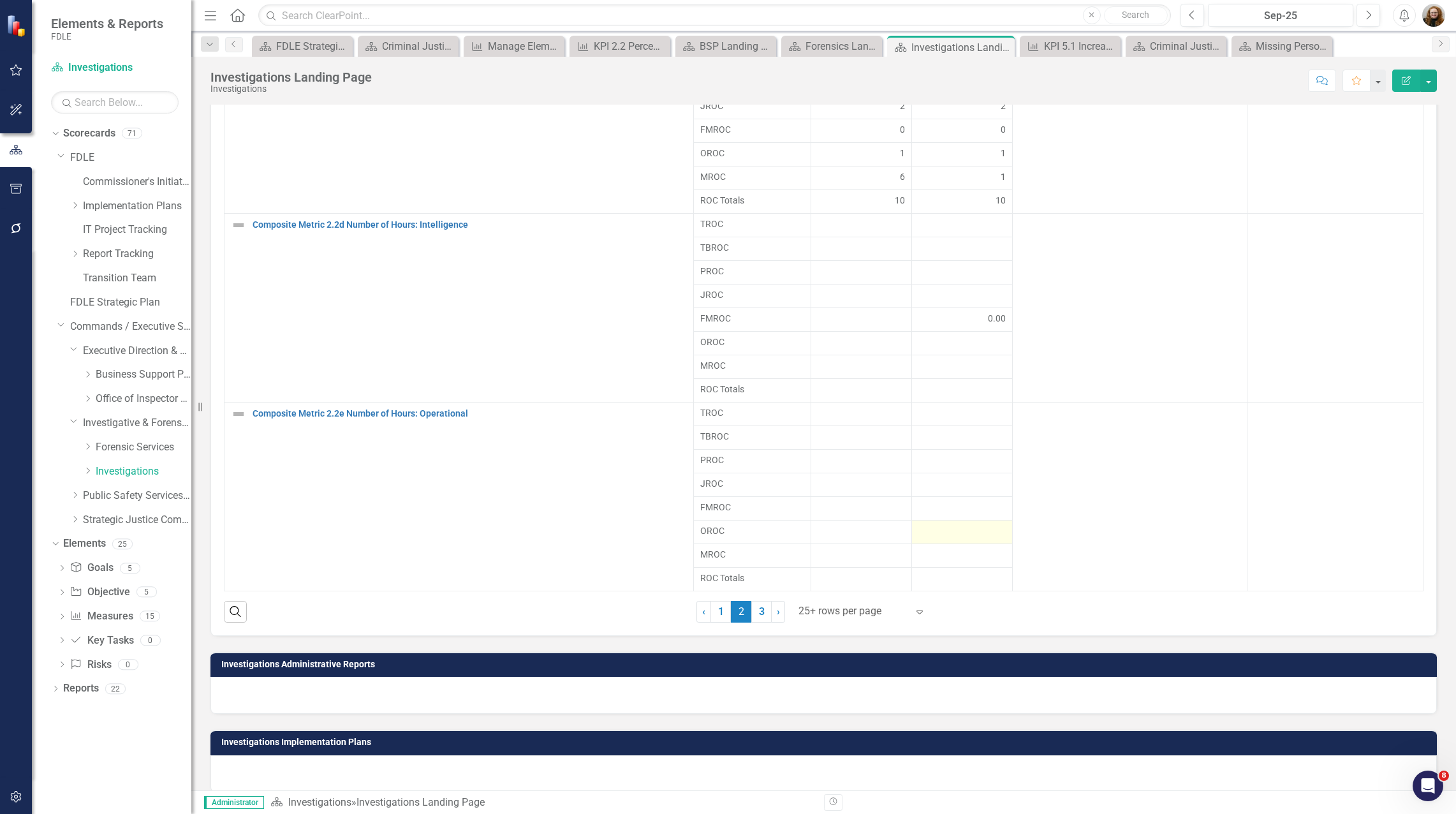
scroll to position [1042, 0]
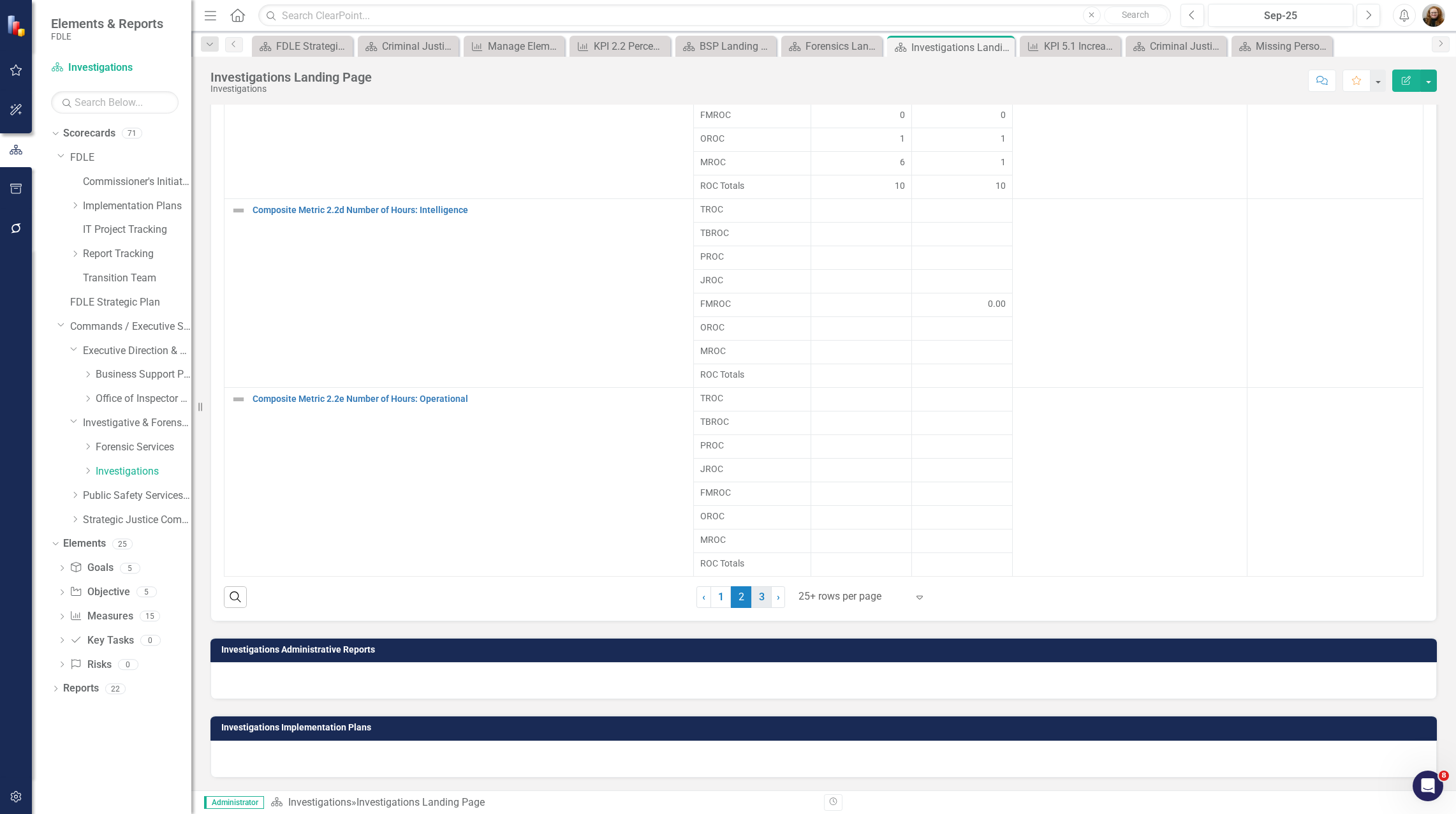
click at [755, 602] on link "3" at bounding box center [761, 597] width 21 height 21
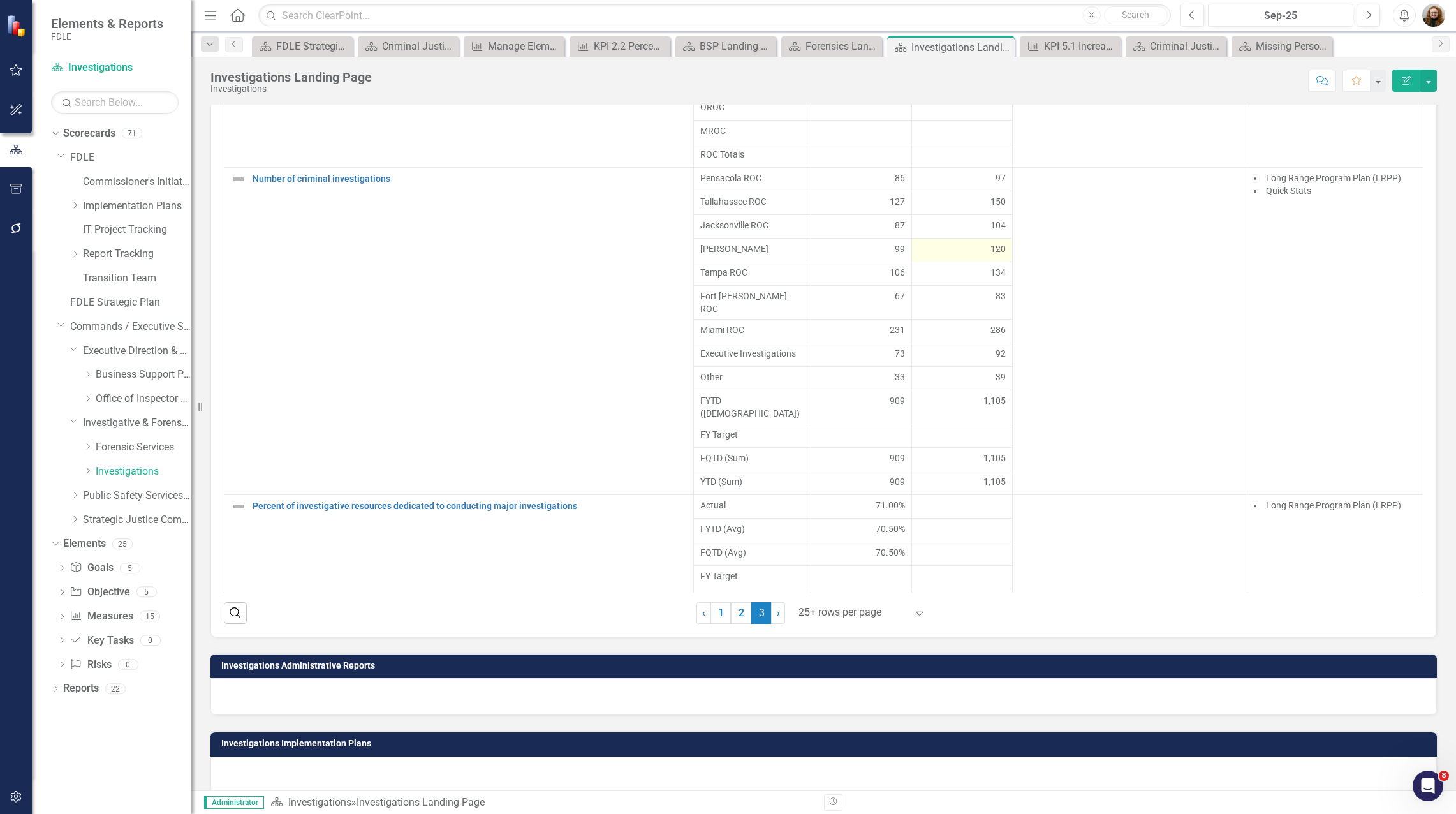
scroll to position [1017, 0]
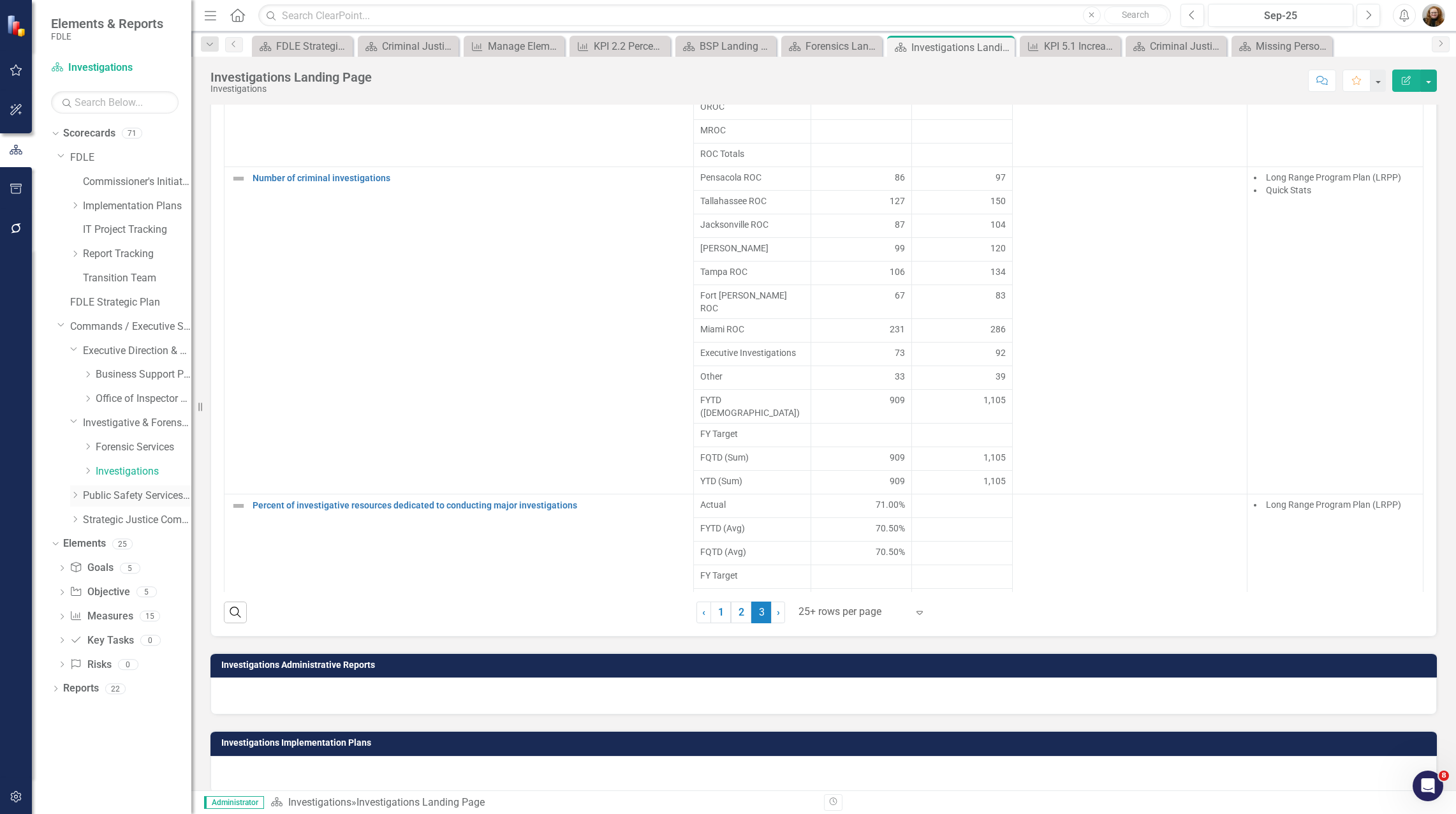
click at [80, 501] on div "Dropdown" at bounding box center [77, 495] width 13 height 11
click at [109, 525] on link "Capitol Police" at bounding box center [143, 520] width 95 height 15
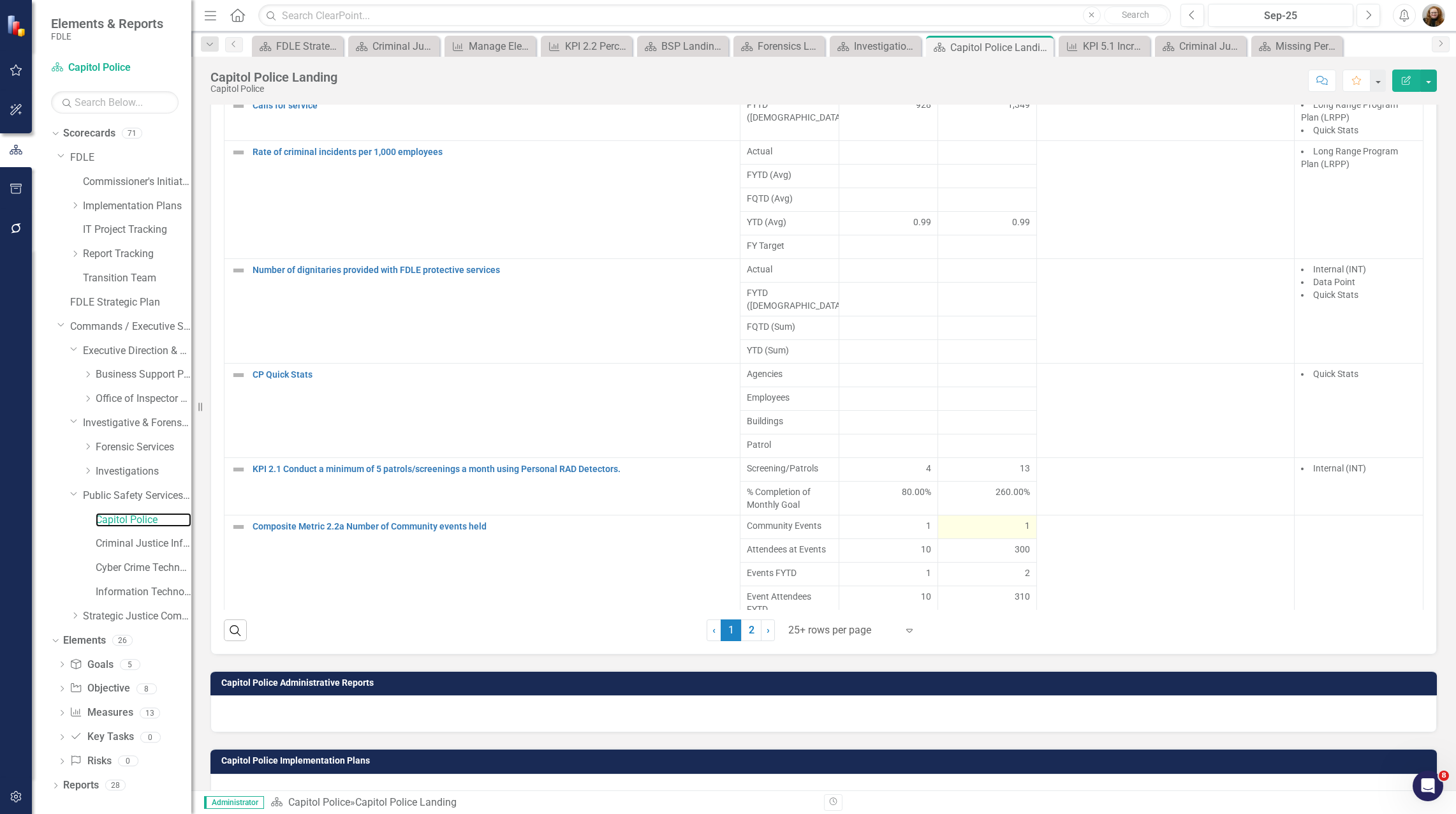
scroll to position [1042, 0]
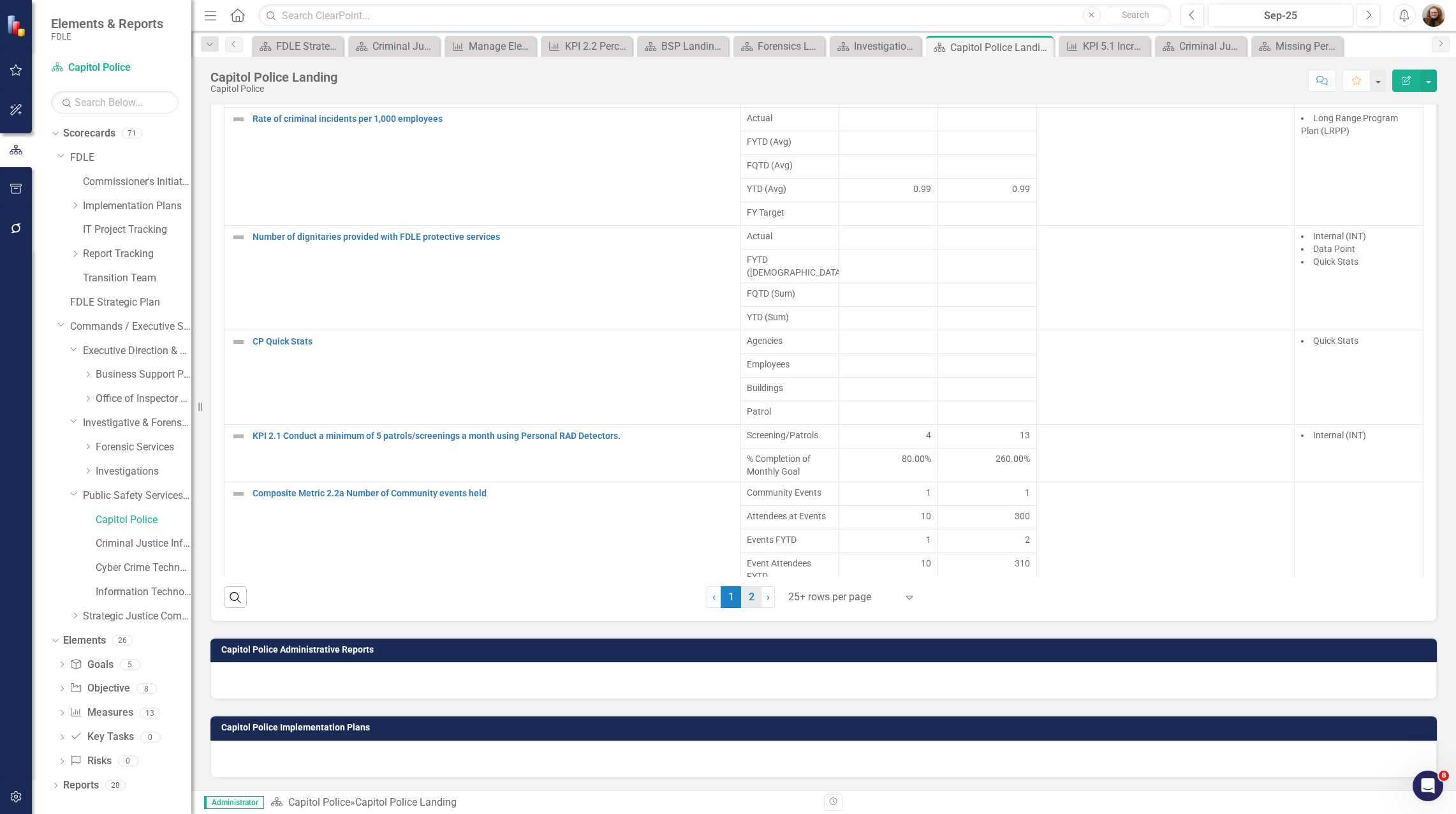
click at [742, 603] on link "2" at bounding box center [751, 597] width 21 height 21
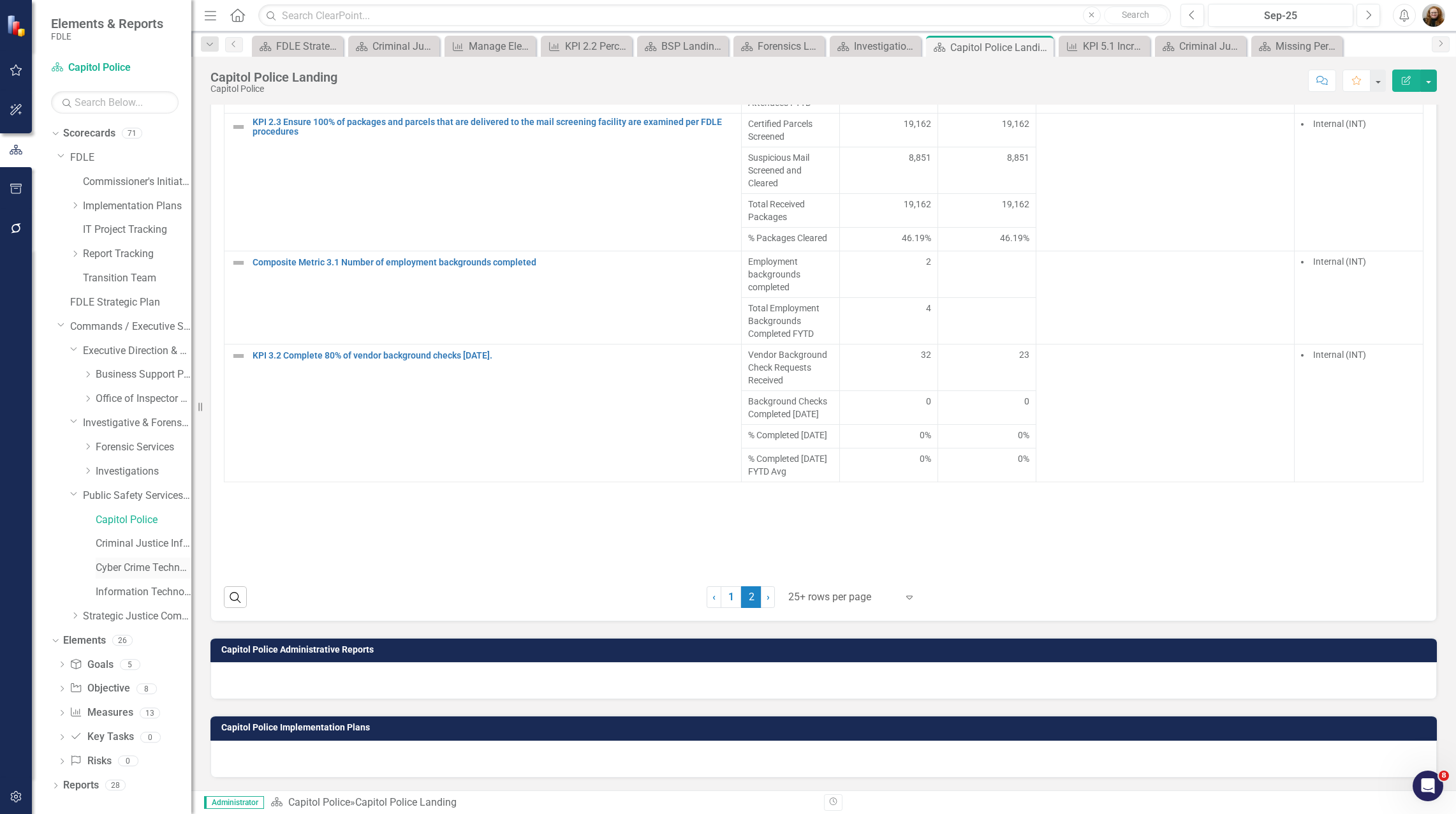
click at [125, 574] on link "Cyber Crime Technology & Telecommunications" at bounding box center [143, 568] width 95 height 15
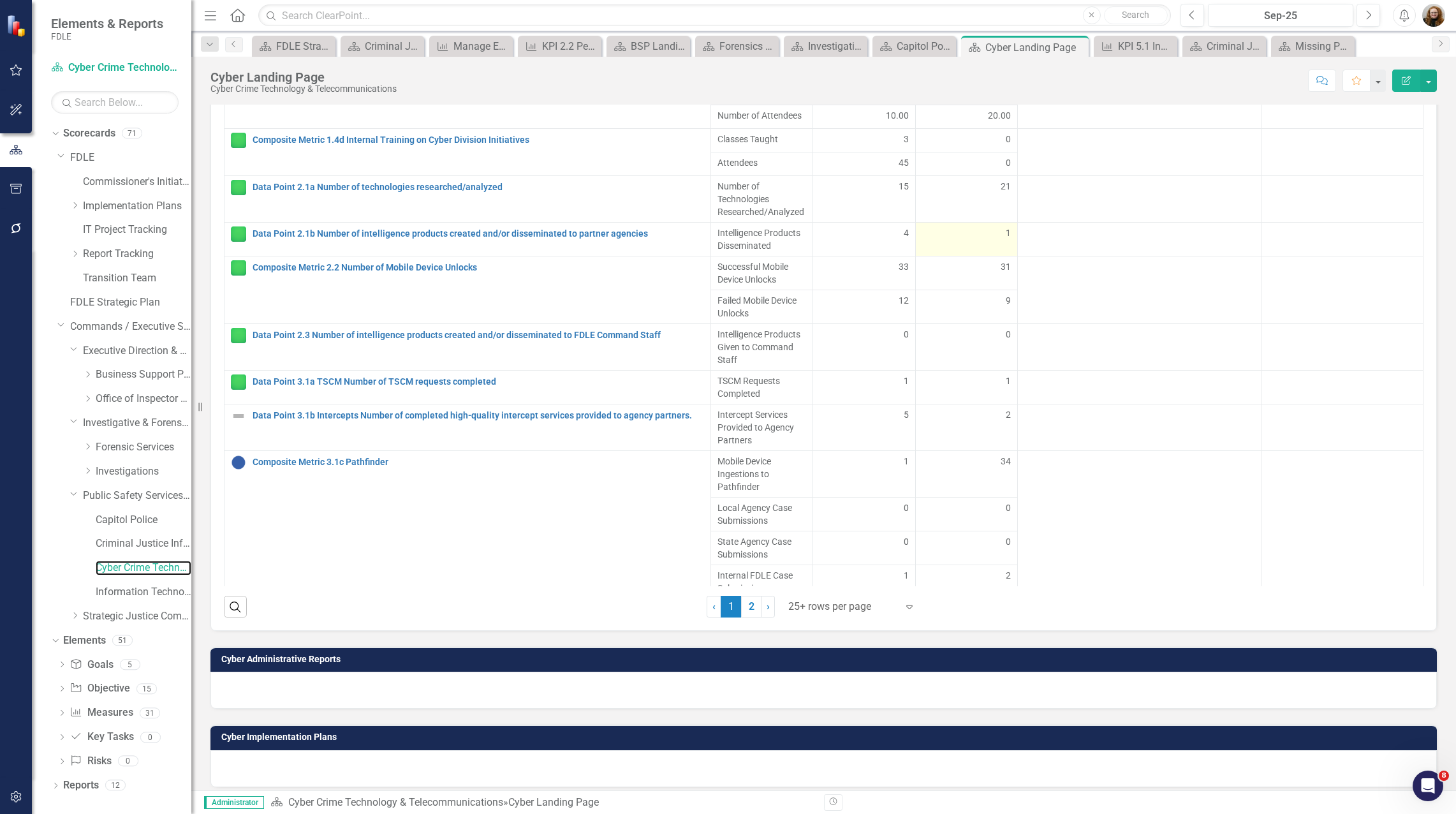
scroll to position [1336, 0]
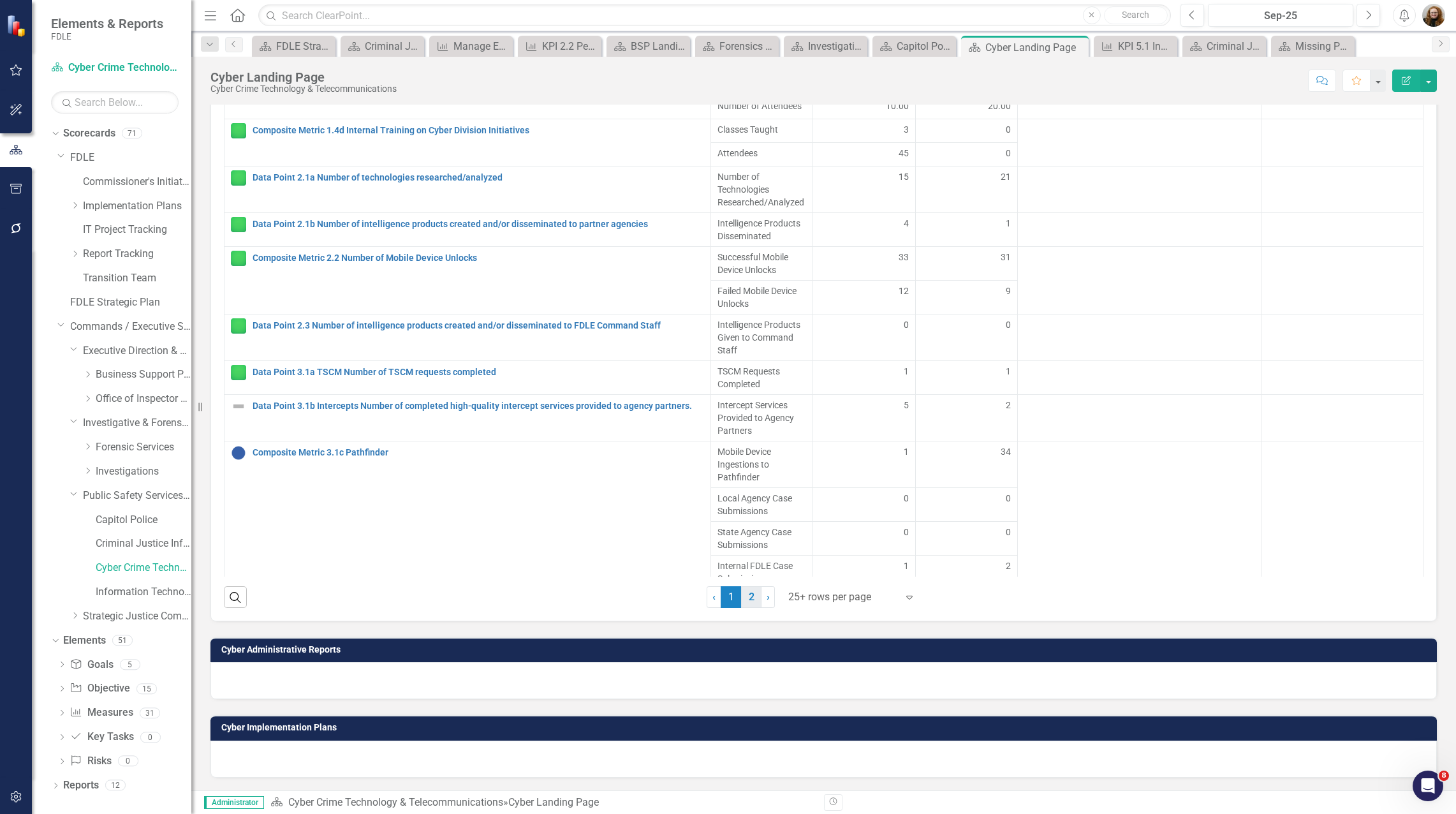
click at [748, 592] on link "2" at bounding box center [751, 597] width 21 height 21
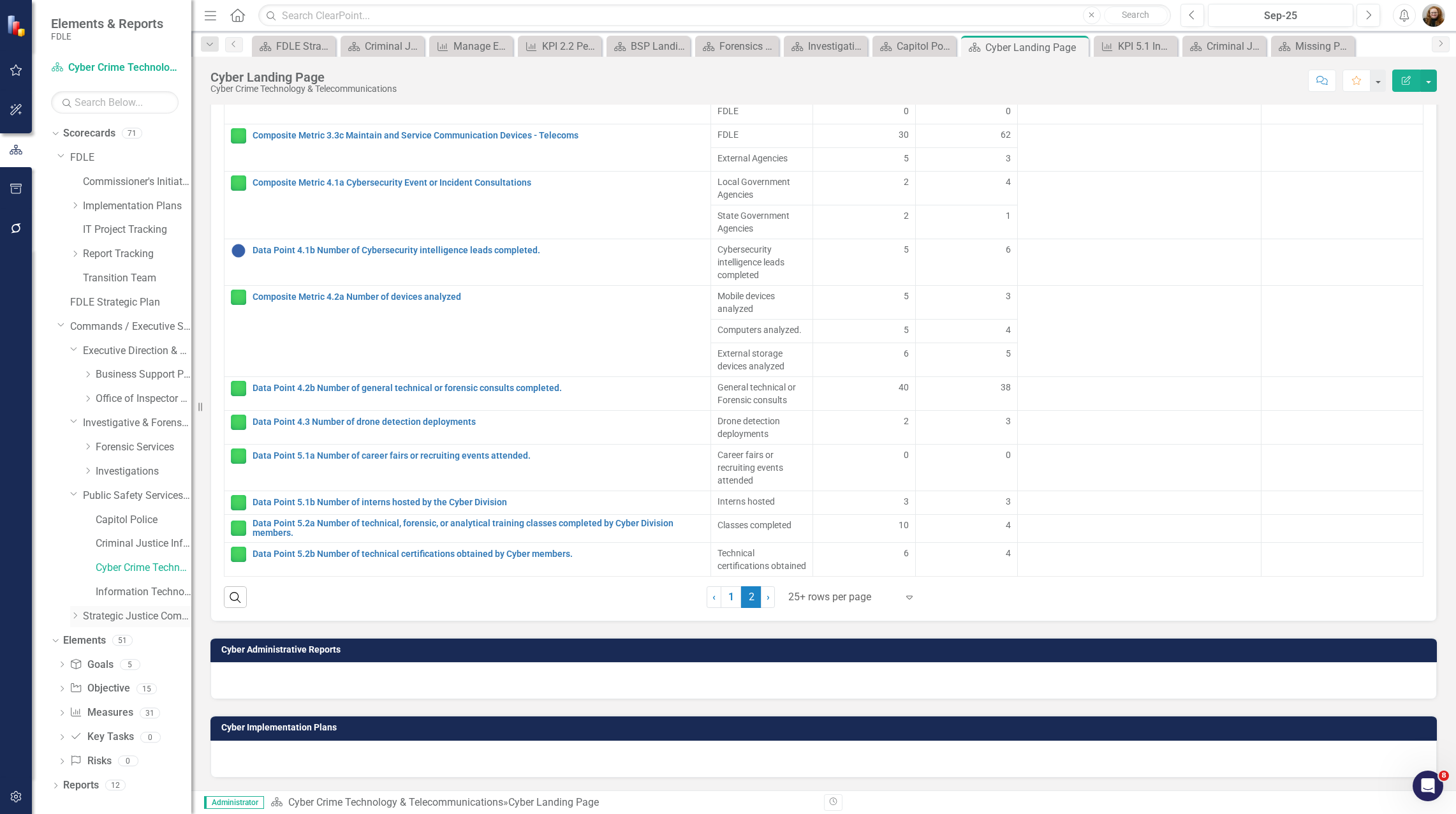
click at [78, 625] on div "Dropdown Strategic Justice Command" at bounding box center [131, 616] width 121 height 21
click at [73, 620] on div "Dropdown" at bounding box center [75, 616] width 9 height 11
drag, startPoint x: 70, startPoint y: 617, endPoint x: 63, endPoint y: 594, distance: 24.0
click at [70, 617] on icon "Dropdown" at bounding box center [74, 613] width 8 height 9
click at [74, 495] on icon "Dropdown" at bounding box center [74, 492] width 8 height 9
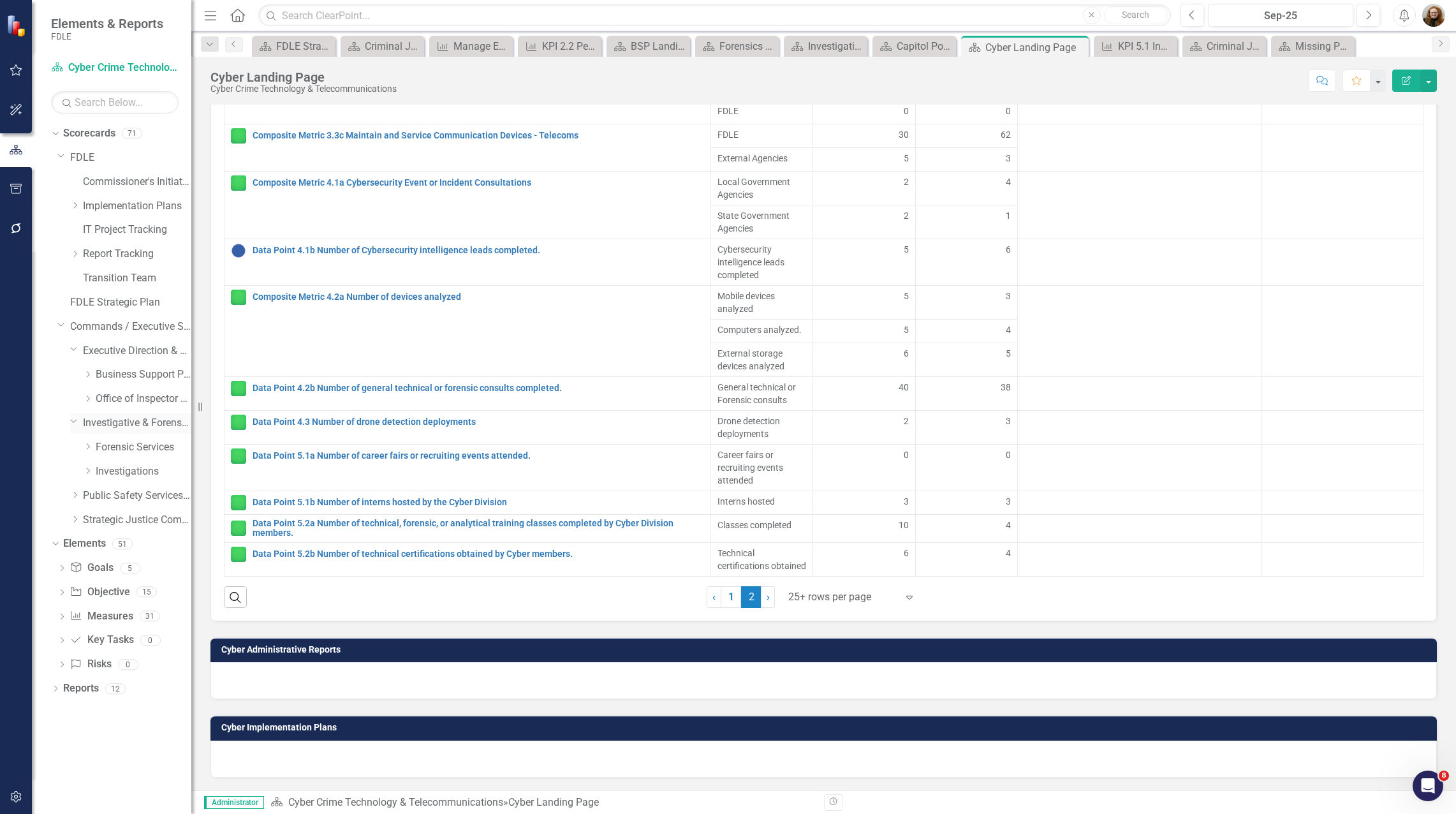
click at [75, 421] on icon "Dropdown" at bounding box center [74, 420] width 8 height 9
click at [73, 346] on icon "Dropdown" at bounding box center [74, 348] width 8 height 9
click at [62, 325] on icon at bounding box center [61, 324] width 6 height 3
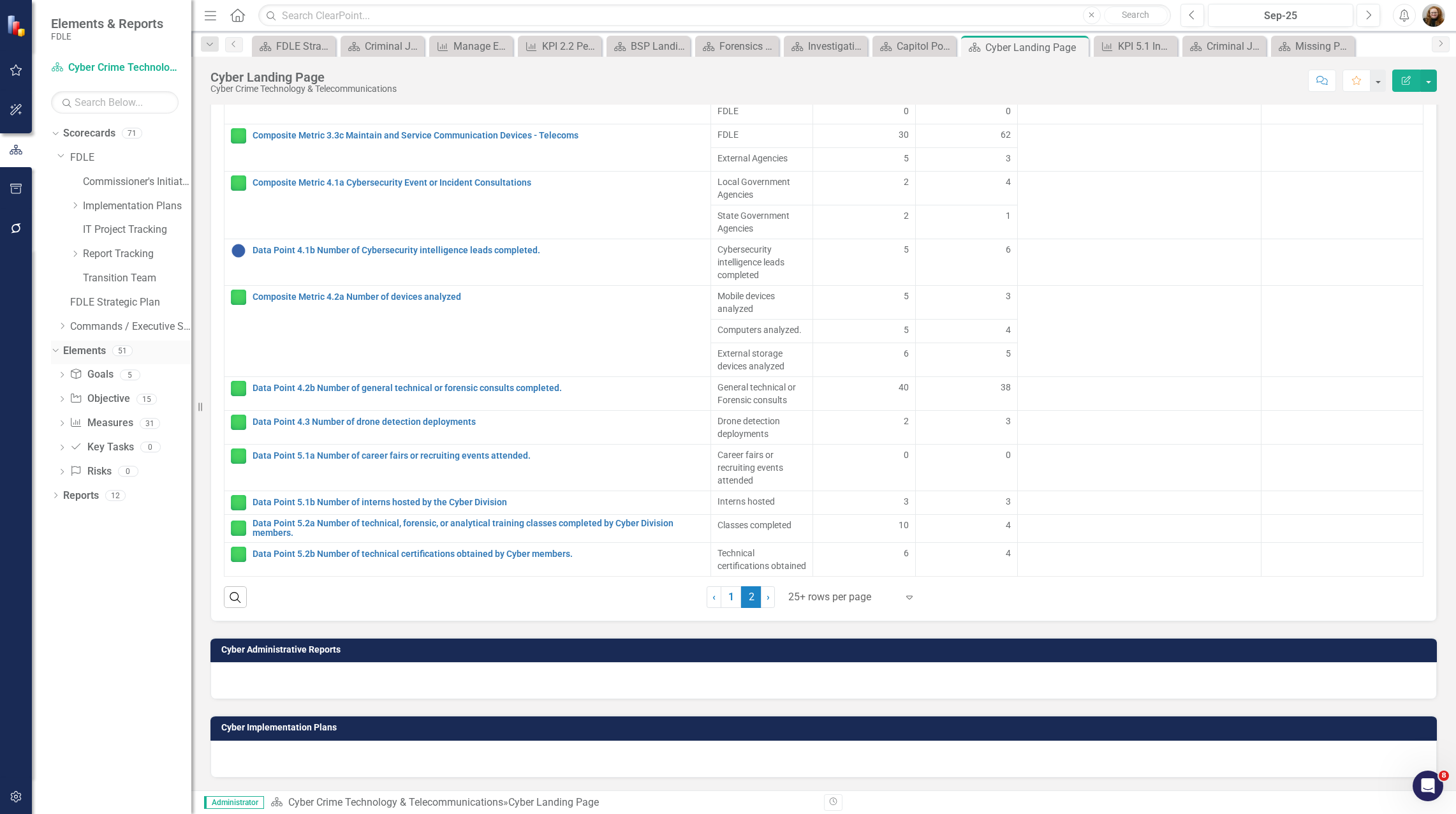
click at [55, 355] on div "Dropdown" at bounding box center [56, 352] width 9 height 6
click at [60, 156] on icon "Dropdown" at bounding box center [61, 154] width 8 height 9
click at [141, 363] on div "Dropdown Scorecards 71 Dropdown FDLE Commissioner's Initiative Team Project Das…" at bounding box center [112, 468] width 159 height 691
